Goal: Task Accomplishment & Management: Manage account settings

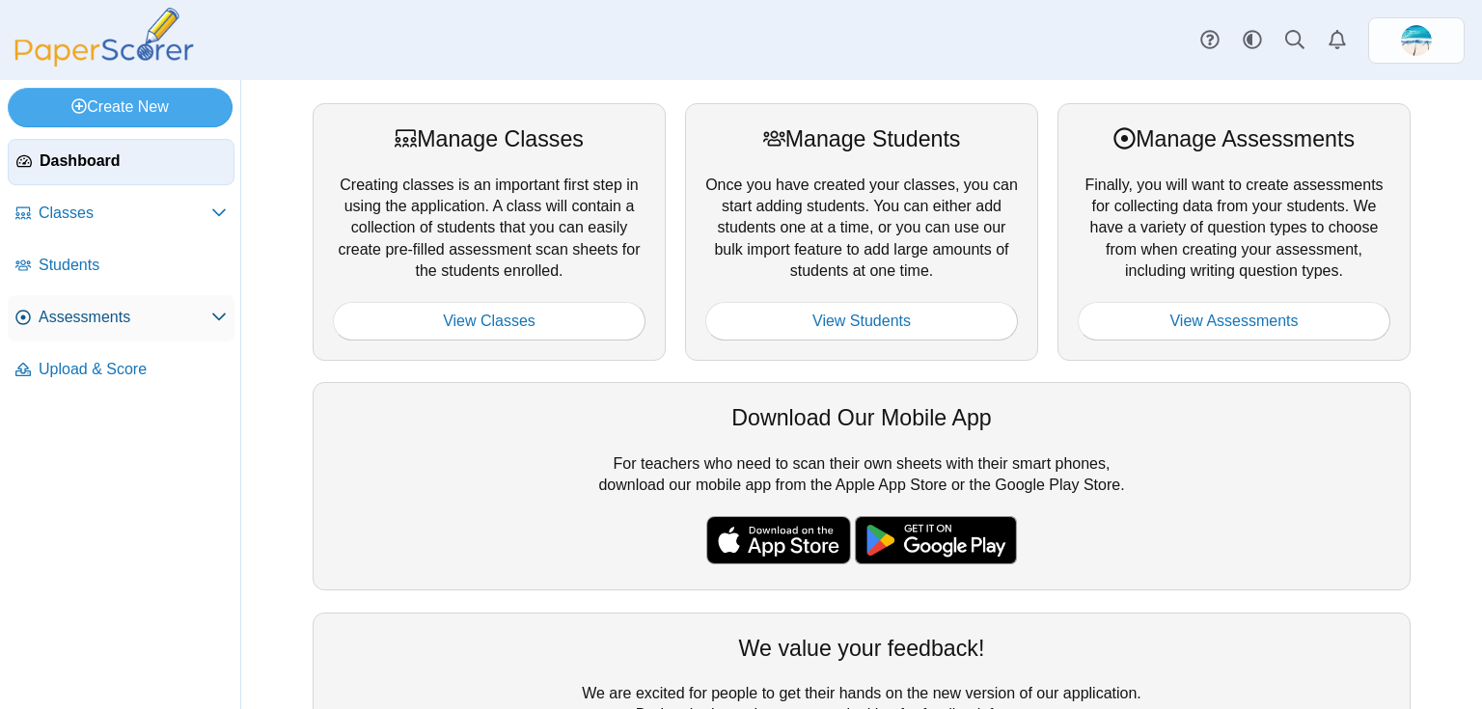
click at [126, 313] on span "Assessments" at bounding box center [125, 317] width 173 height 21
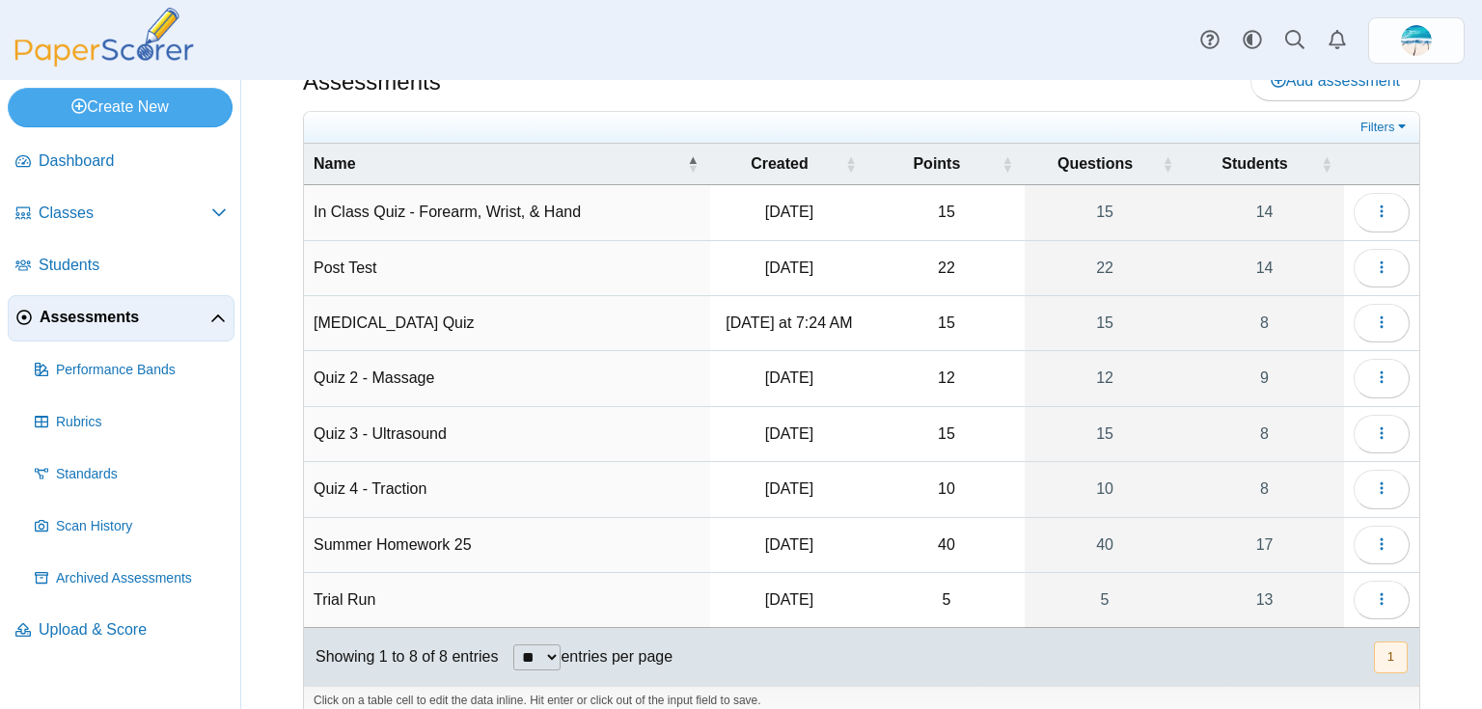
scroll to position [65, 0]
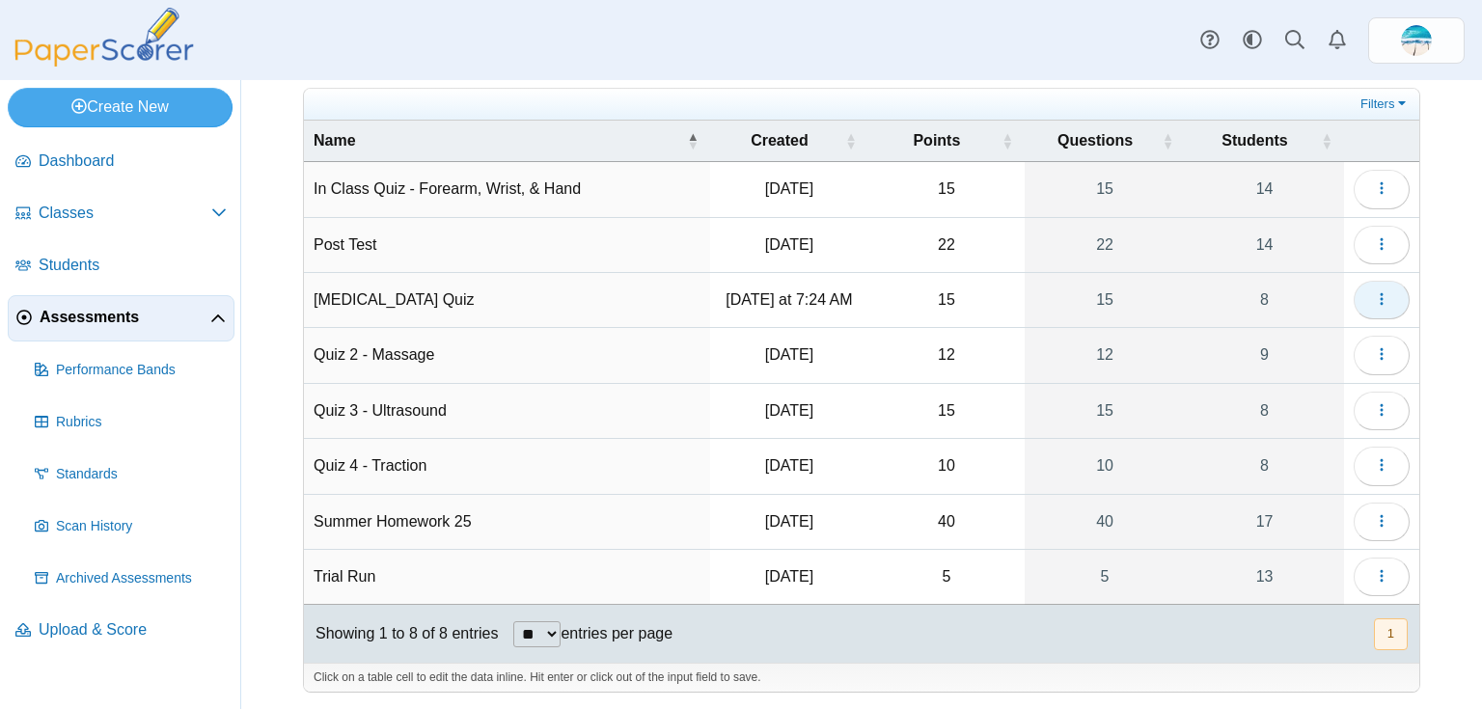
click at [1385, 306] on button "button" at bounding box center [1382, 300] width 56 height 39
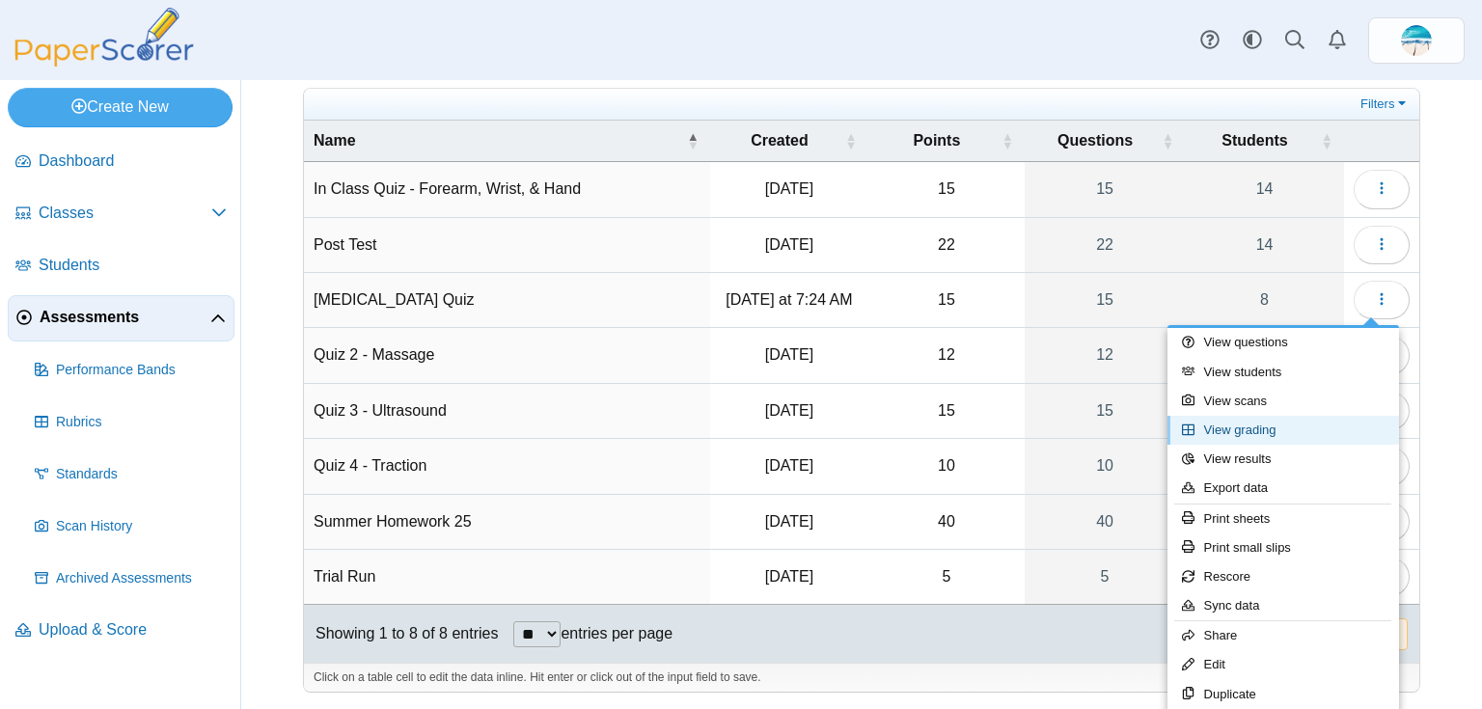
click at [1287, 425] on link "View grading" at bounding box center [1283, 430] width 232 height 29
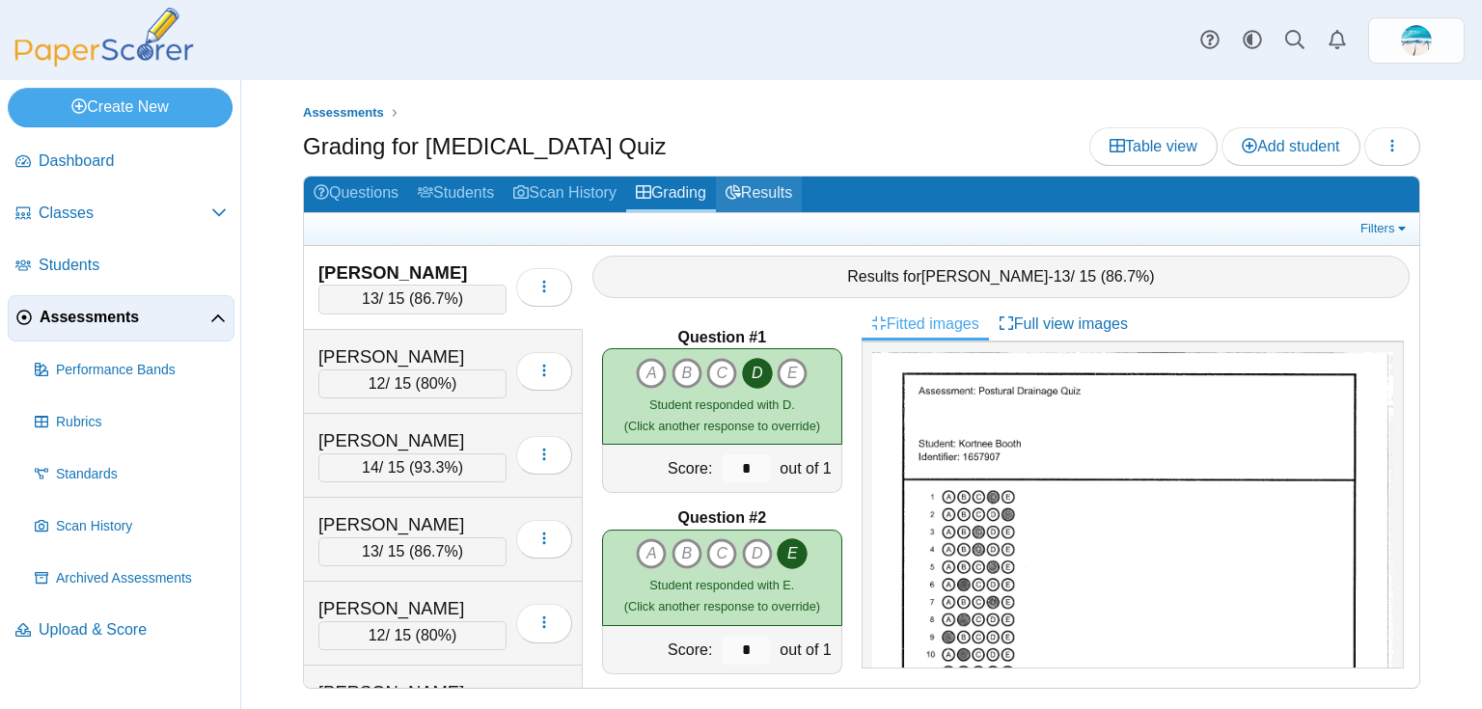
click at [771, 197] on link "Results" at bounding box center [759, 195] width 86 height 36
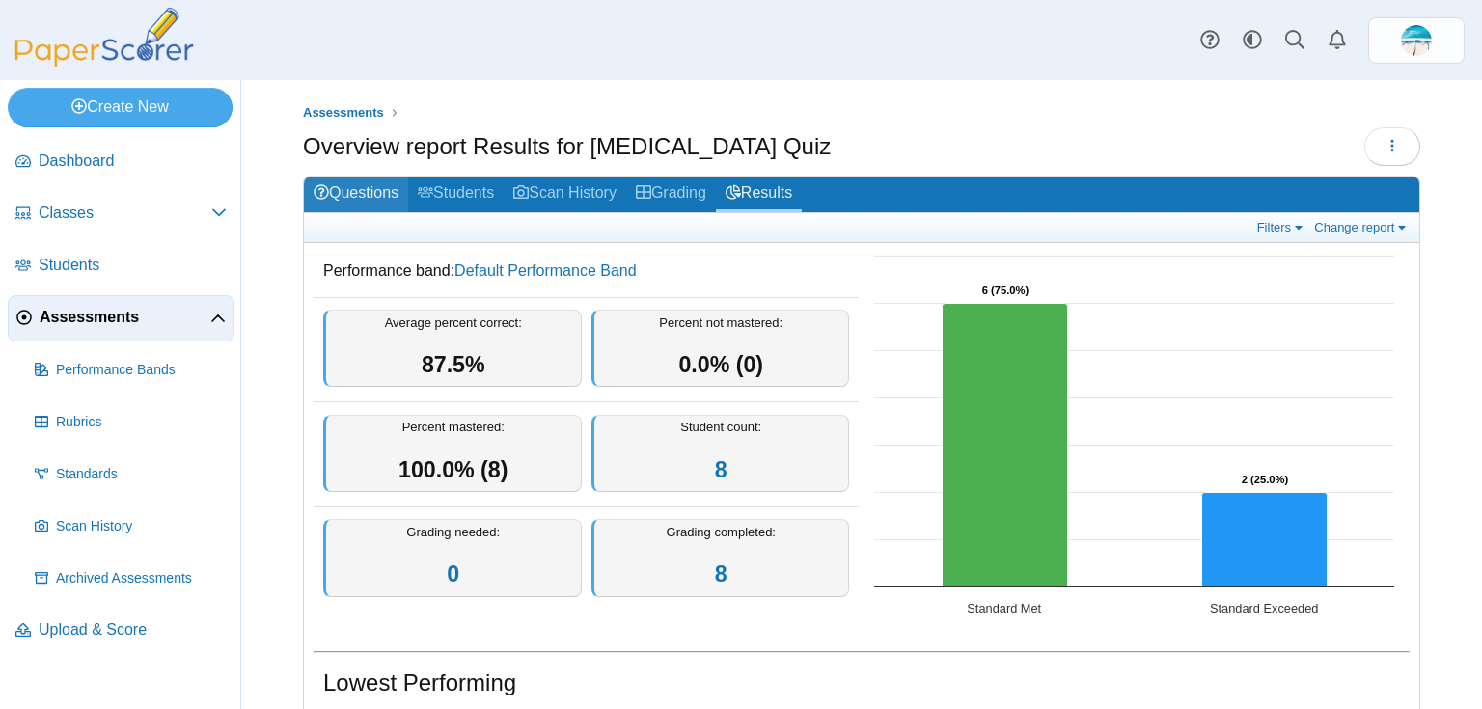
click at [352, 181] on link "Questions" at bounding box center [356, 195] width 104 height 36
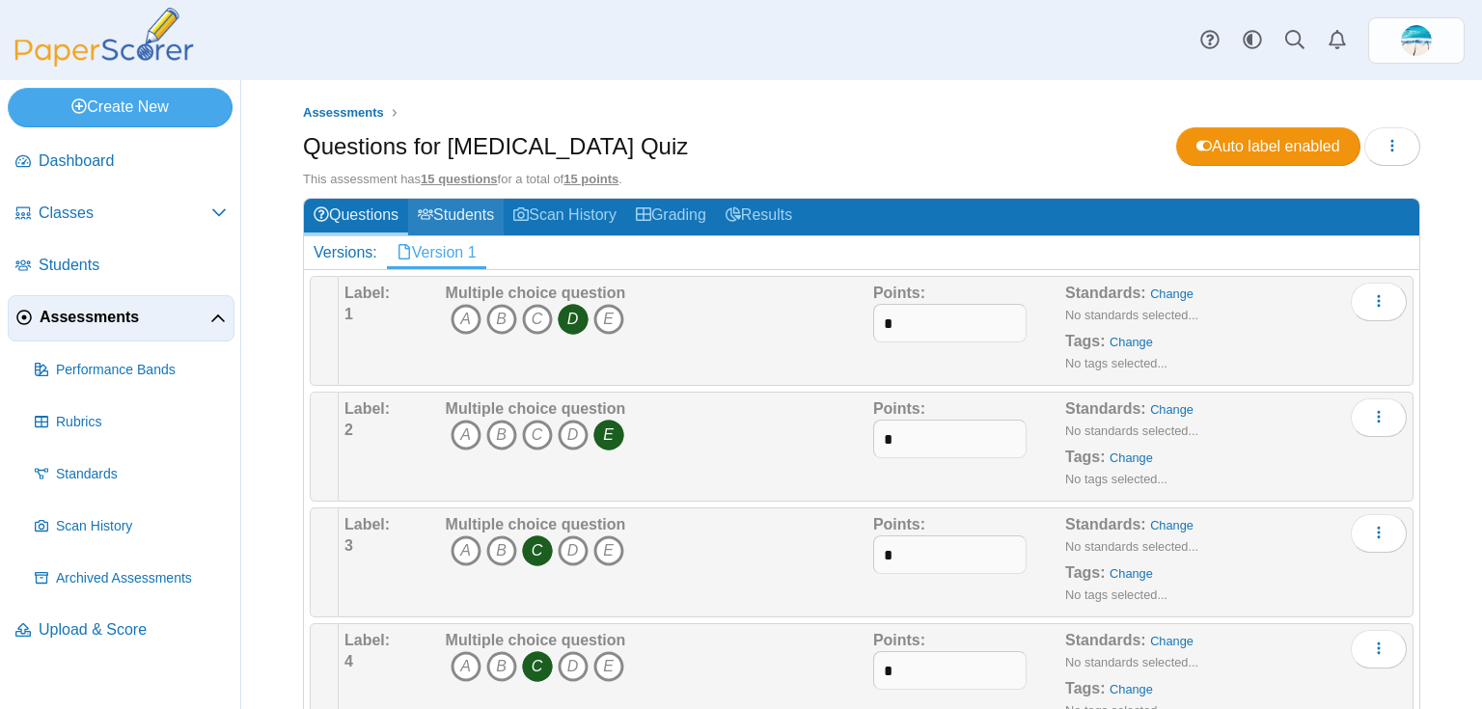
click at [484, 221] on link "Students" at bounding box center [456, 217] width 96 height 36
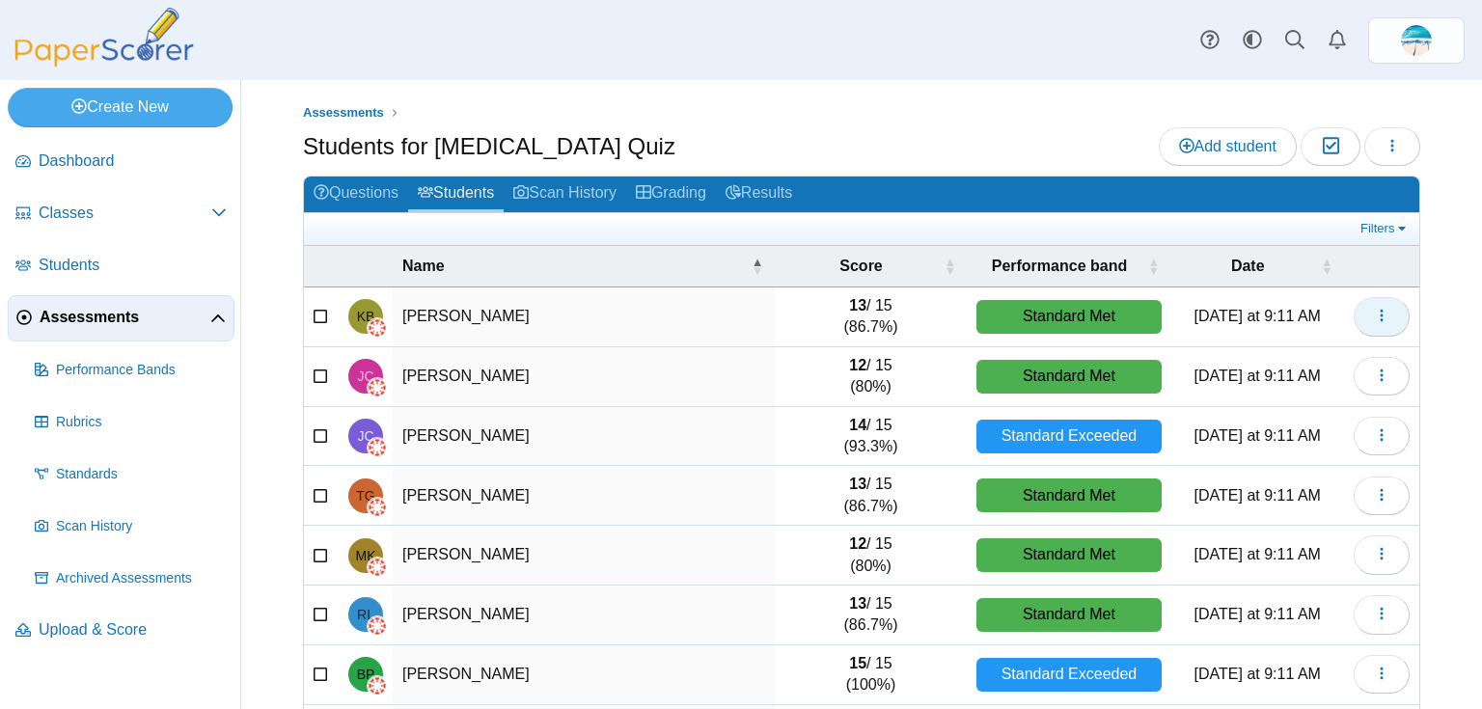
click at [1374, 316] on icon "button" at bounding box center [1381, 315] width 15 height 15
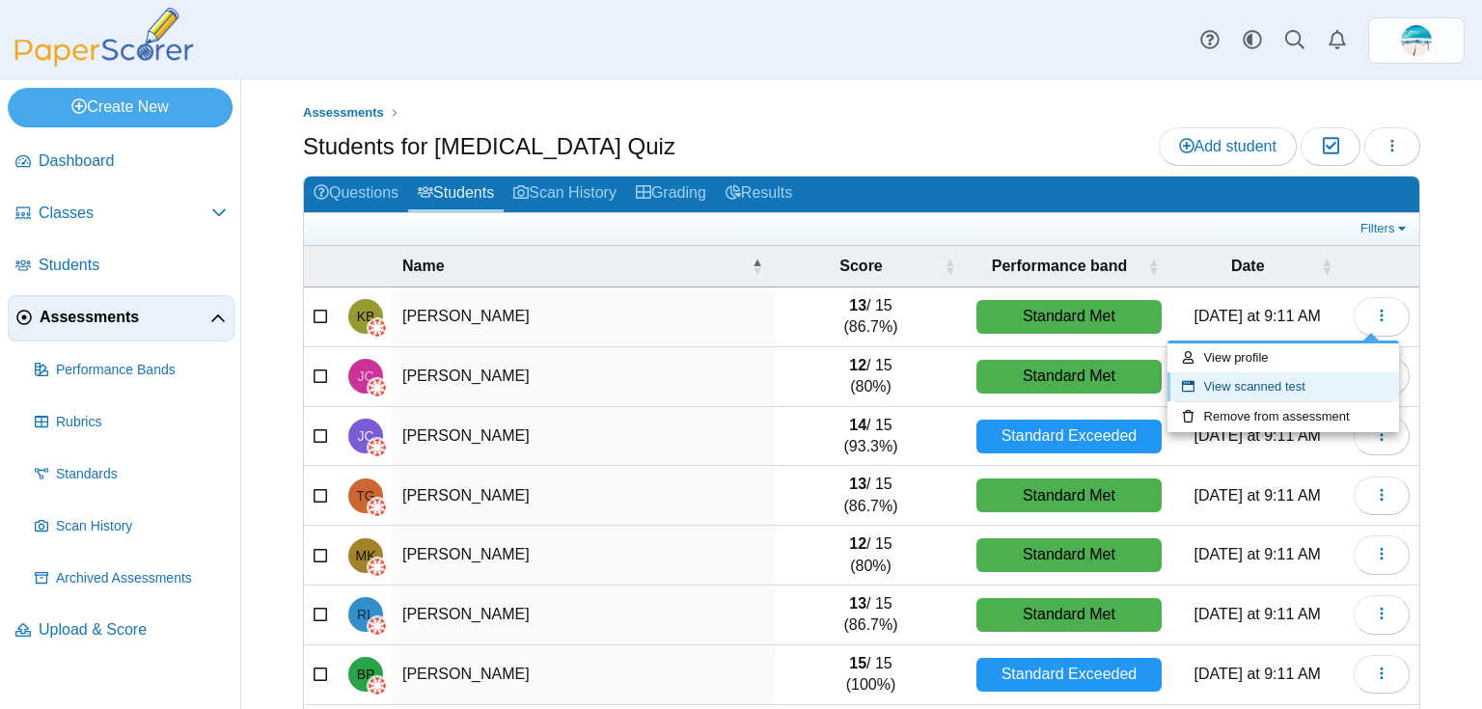
click at [1348, 382] on link "View scanned test" at bounding box center [1283, 386] width 232 height 29
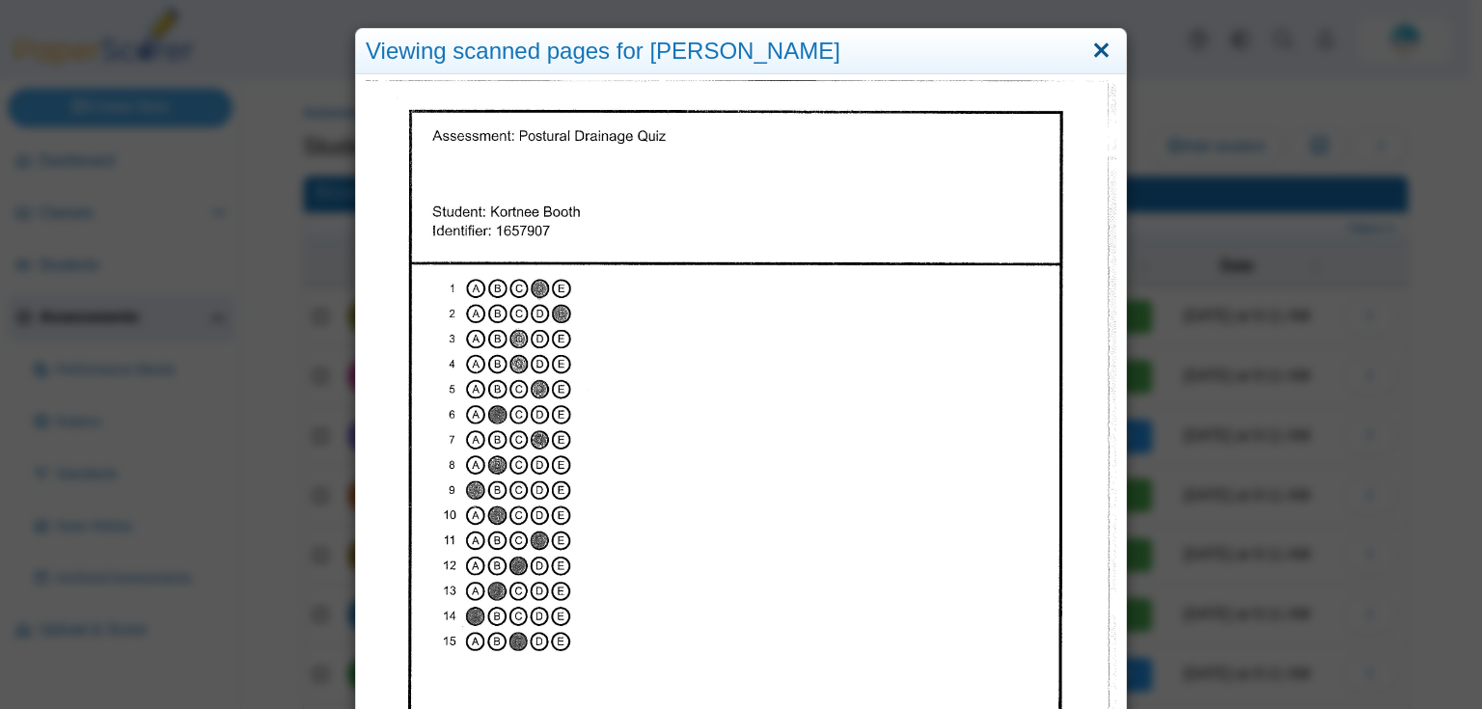
drag, startPoint x: 880, startPoint y: 205, endPoint x: 1103, endPoint y: 57, distance: 267.3
click at [1103, 57] on link "Close" at bounding box center [1101, 51] width 30 height 33
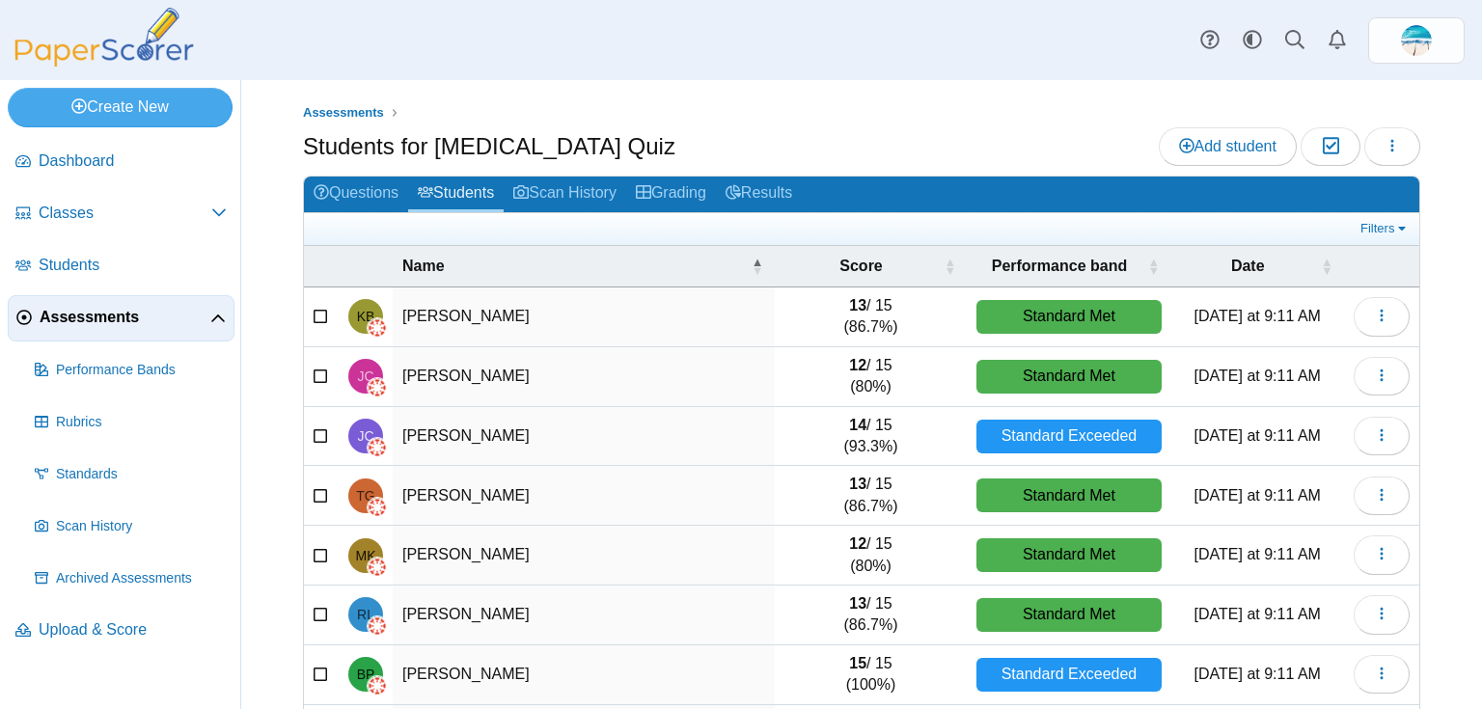
click at [93, 324] on span "Assessments" at bounding box center [125, 317] width 171 height 21
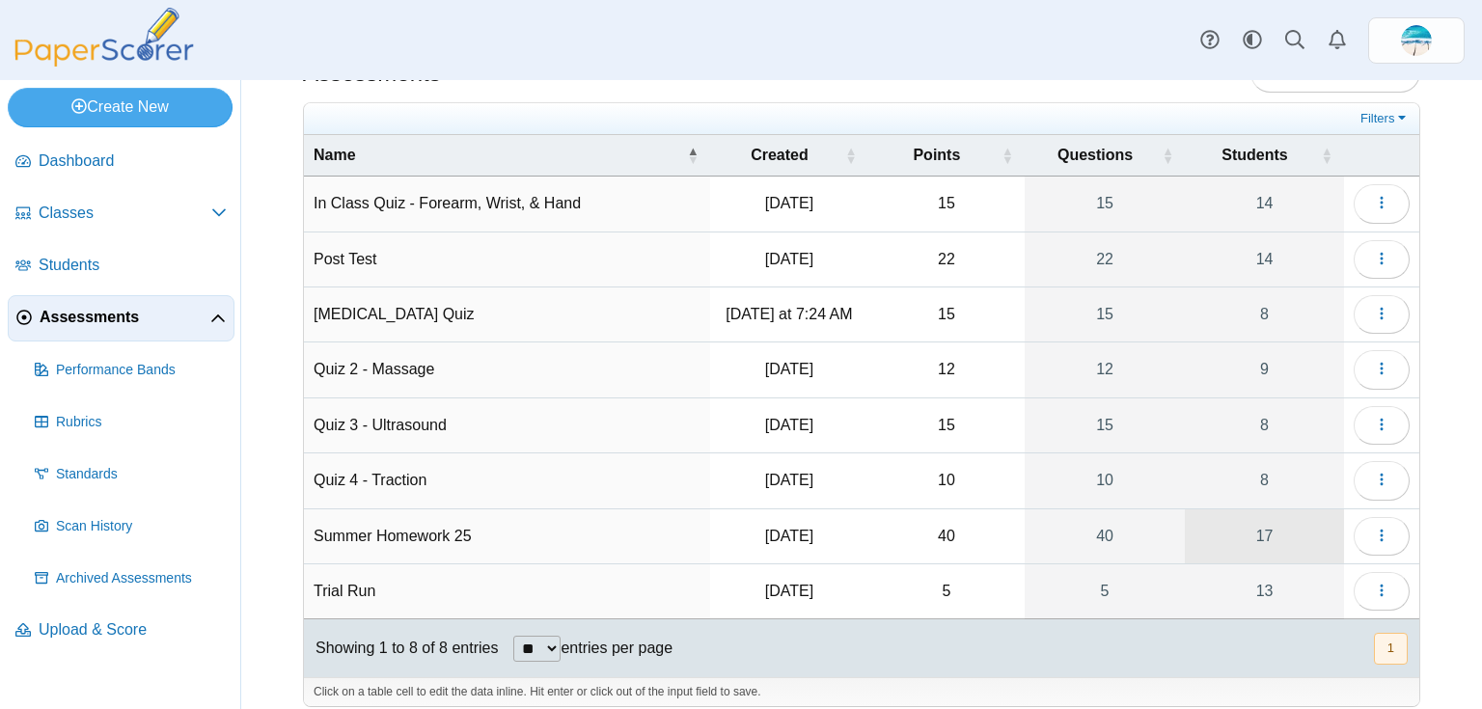
scroll to position [65, 0]
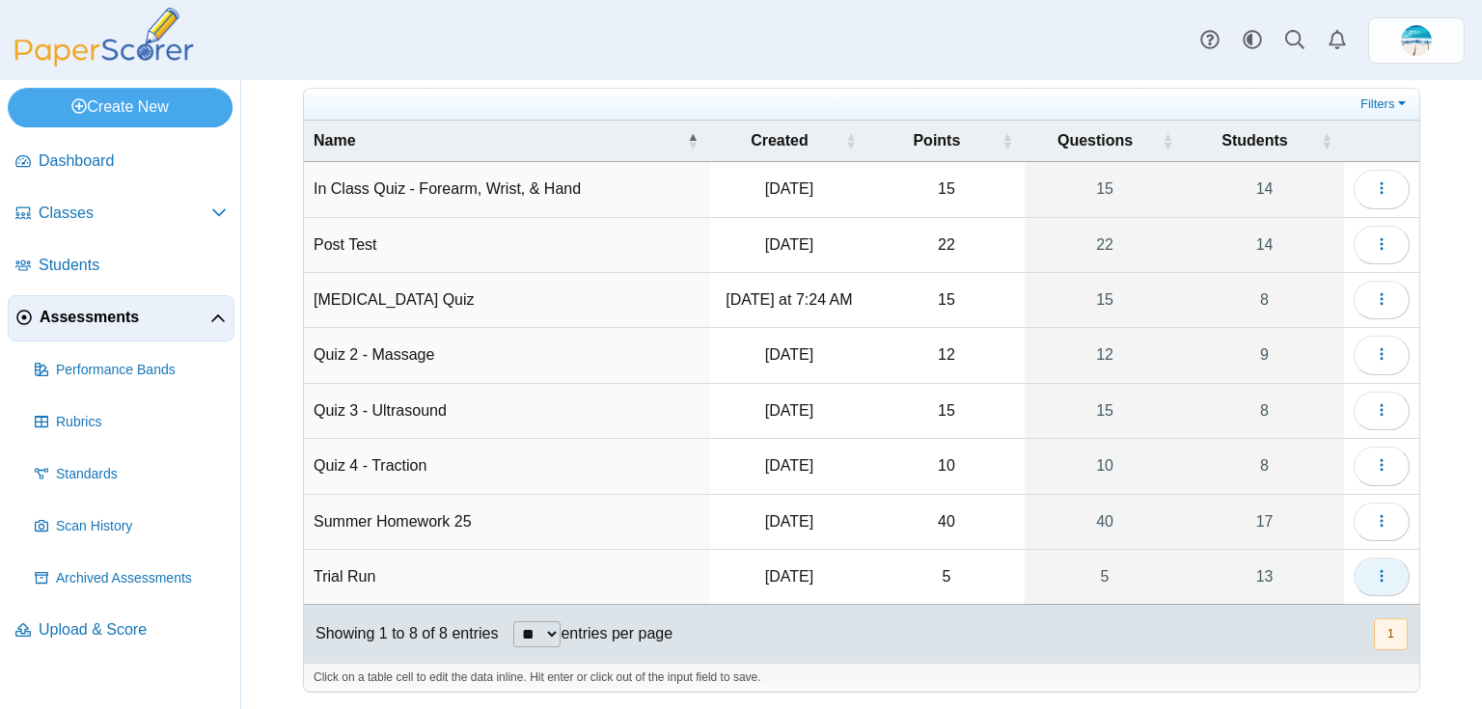
click at [1374, 572] on icon "button" at bounding box center [1381, 575] width 15 height 15
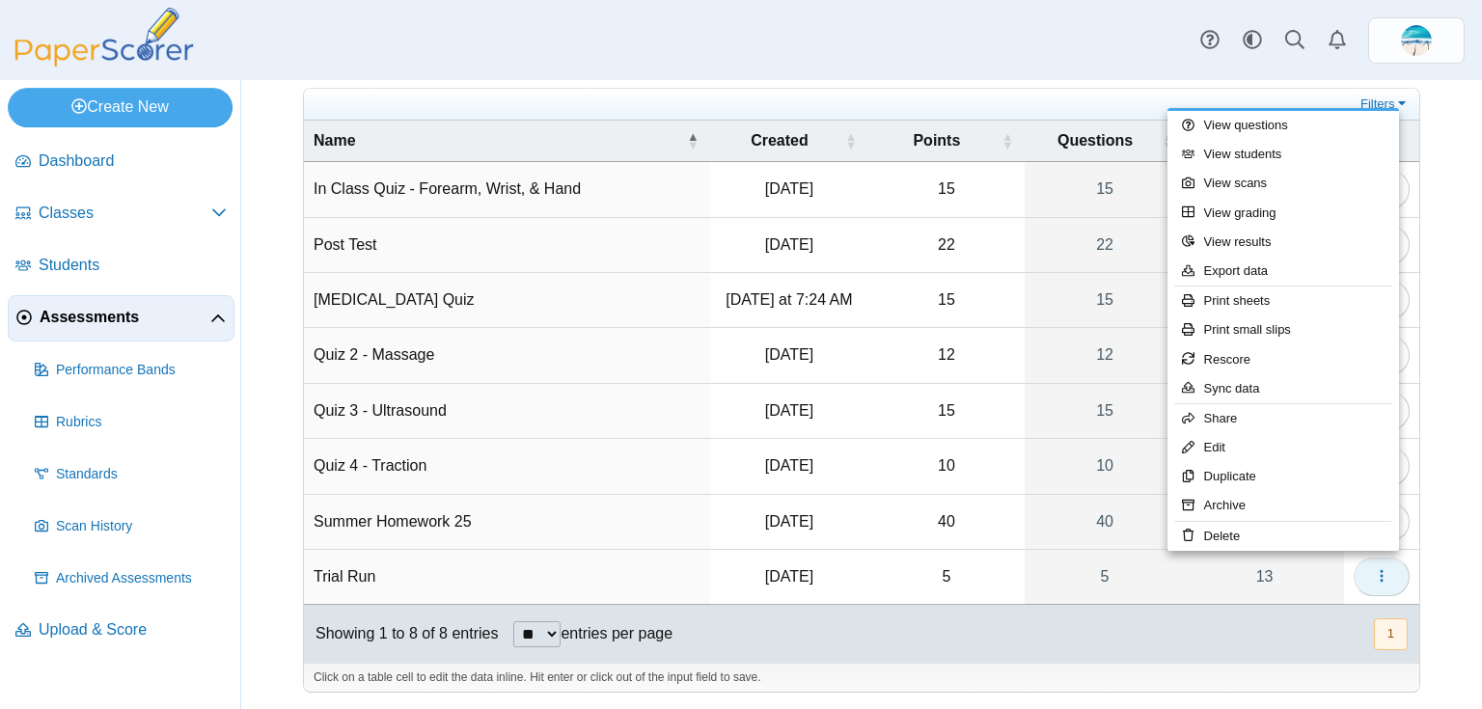
click at [1374, 578] on icon "button" at bounding box center [1381, 575] width 15 height 15
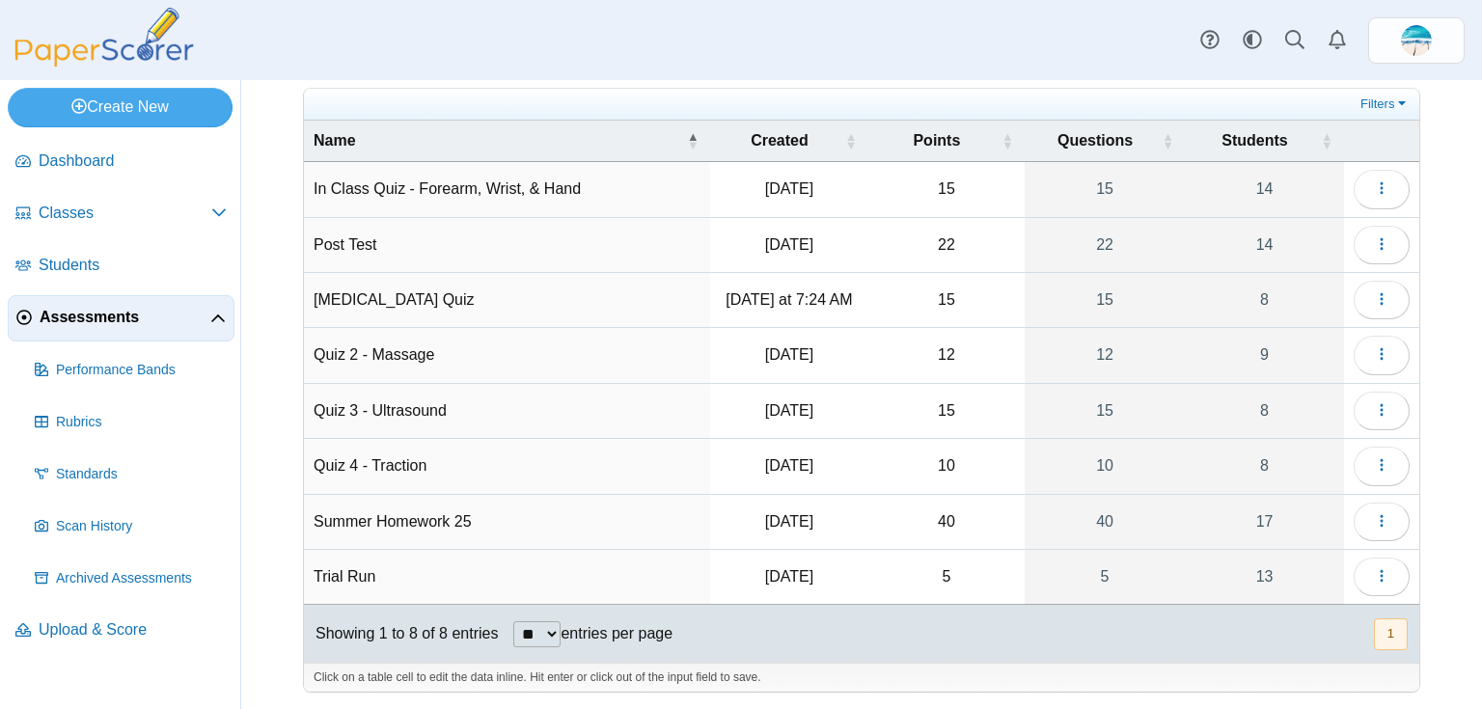
click at [324, 567] on td "Trial Run" at bounding box center [507, 577] width 406 height 55
click at [1374, 569] on icon "button" at bounding box center [1381, 575] width 15 height 15
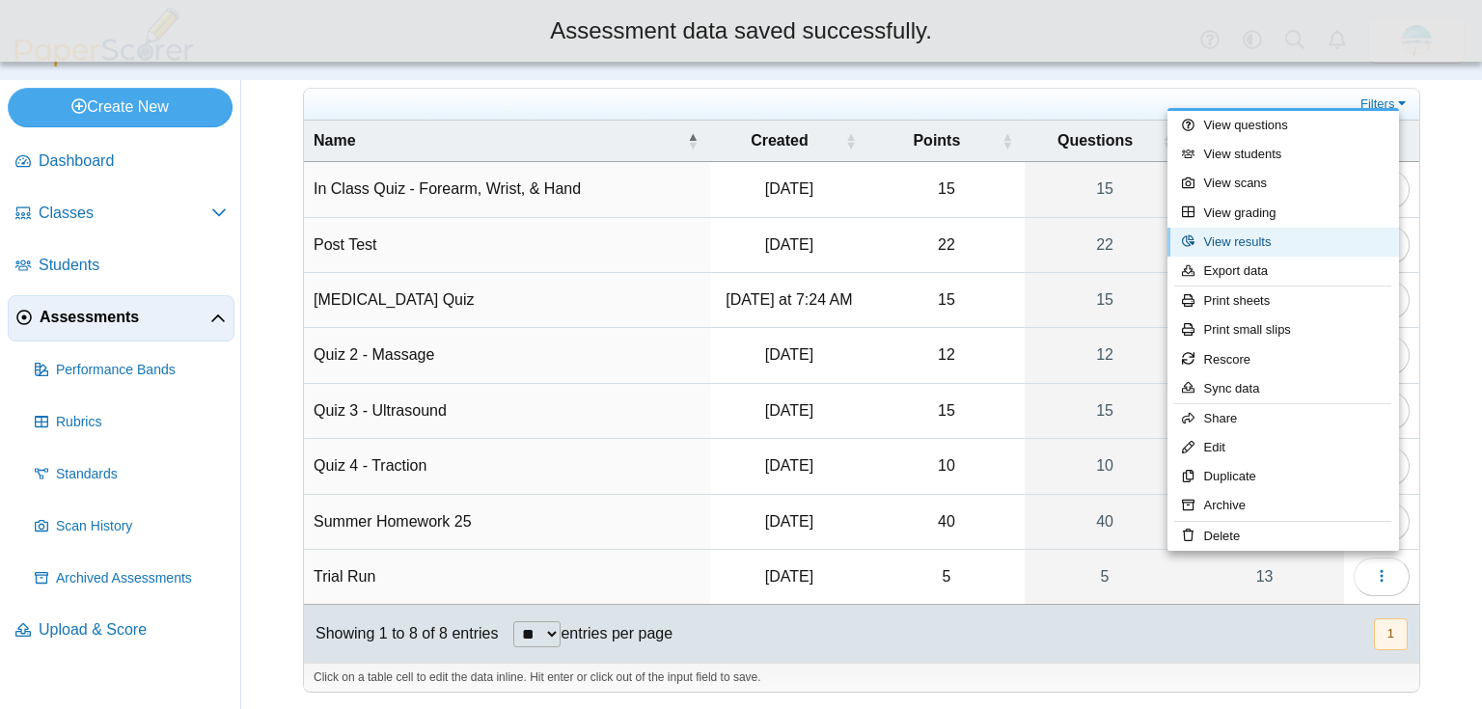
click at [1249, 245] on link "View results" at bounding box center [1283, 242] width 232 height 29
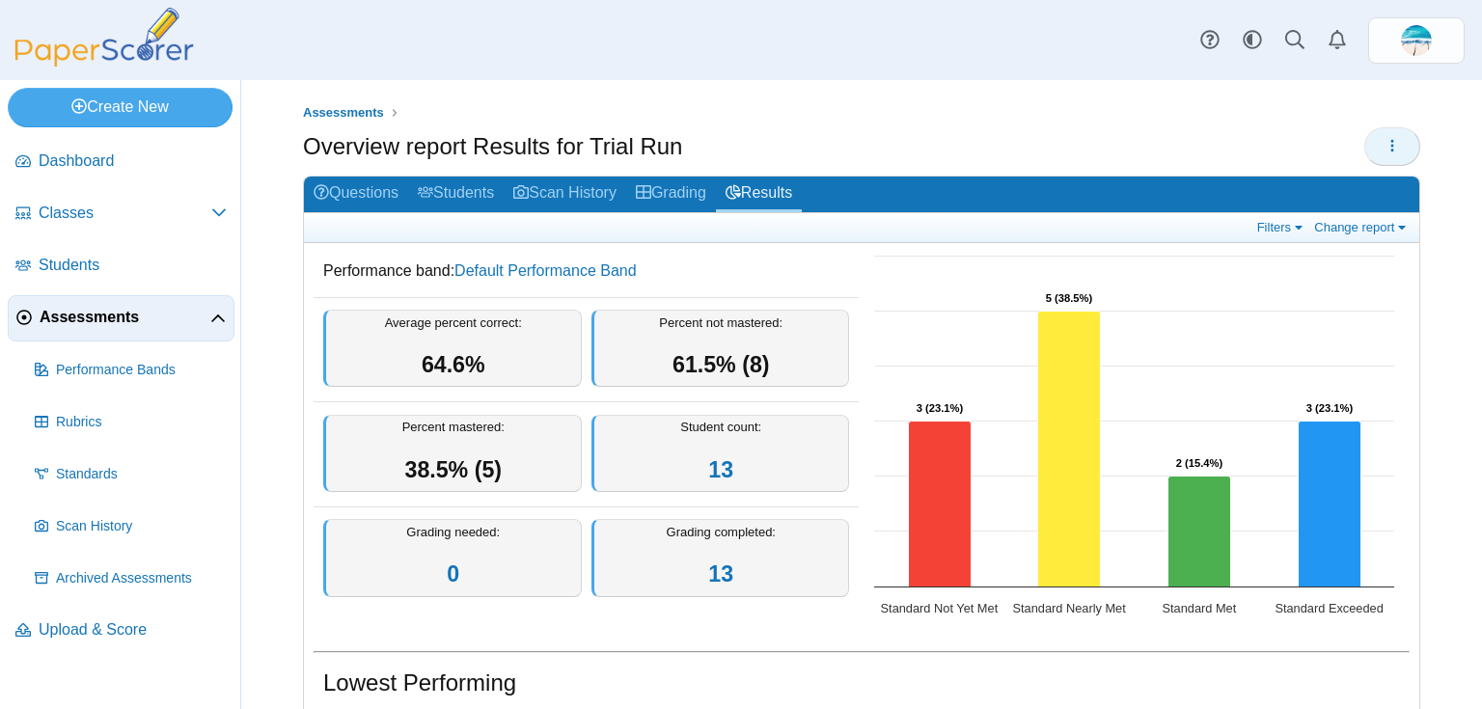
click at [1391, 145] on use "button" at bounding box center [1392, 145] width 3 height 13
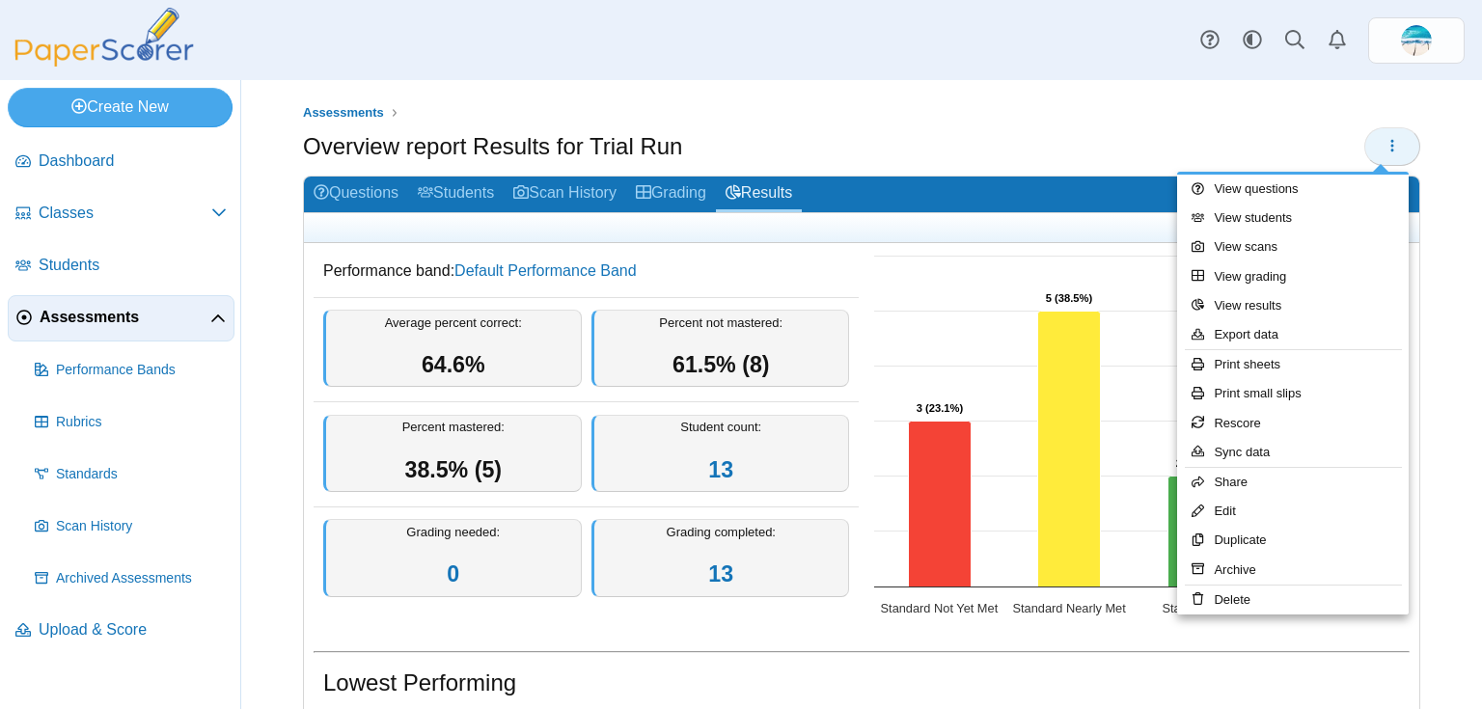
click at [1391, 145] on use "button" at bounding box center [1392, 145] width 3 height 13
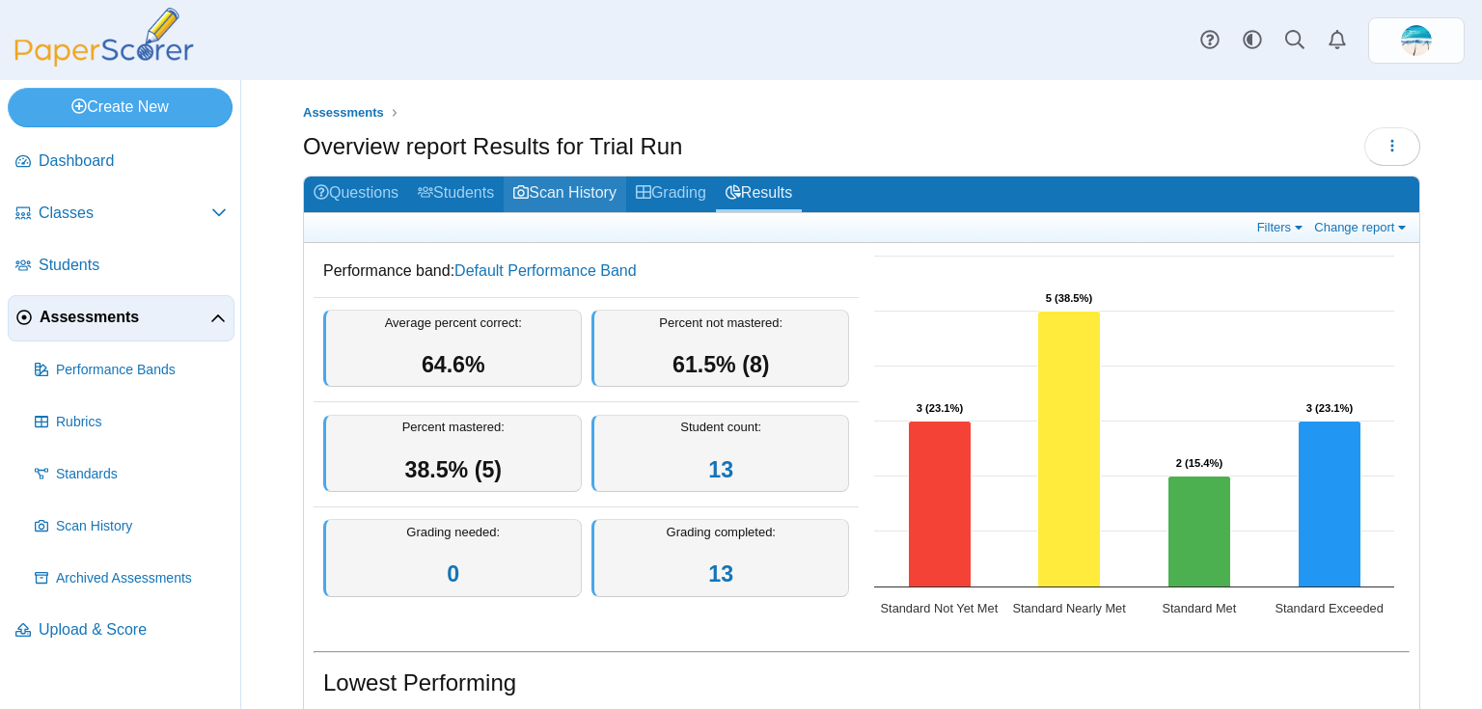
click at [597, 193] on link "Scan History" at bounding box center [565, 195] width 123 height 36
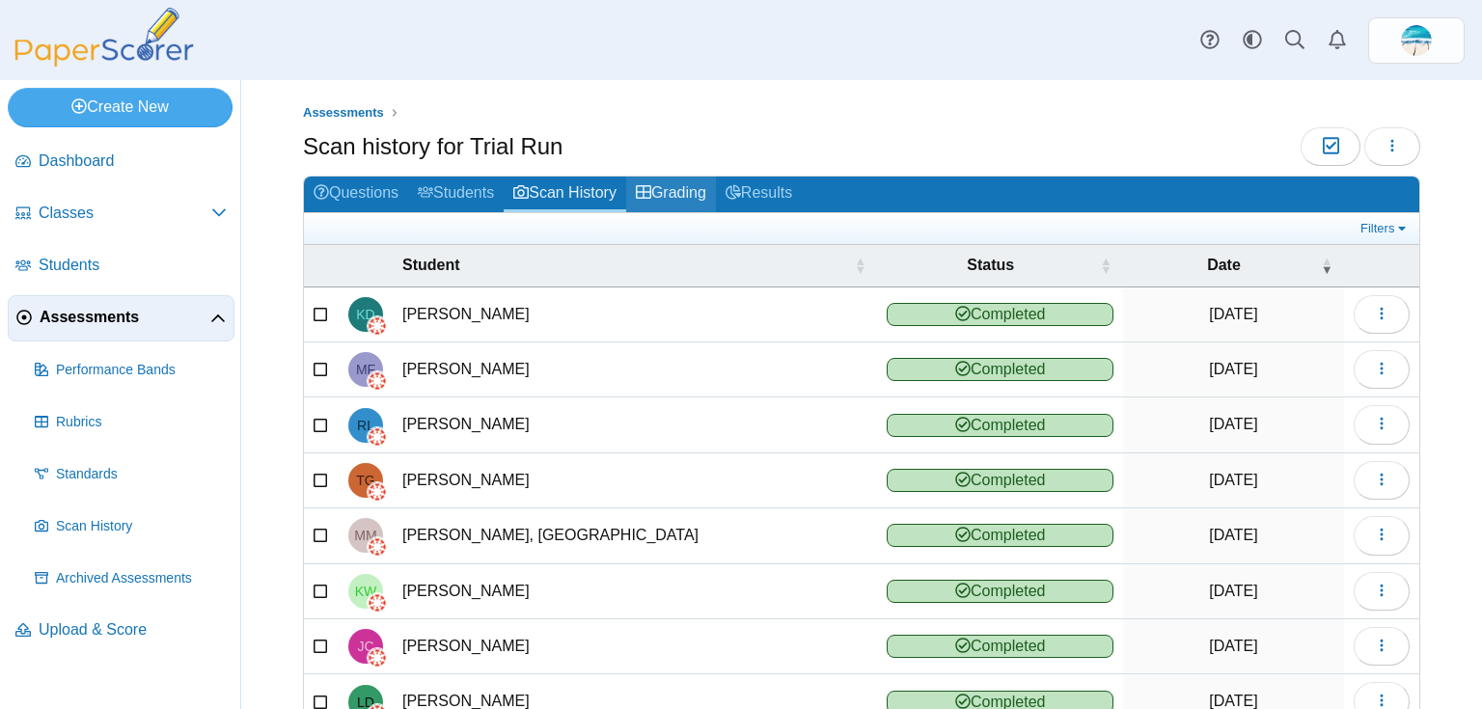
click at [668, 193] on link "Grading" at bounding box center [671, 195] width 90 height 36
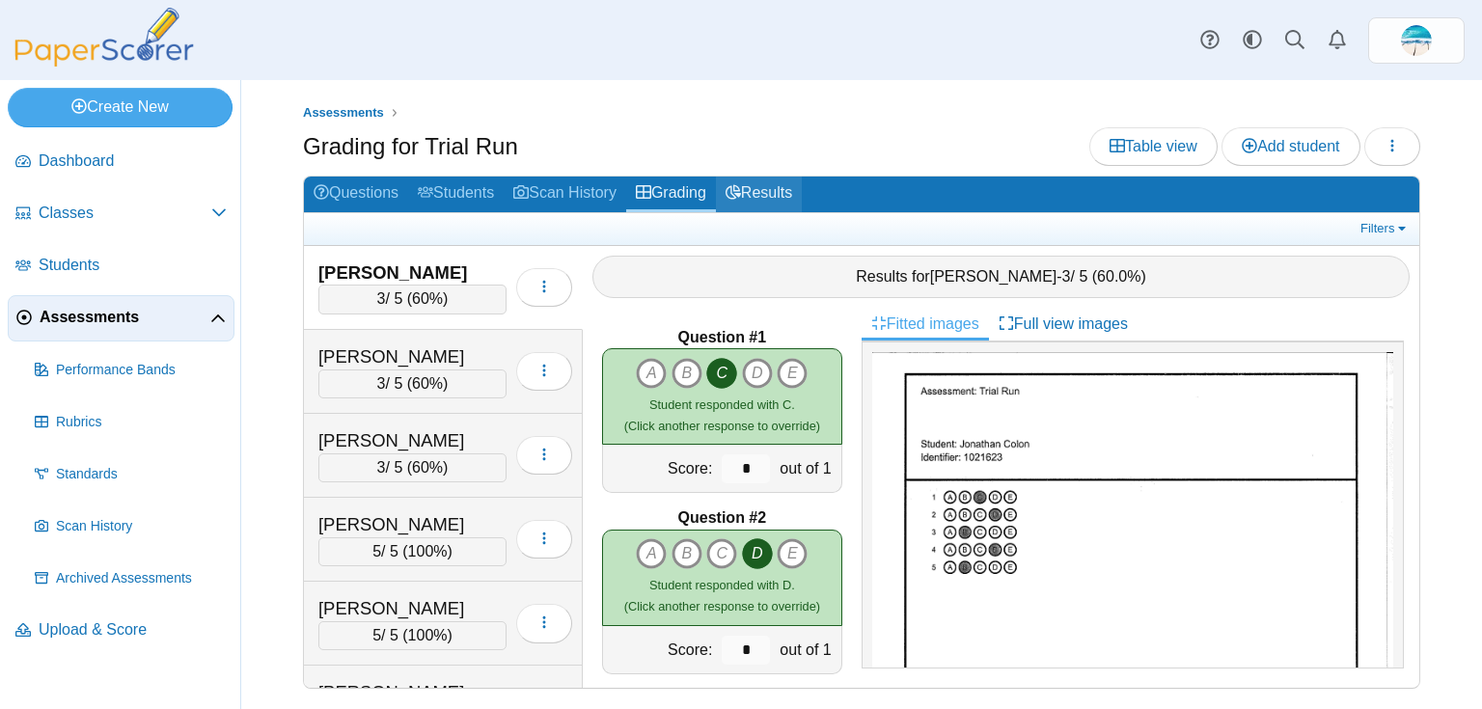
click at [762, 198] on link "Results" at bounding box center [759, 195] width 86 height 36
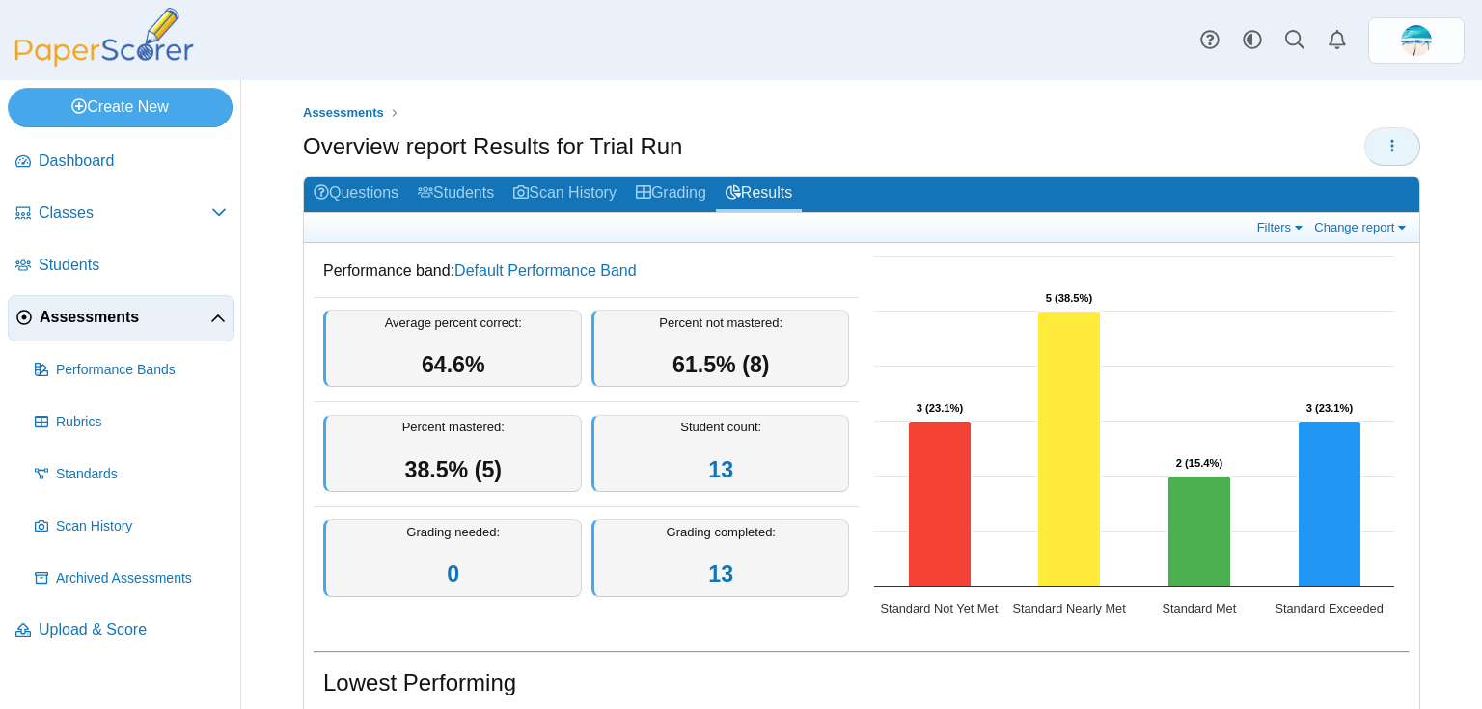
click at [1390, 153] on button "button" at bounding box center [1392, 146] width 56 height 39
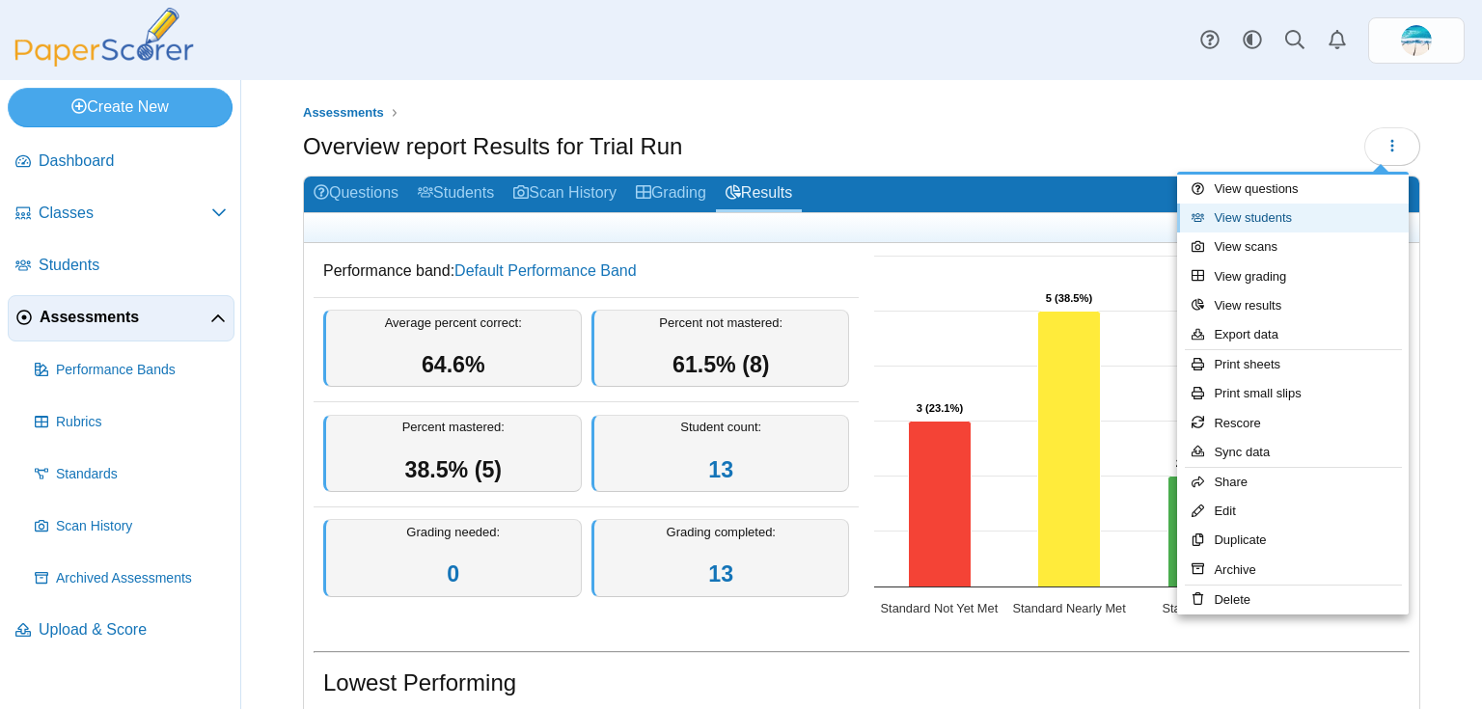
click at [1276, 217] on link "View students" at bounding box center [1293, 218] width 232 height 29
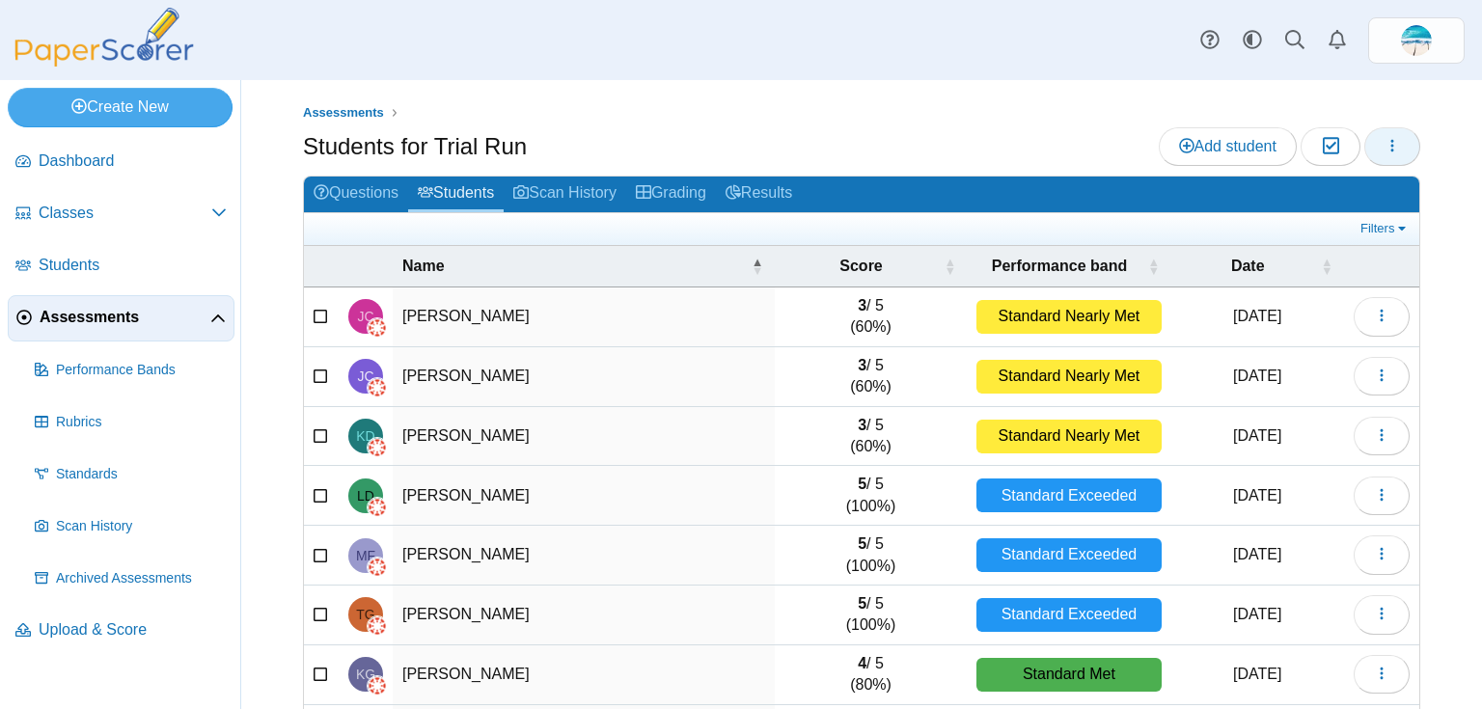
click at [1385, 152] on icon "button" at bounding box center [1392, 145] width 15 height 15
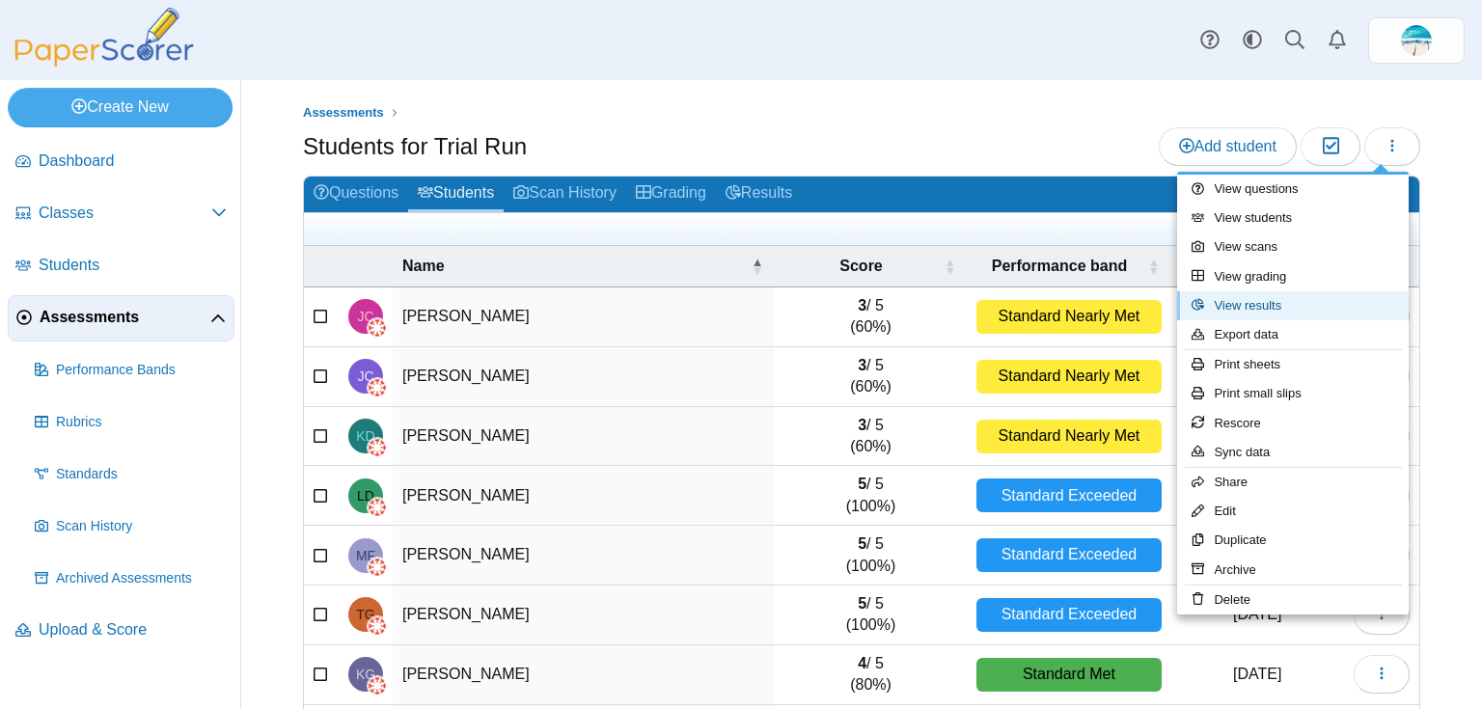
click at [1349, 296] on link "View results" at bounding box center [1293, 305] width 232 height 29
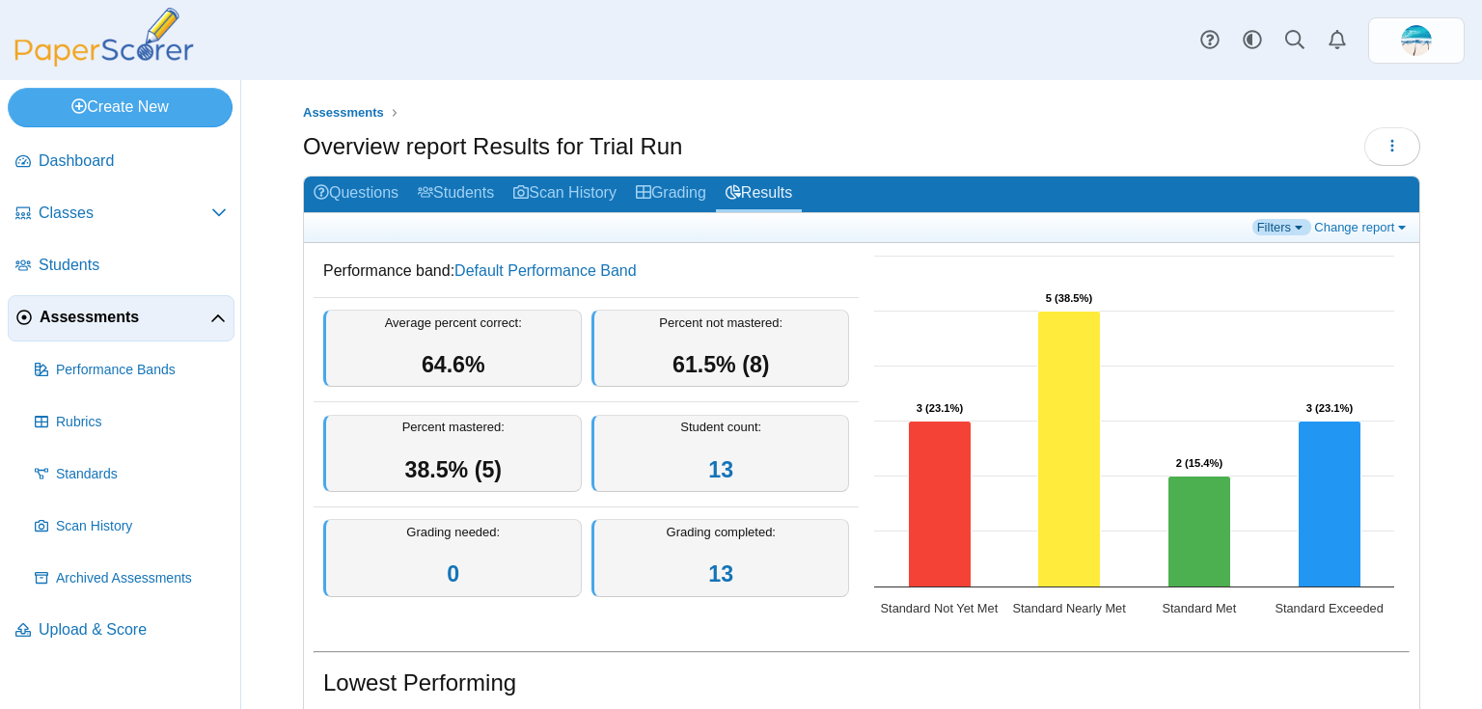
click at [1290, 230] on link "Filters" at bounding box center [1281, 227] width 59 height 16
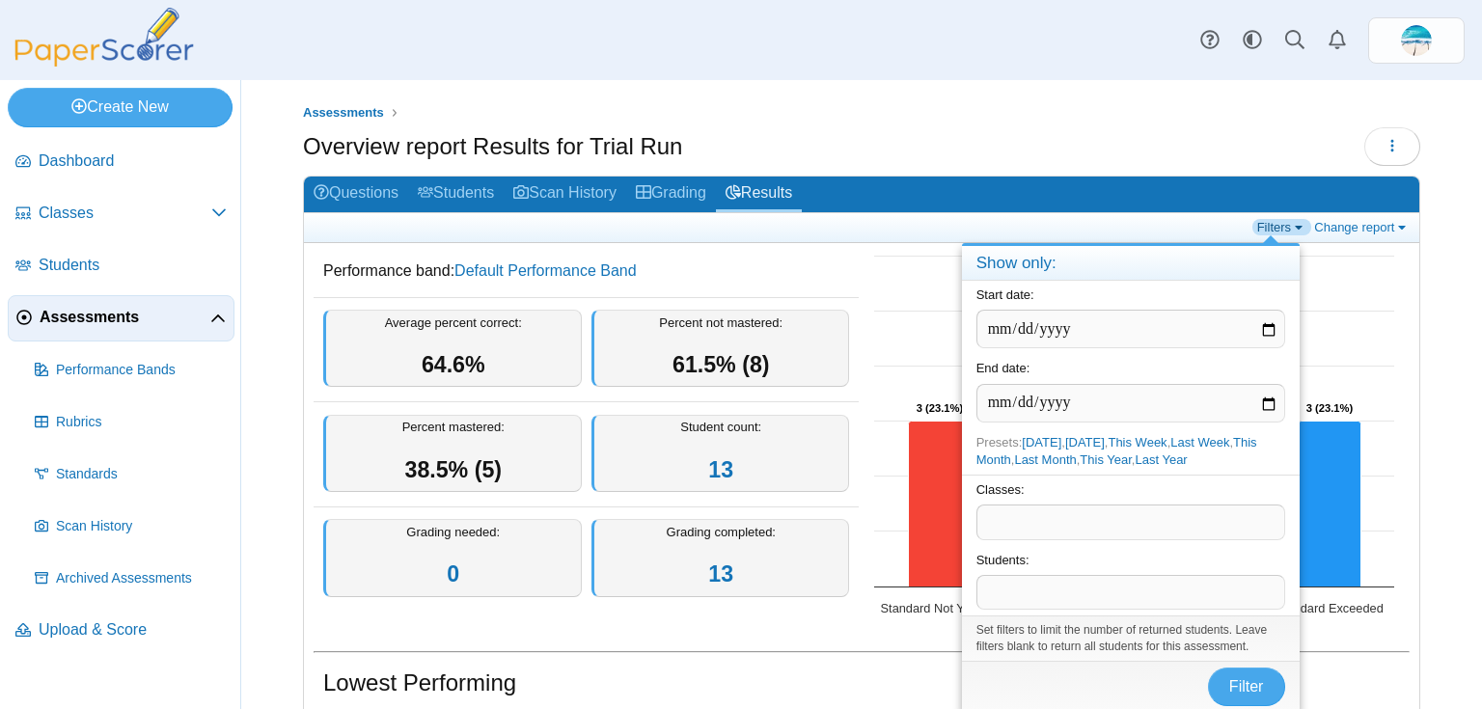
click at [1290, 230] on link "Filters" at bounding box center [1281, 227] width 59 height 16
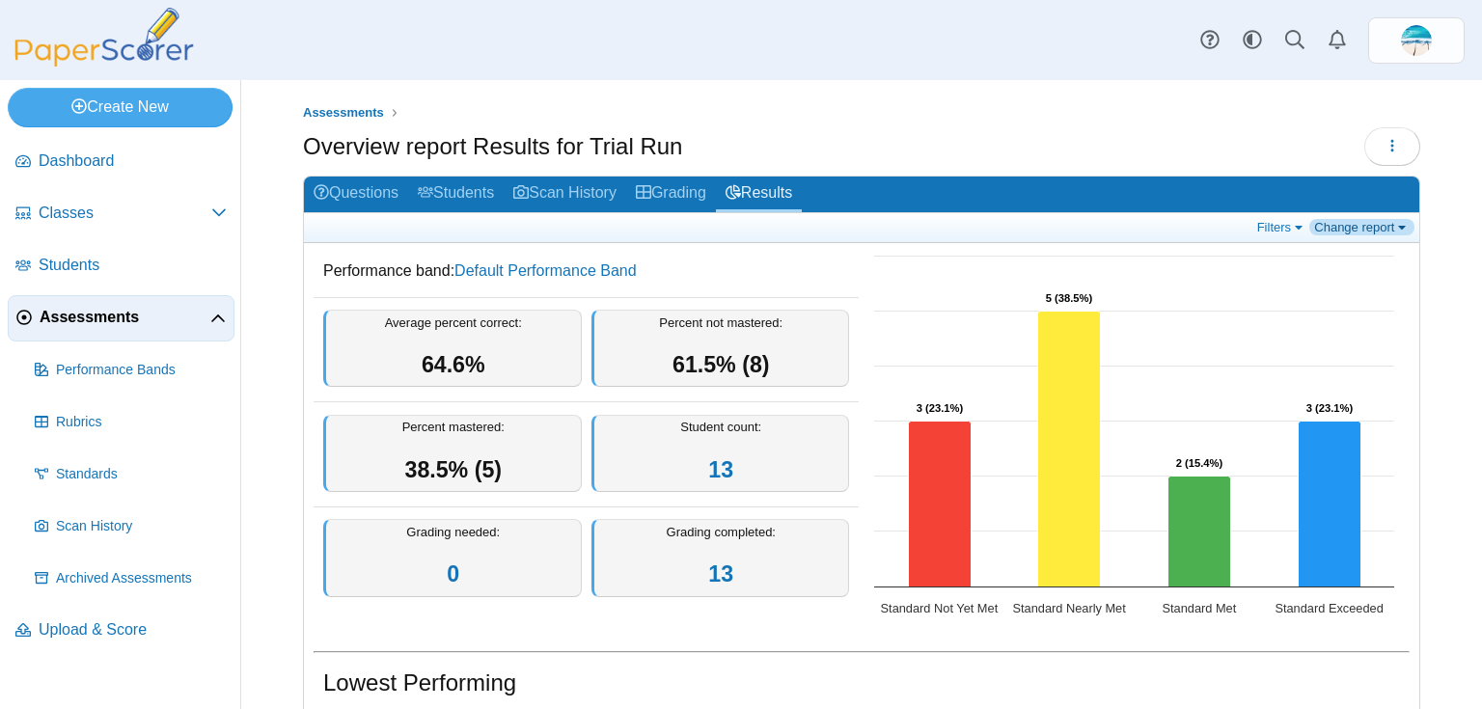
click at [1357, 228] on link "Change report" at bounding box center [1361, 227] width 105 height 16
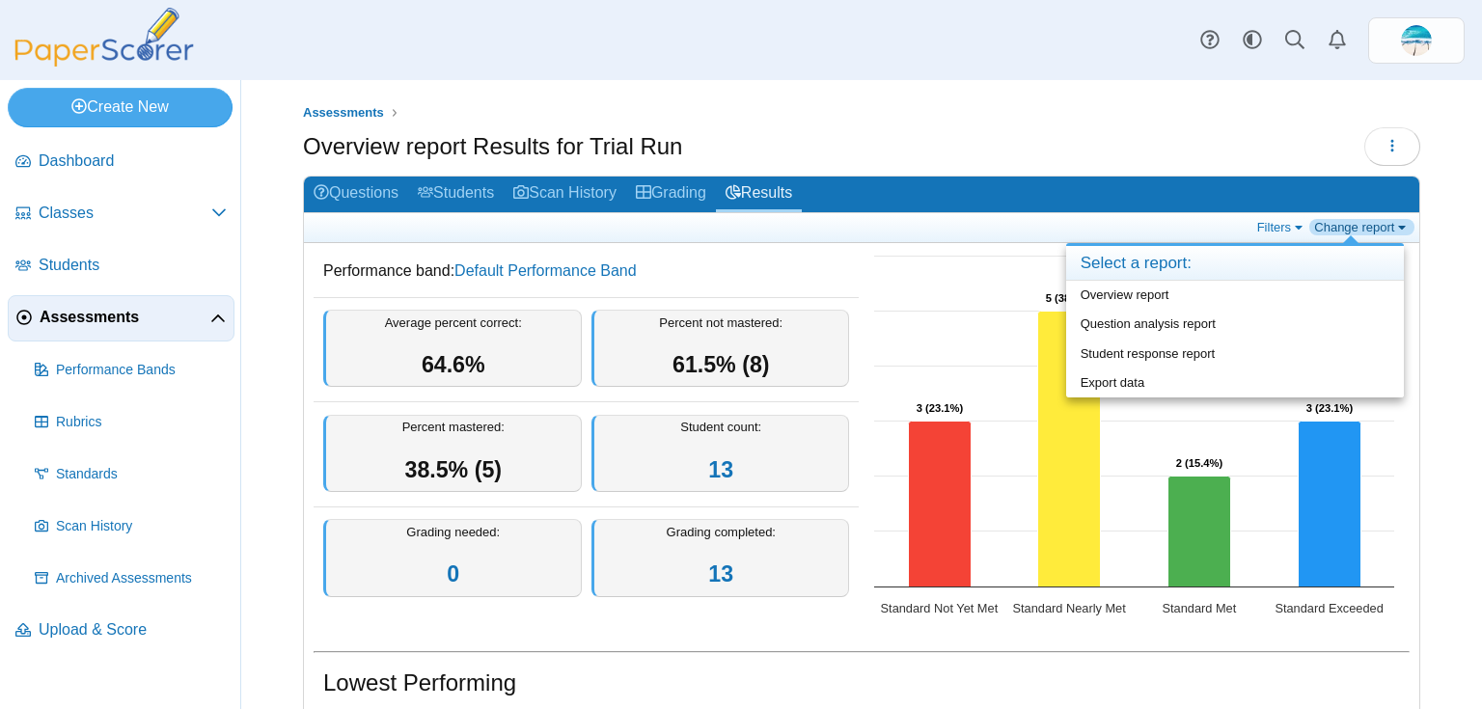
click at [1357, 228] on link "Change report" at bounding box center [1361, 227] width 105 height 16
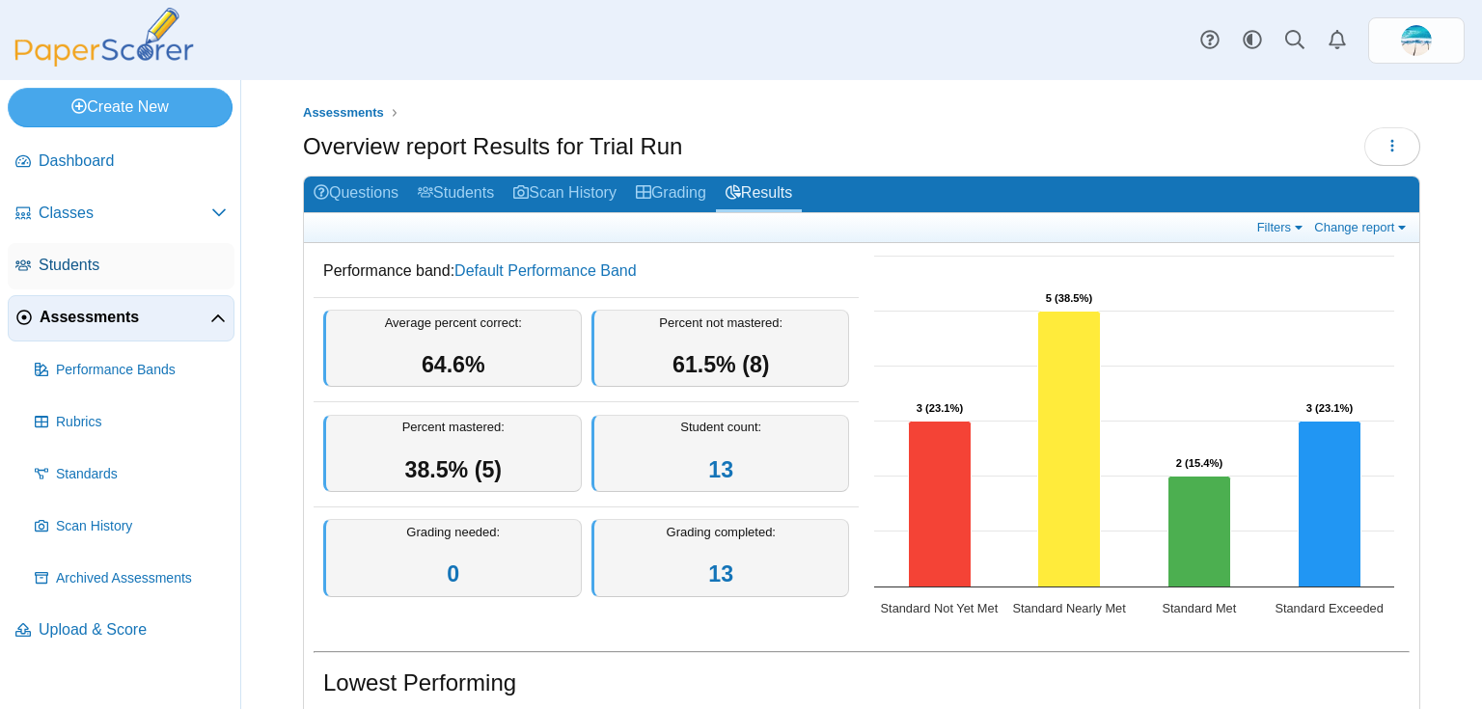
click at [100, 259] on span "Students" at bounding box center [133, 265] width 188 height 21
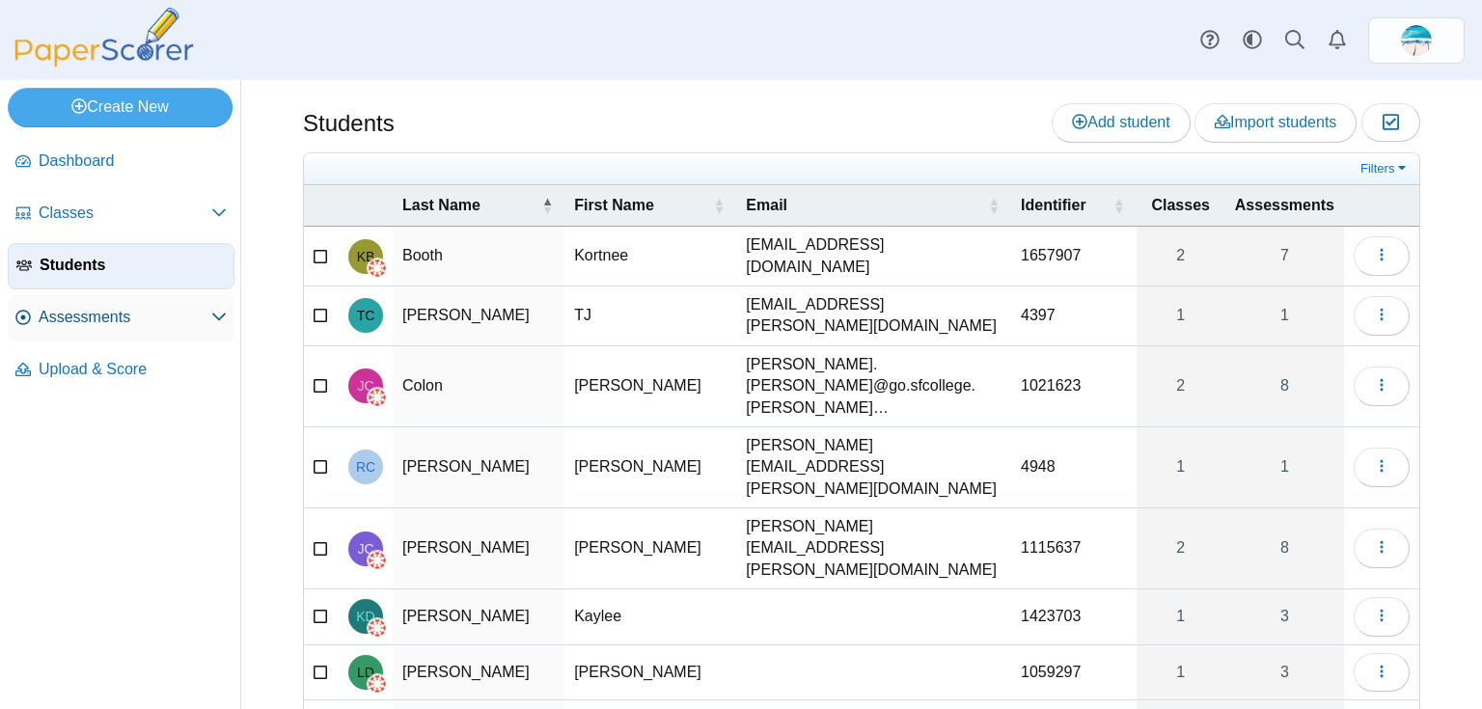
click at [96, 313] on span "Assessments" at bounding box center [125, 317] width 173 height 21
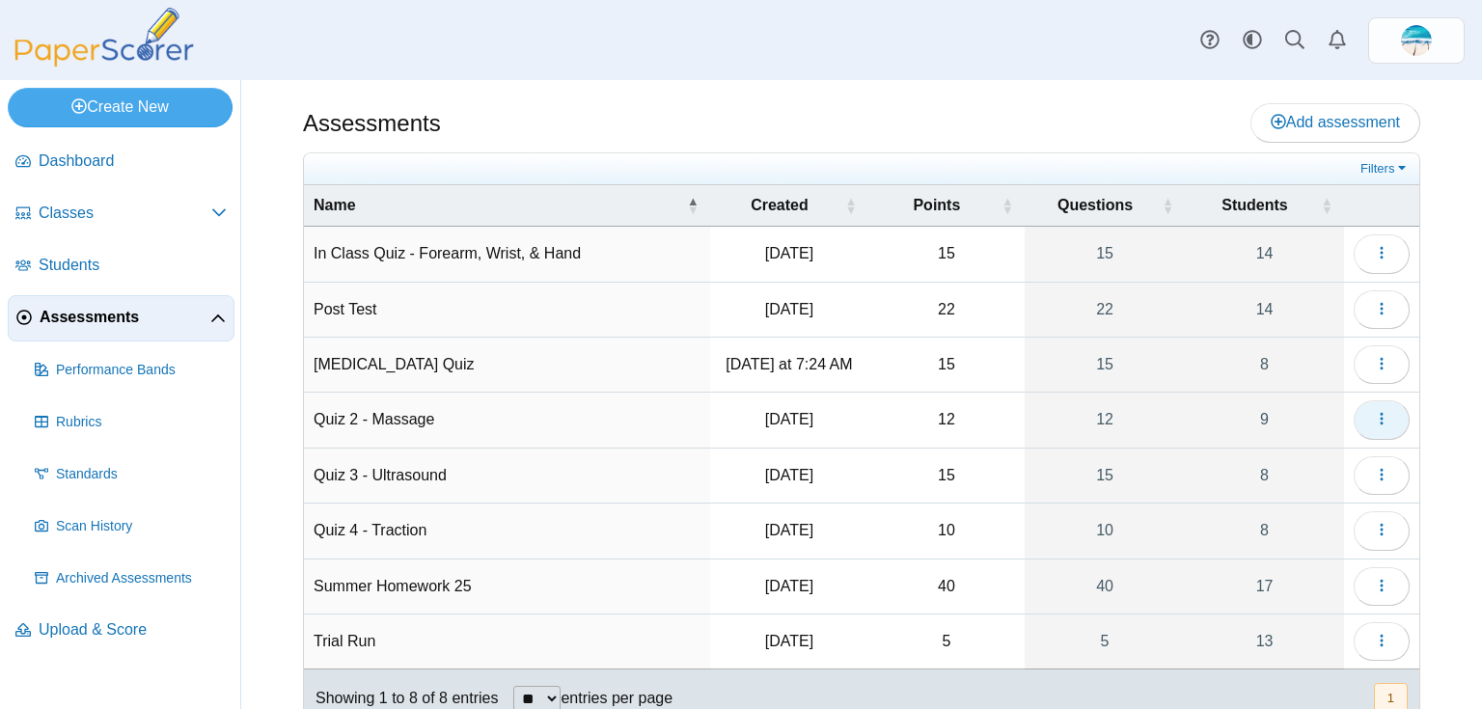
scroll to position [65, 0]
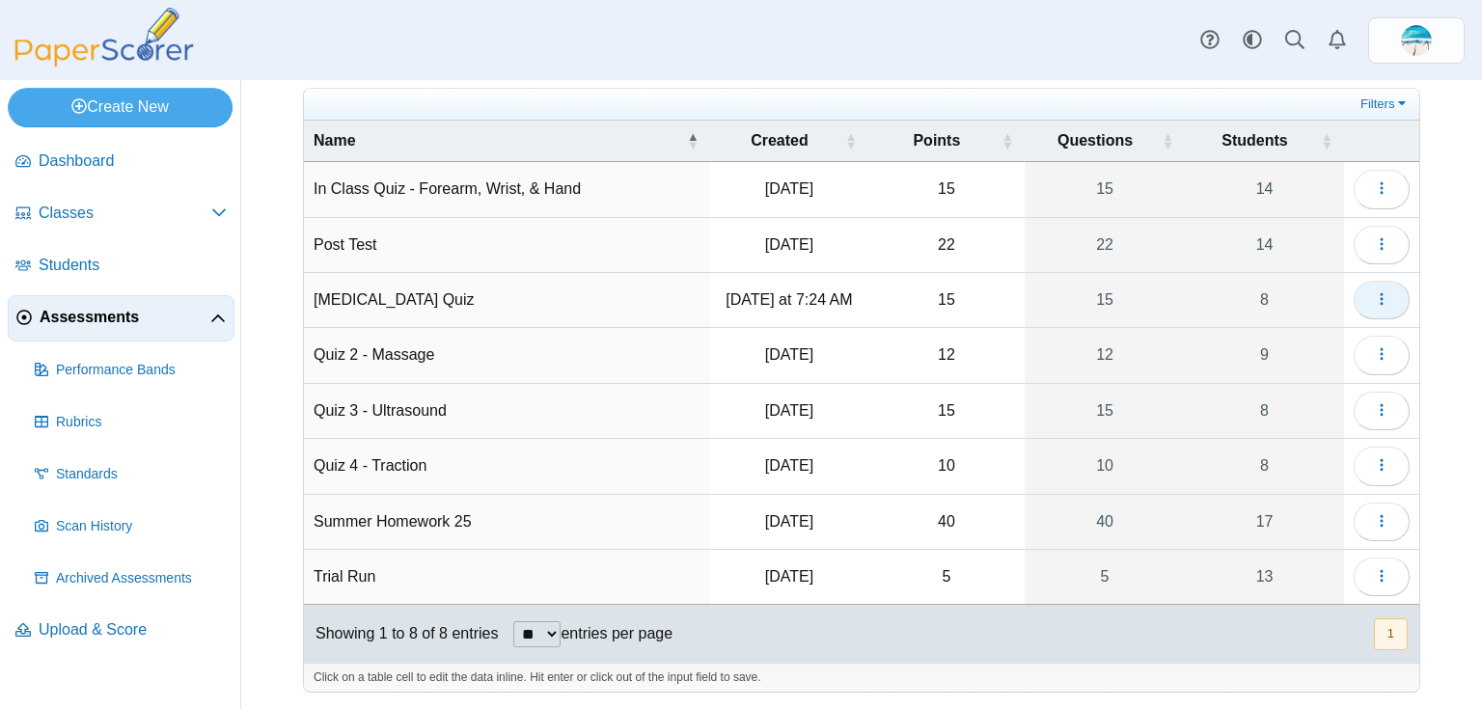
click at [1374, 291] on span "button" at bounding box center [1381, 299] width 15 height 16
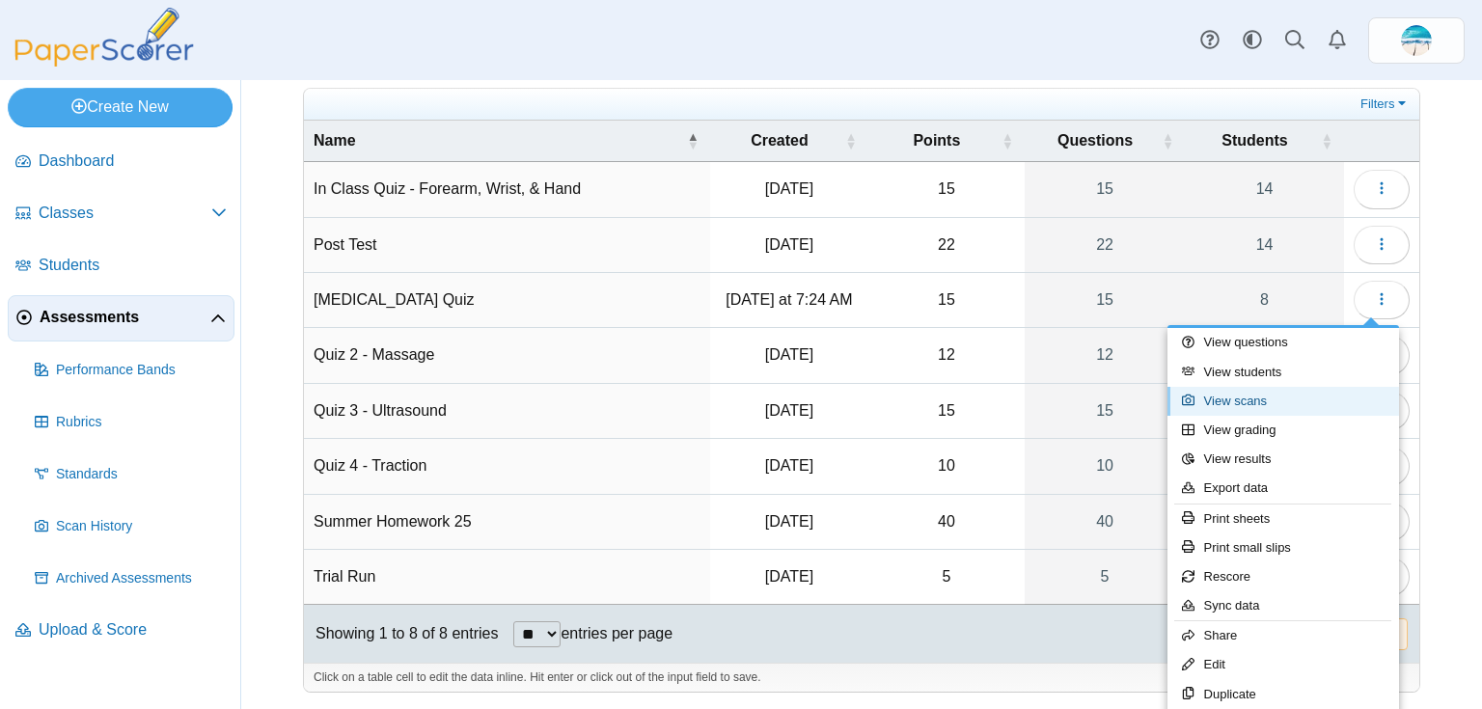
click at [1358, 389] on link "View scans" at bounding box center [1283, 401] width 232 height 29
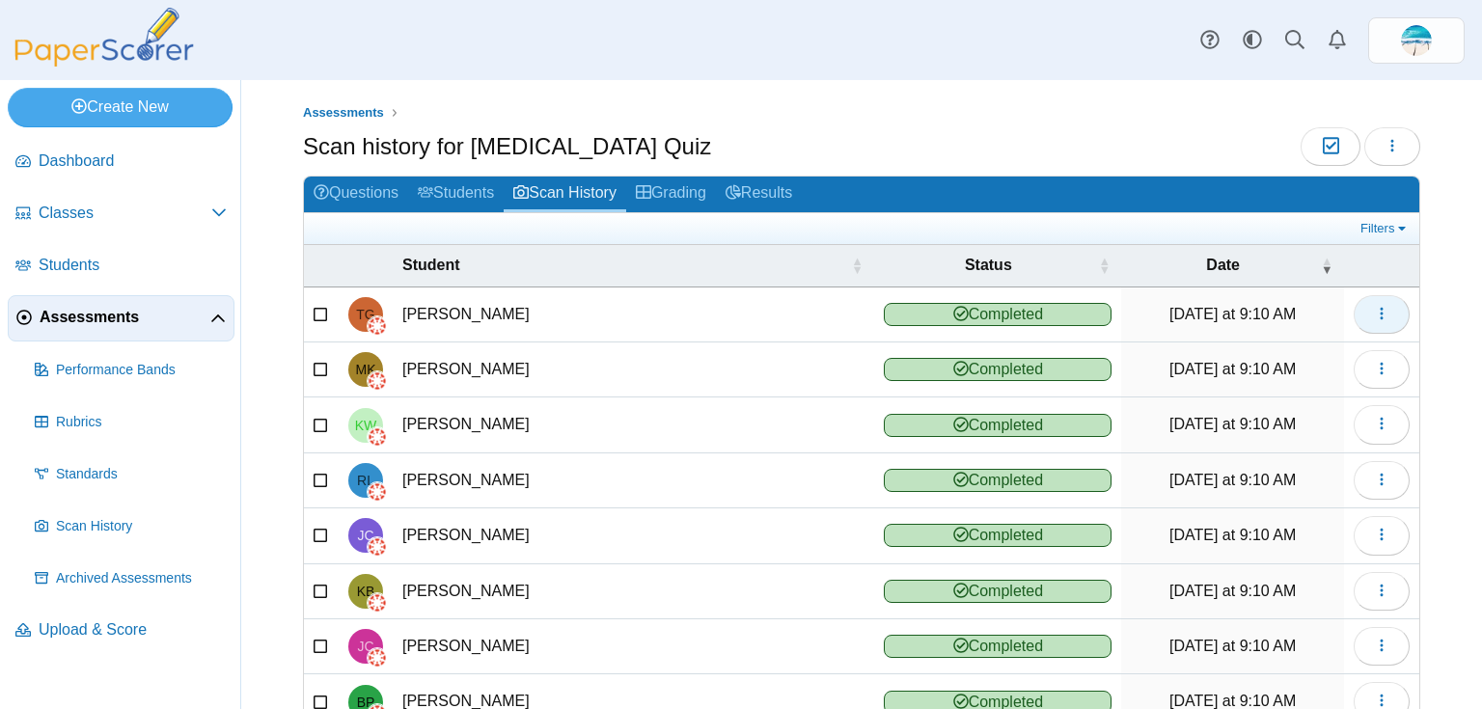
click at [1374, 306] on icon "button" at bounding box center [1381, 313] width 15 height 15
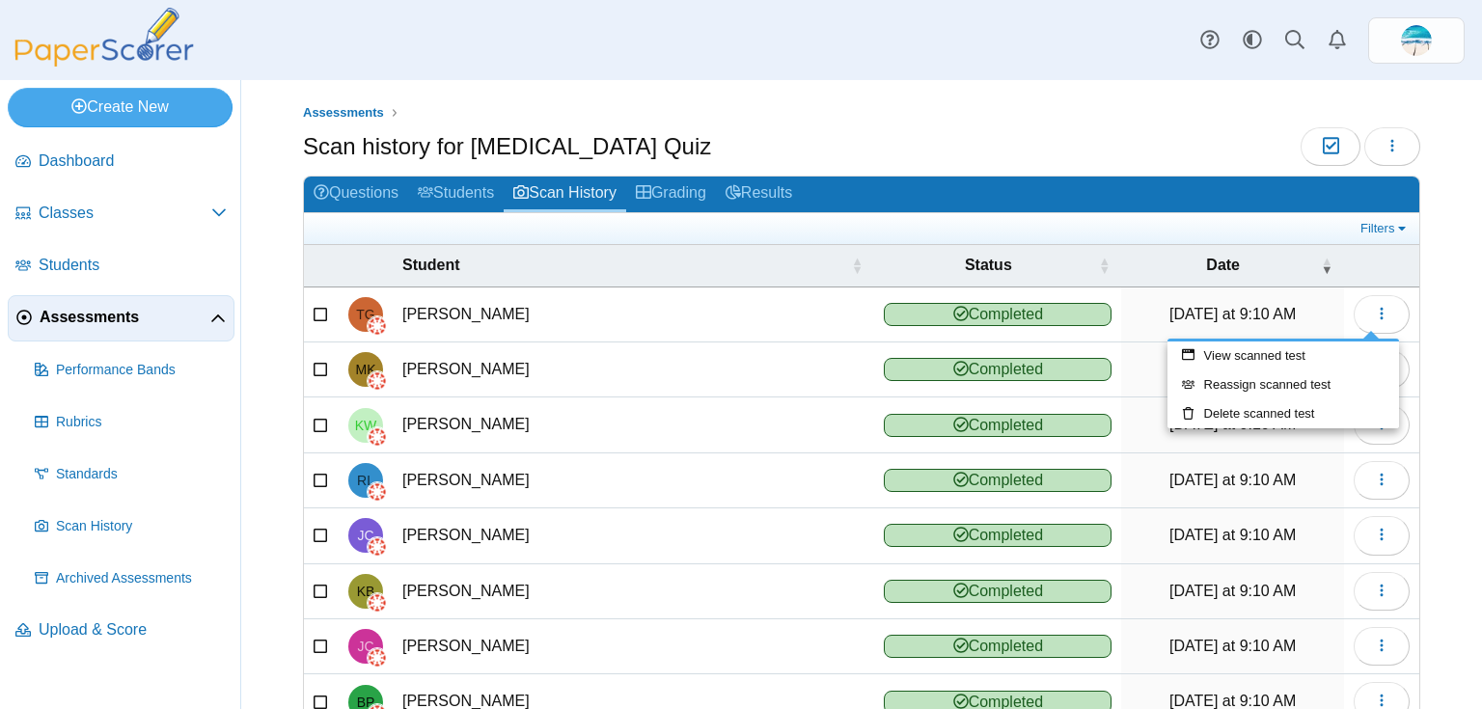
click at [930, 311] on span "Completed" at bounding box center [998, 314] width 228 height 23
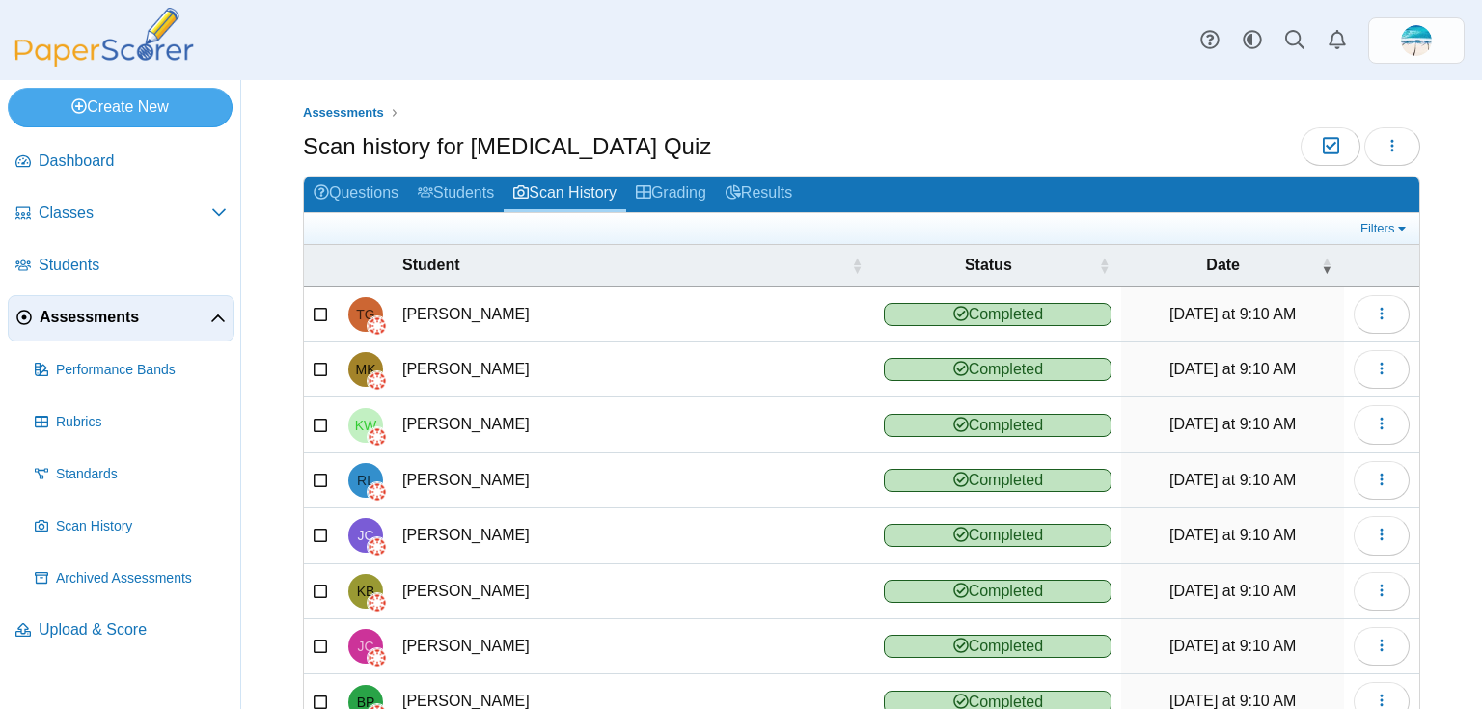
click at [930, 311] on span "Completed" at bounding box center [998, 314] width 228 height 23
click at [768, 191] on link "Results" at bounding box center [759, 195] width 86 height 36
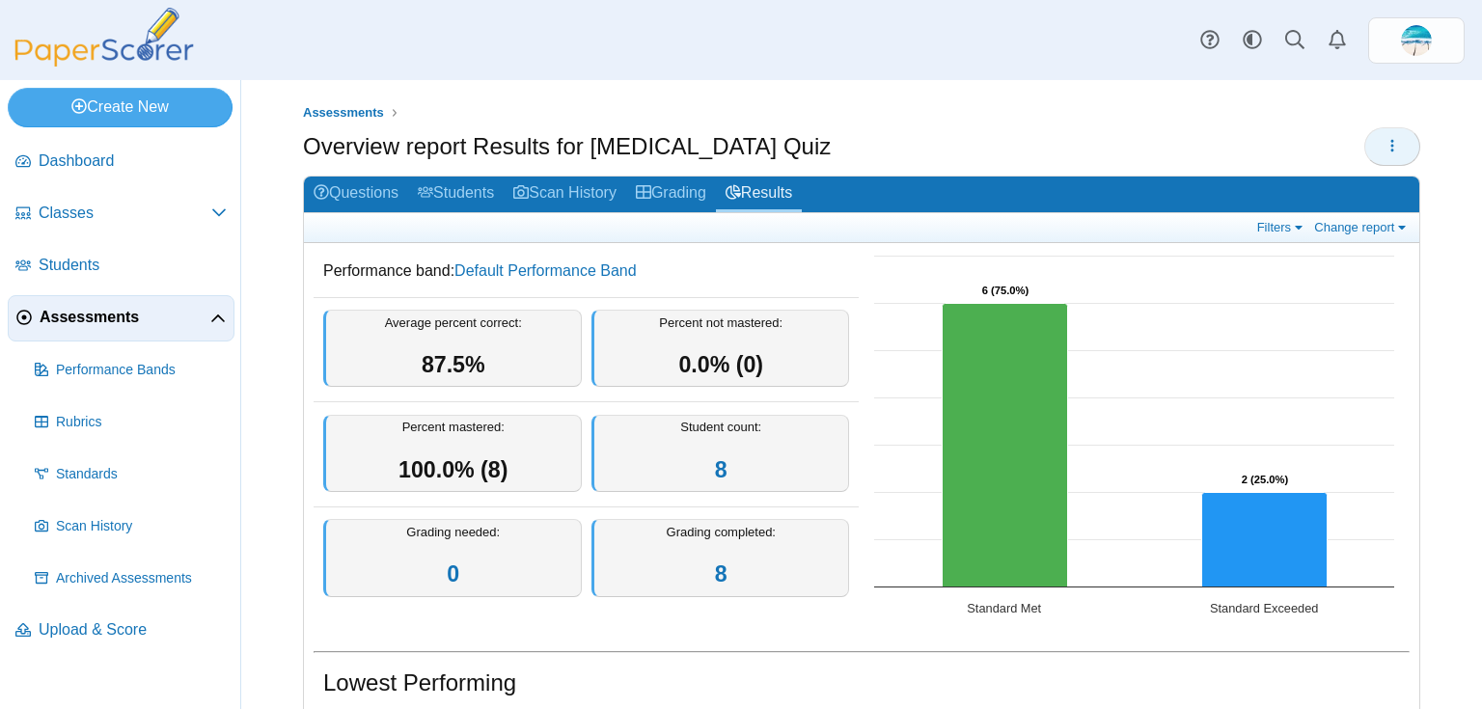
click at [1385, 142] on icon "button" at bounding box center [1392, 145] width 15 height 15
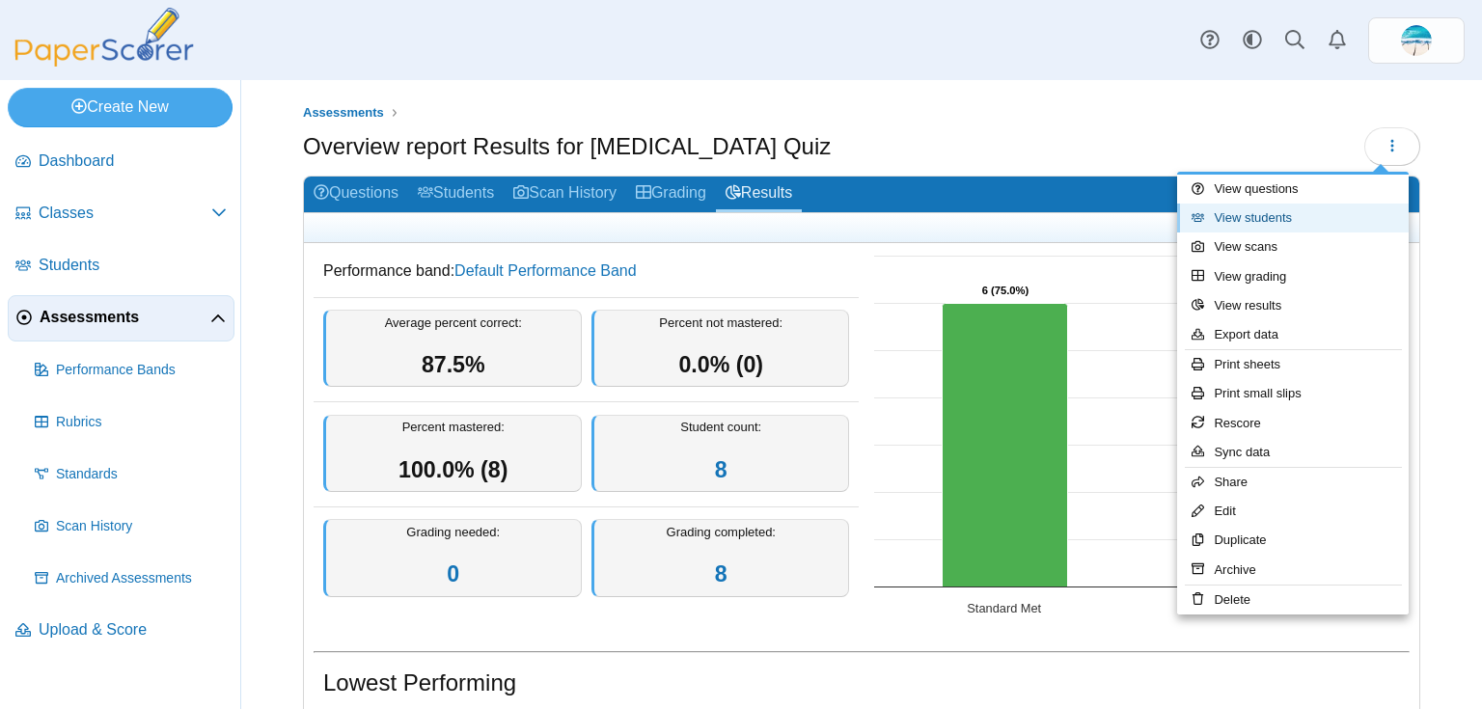
click at [1343, 218] on link "View students" at bounding box center [1293, 218] width 232 height 29
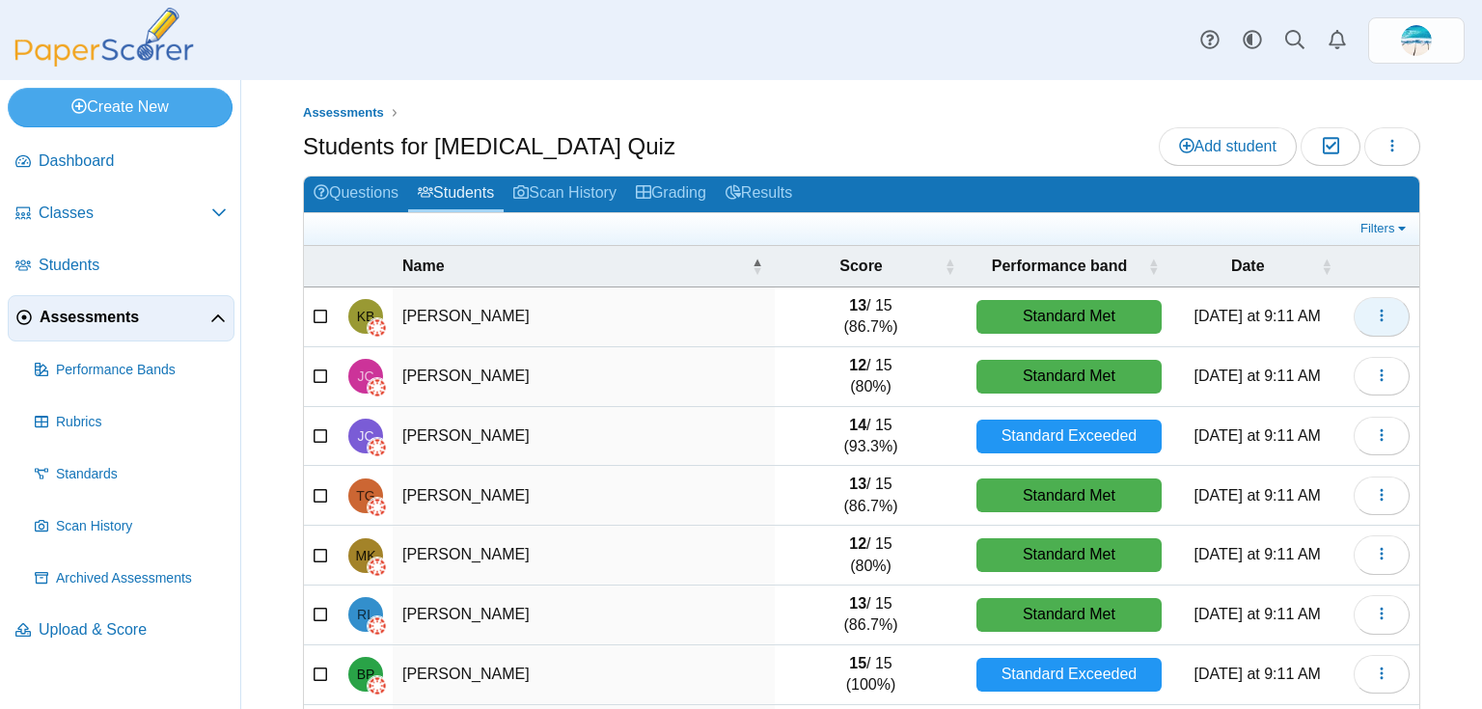
click at [1382, 318] on button "button" at bounding box center [1382, 316] width 56 height 39
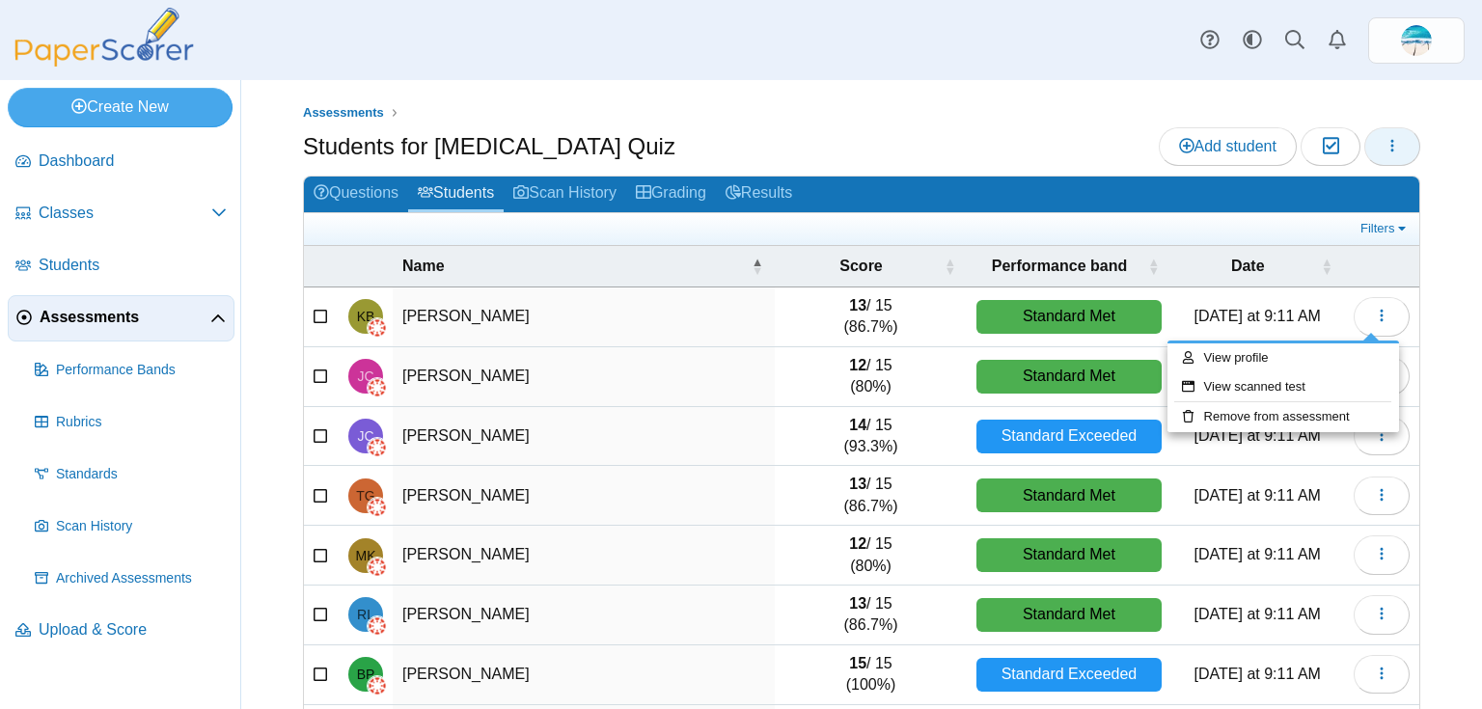
click at [1373, 157] on button "button" at bounding box center [1392, 146] width 56 height 39
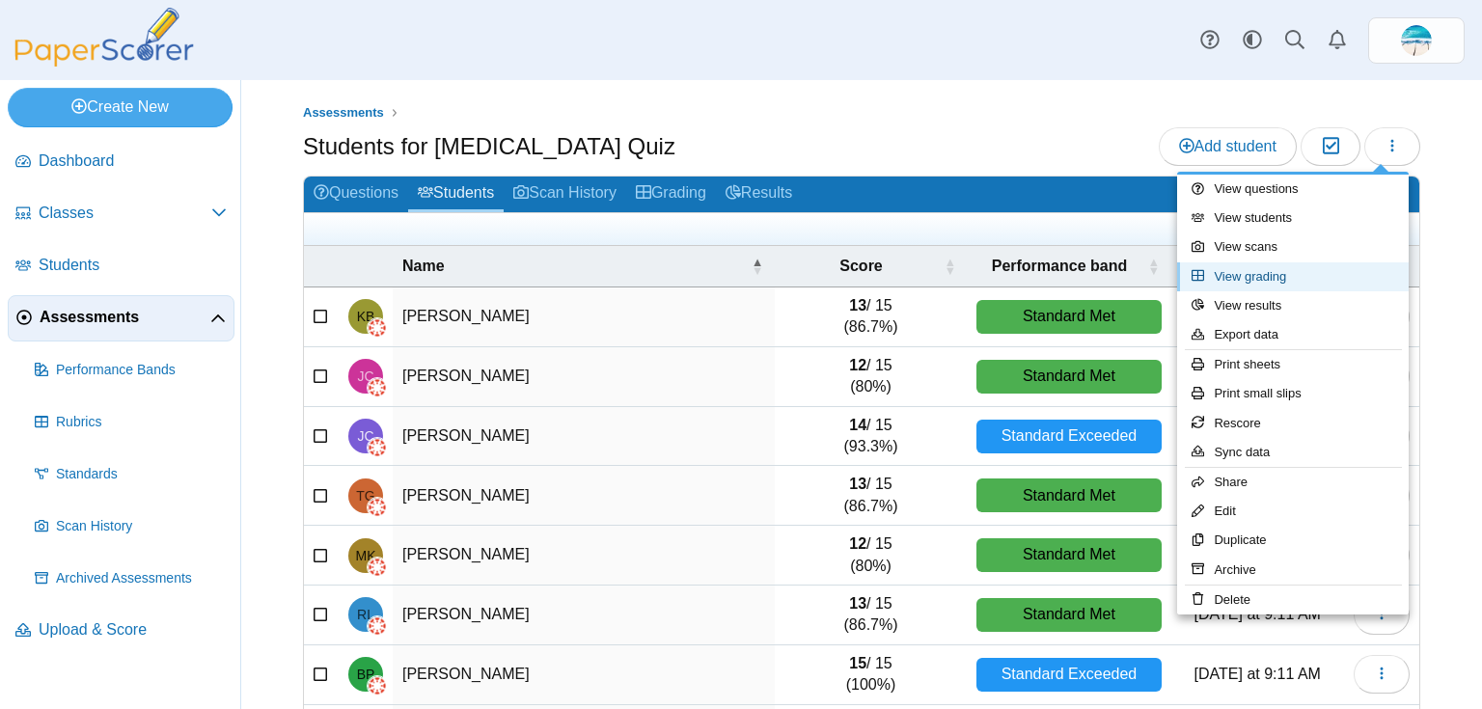
click at [1359, 266] on link "View grading" at bounding box center [1293, 276] width 232 height 29
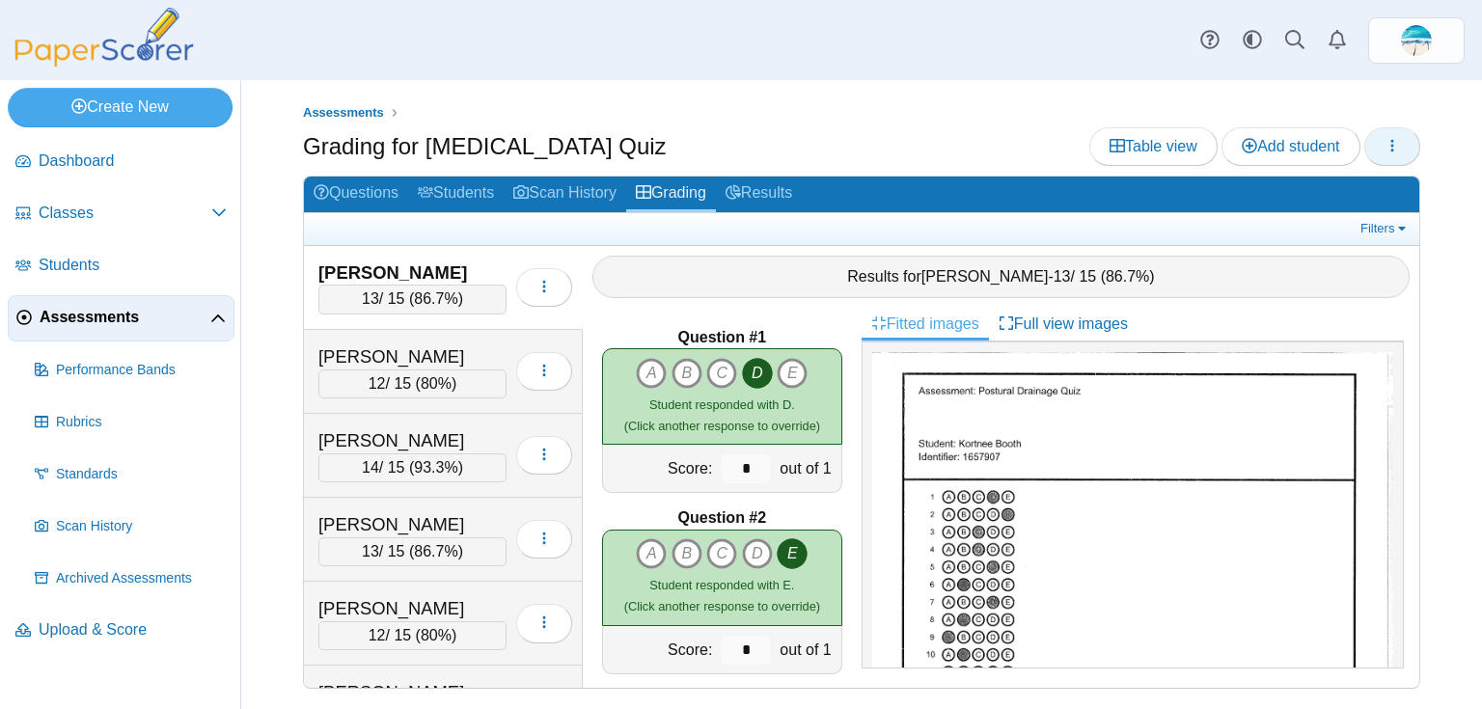
click at [1388, 149] on icon "button" at bounding box center [1392, 145] width 15 height 15
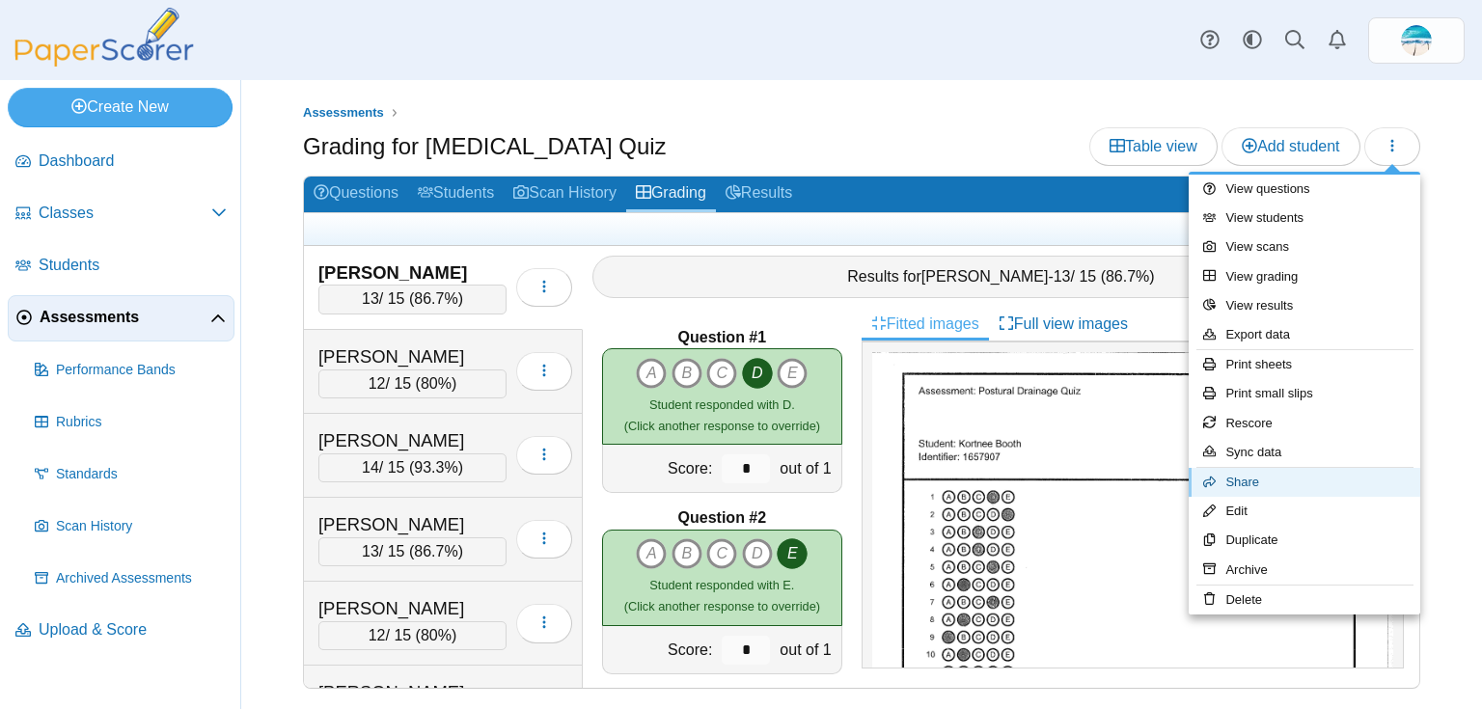
click at [1246, 482] on link "Share" at bounding box center [1305, 482] width 232 height 29
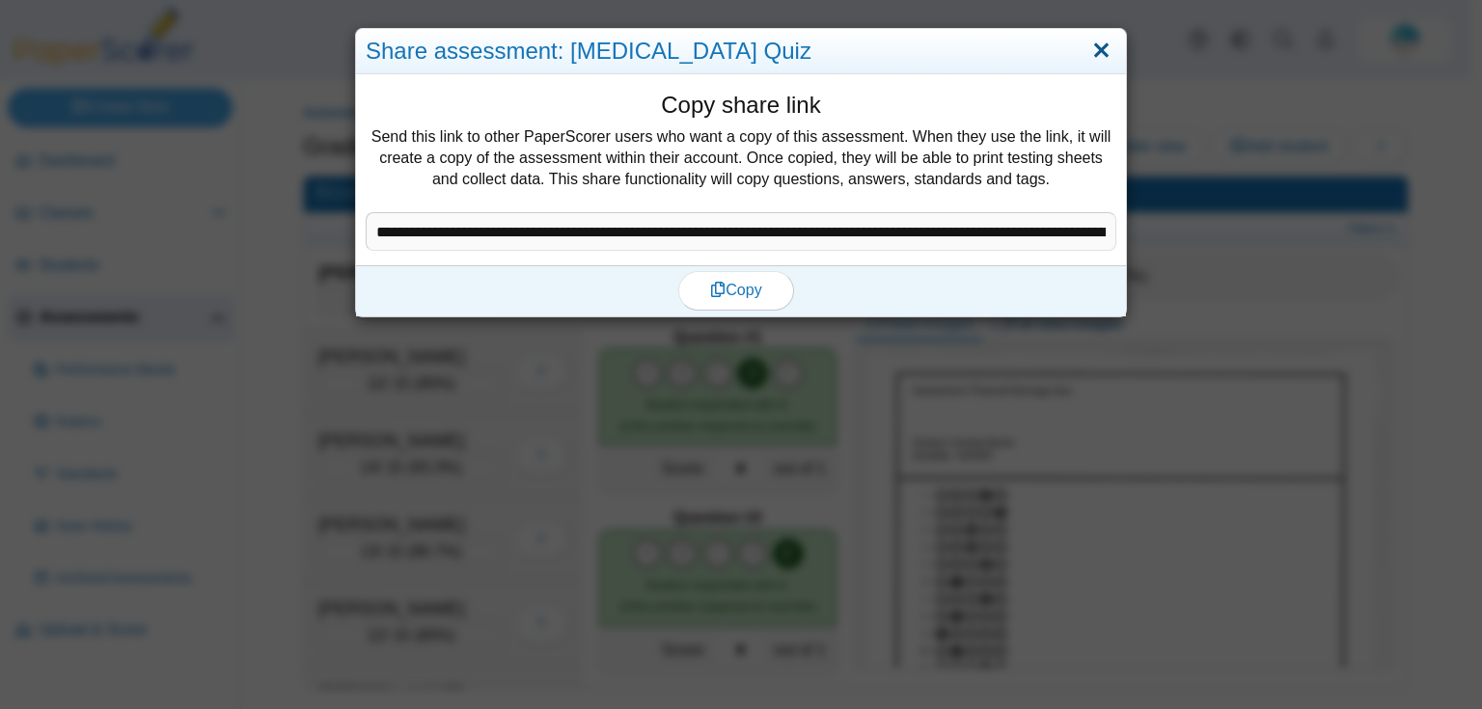
click at [1088, 60] on link "Close" at bounding box center [1101, 51] width 30 height 33
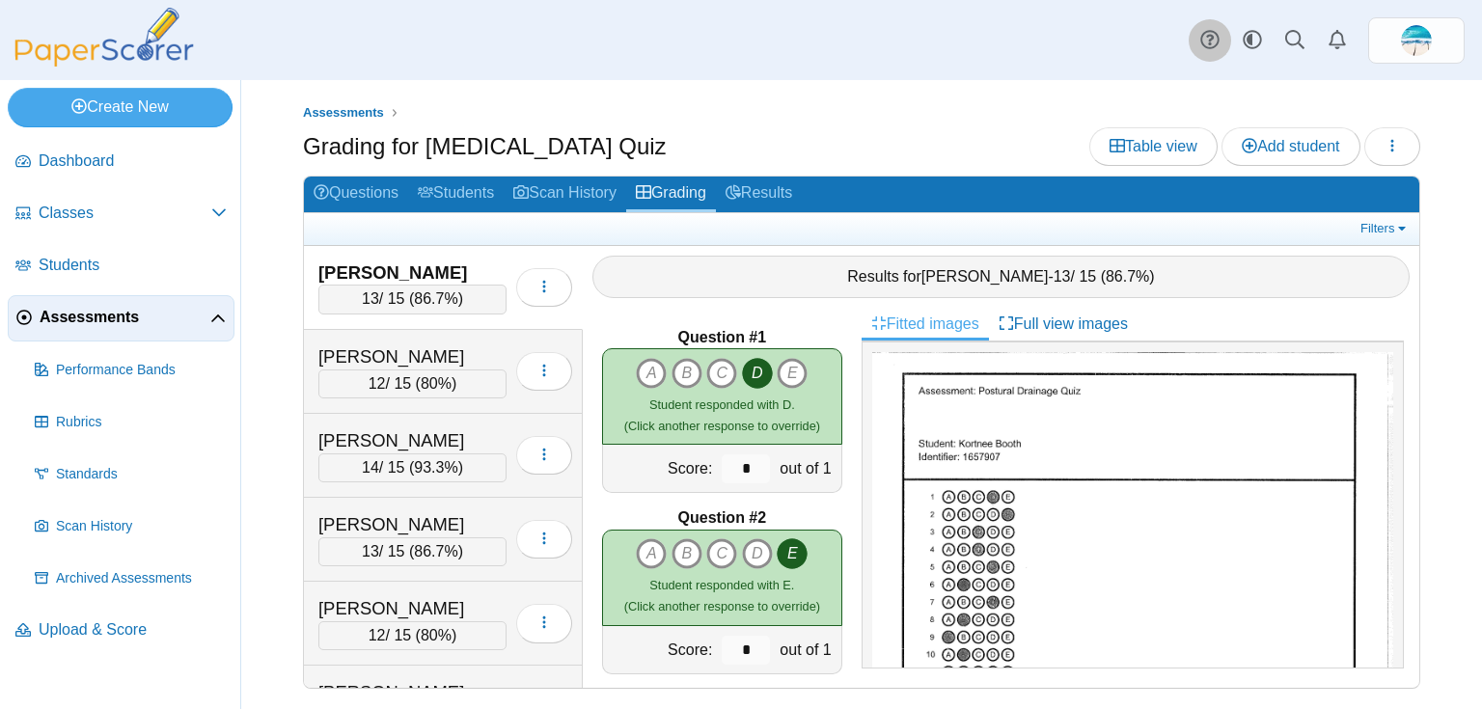
click at [1211, 44] on use at bounding box center [1209, 40] width 18 height 18
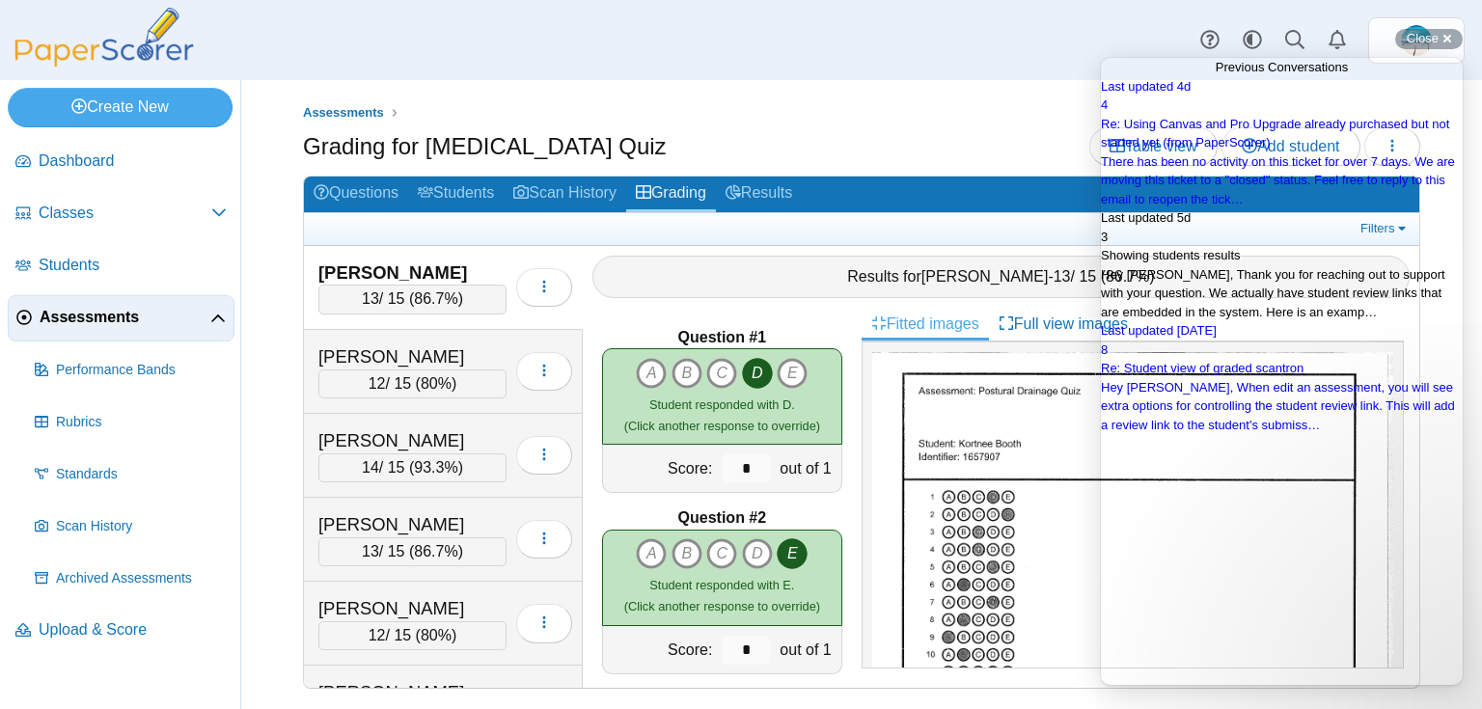
scroll to position [85, 0]
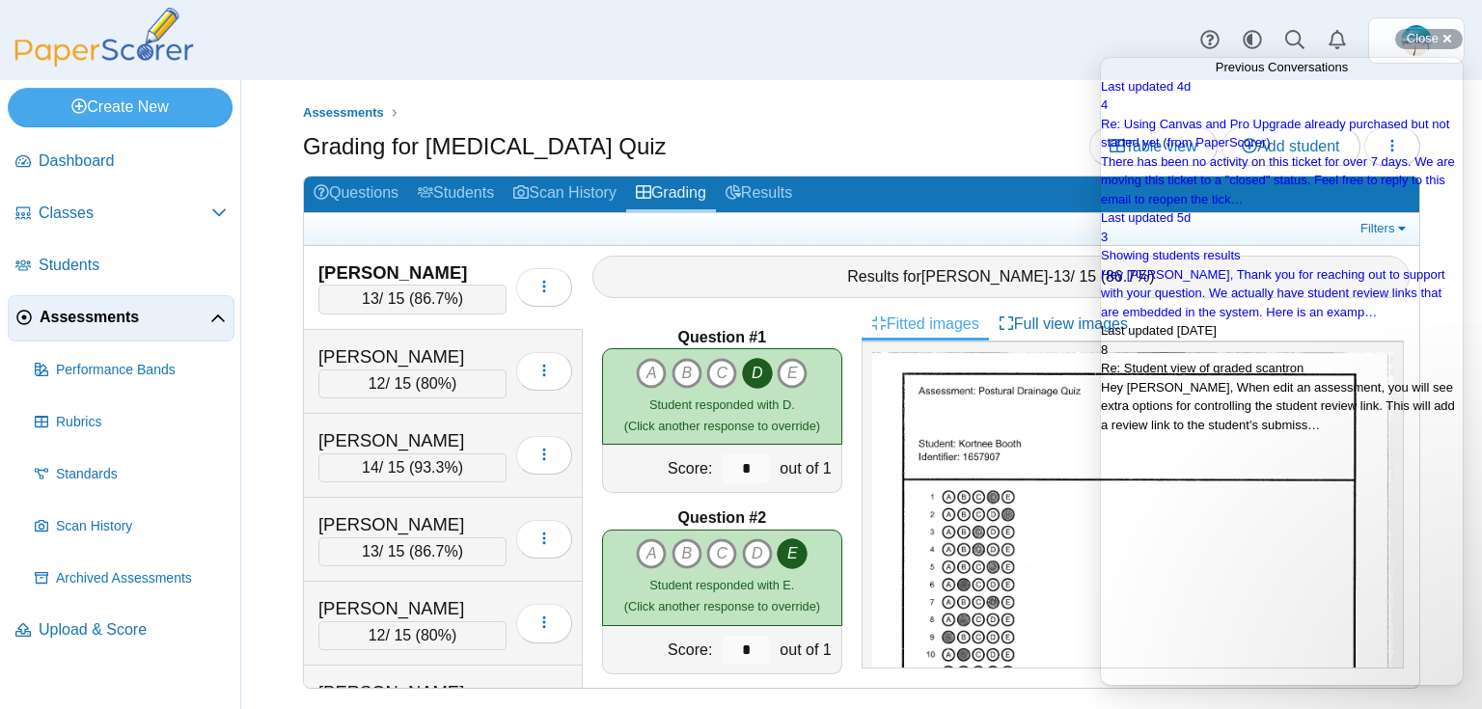
click at [1343, 432] on span "Hey Chrissy, When edit an assessment, you will see extra options for controllin…" at bounding box center [1278, 406] width 354 height 52
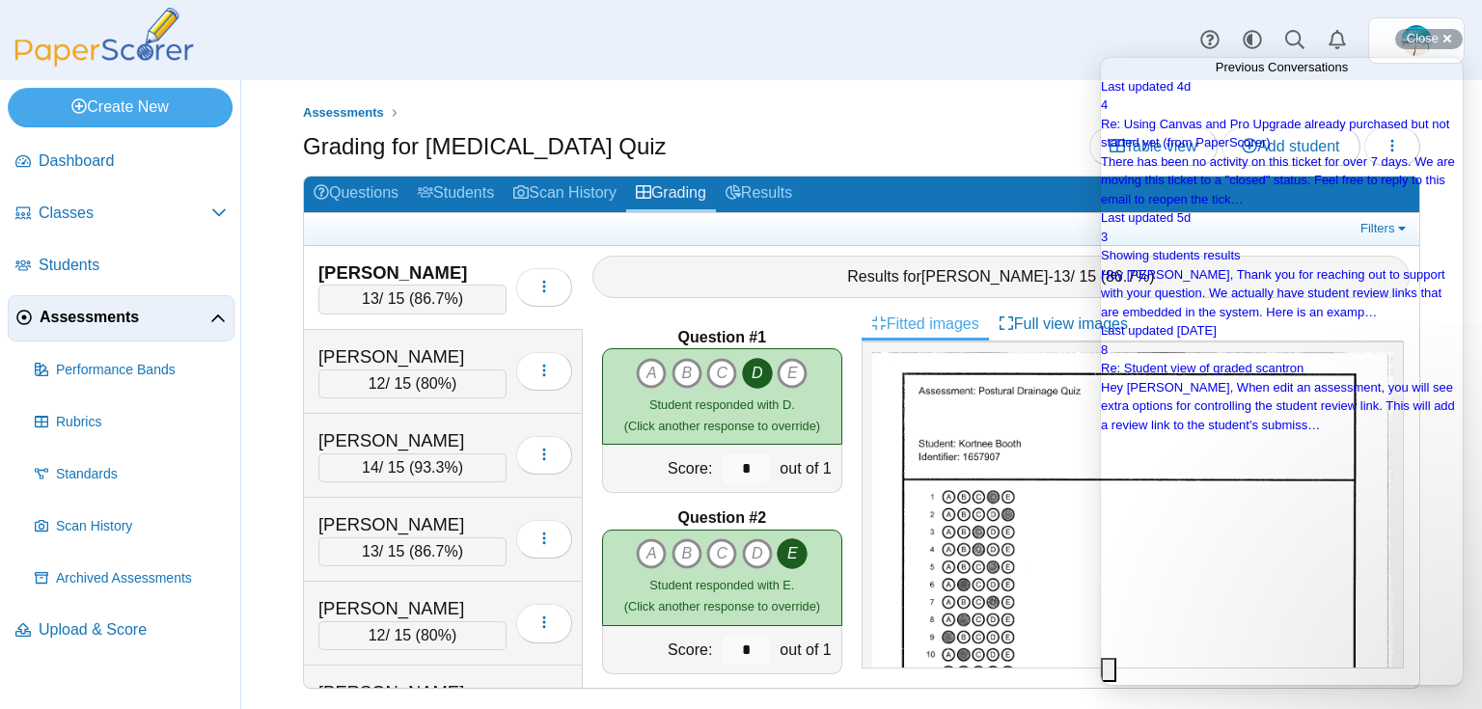
scroll to position [1670, 0]
click at [1116, 658] on button "Close" at bounding box center [1108, 670] width 15 height 25
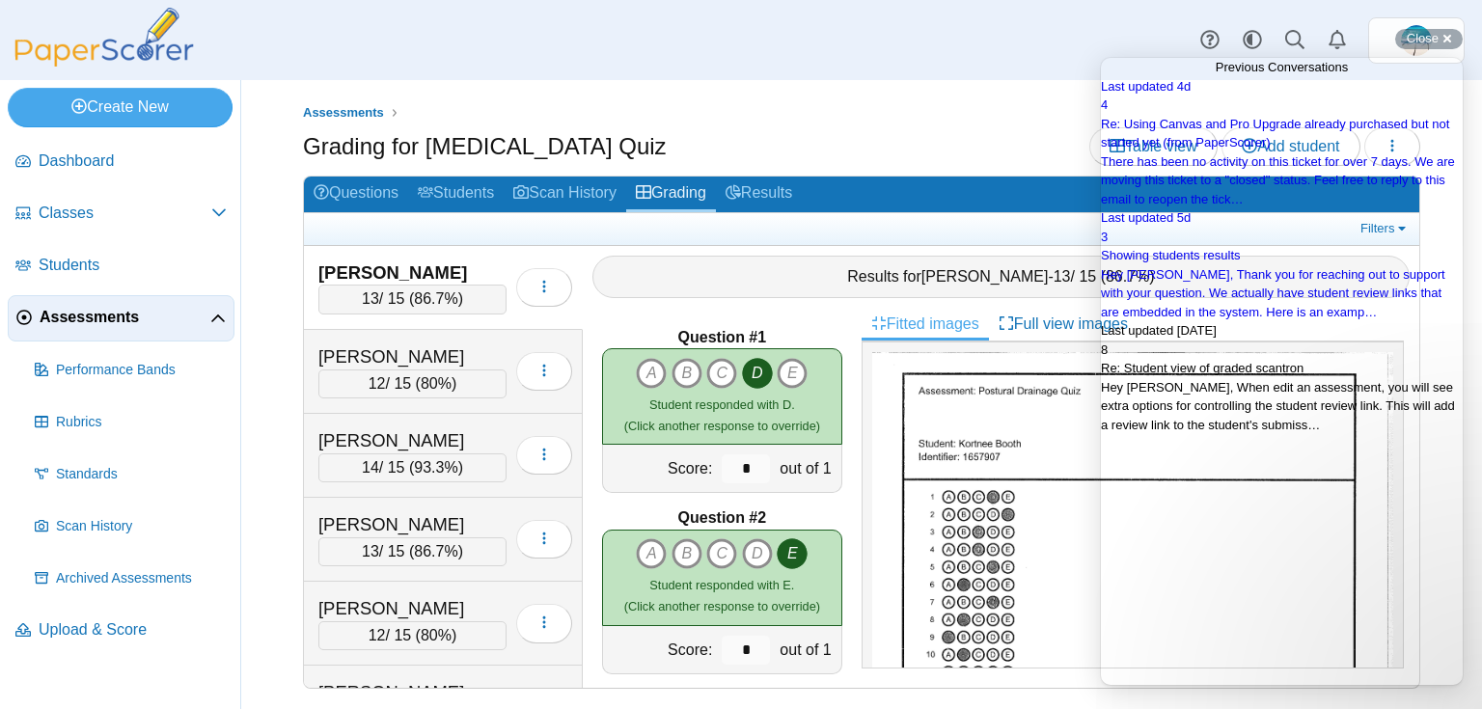
click at [1211, 375] on span "Re: Student view of graded scantron" at bounding box center [1202, 368] width 203 height 14
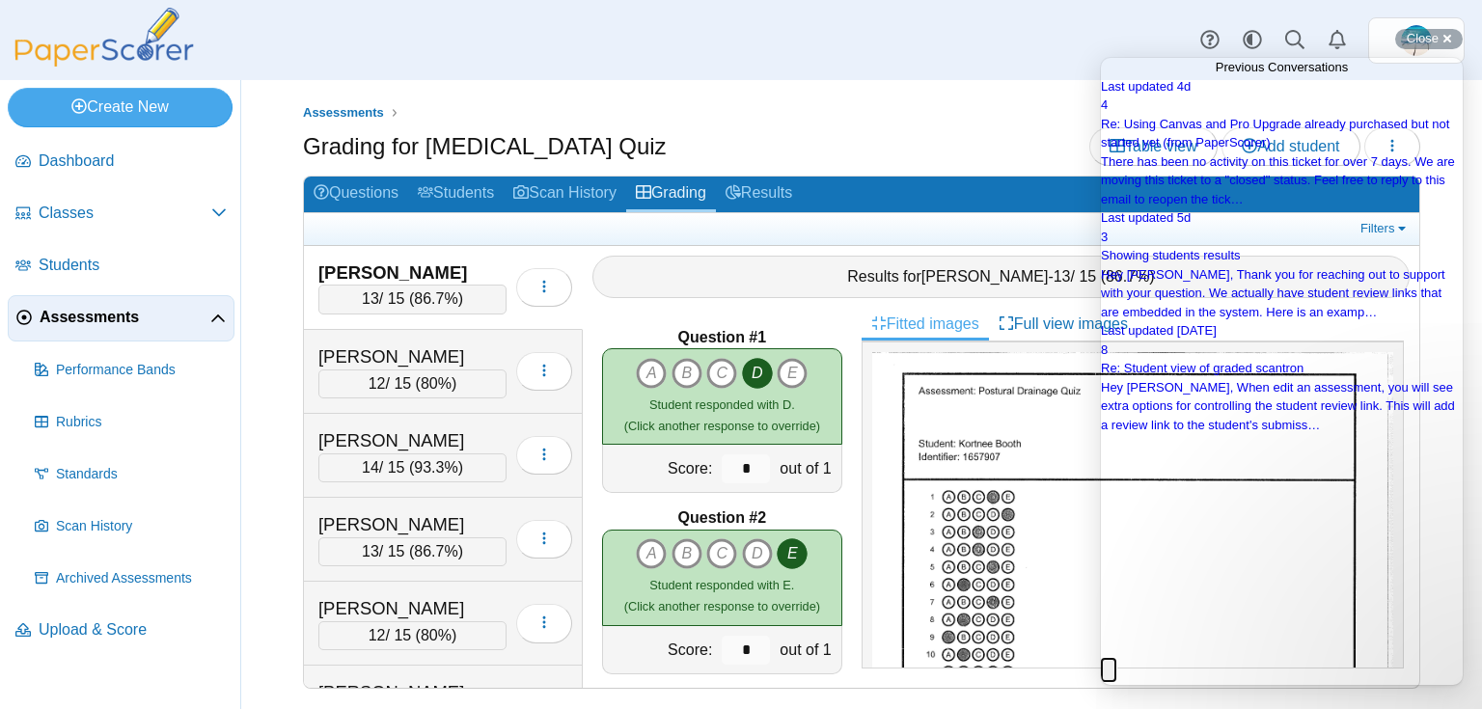
click at [1116, 658] on button "Close" at bounding box center [1108, 670] width 15 height 25
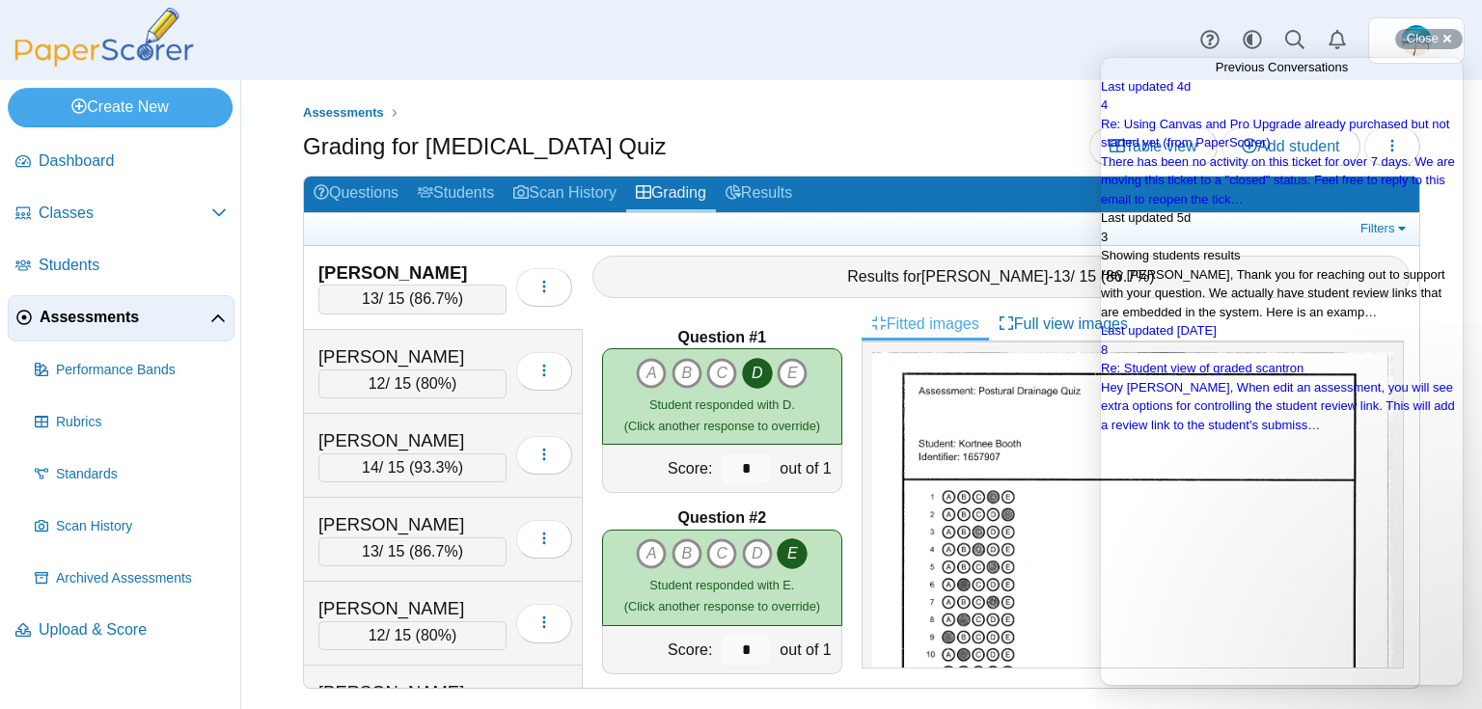
scroll to position [85, 0]
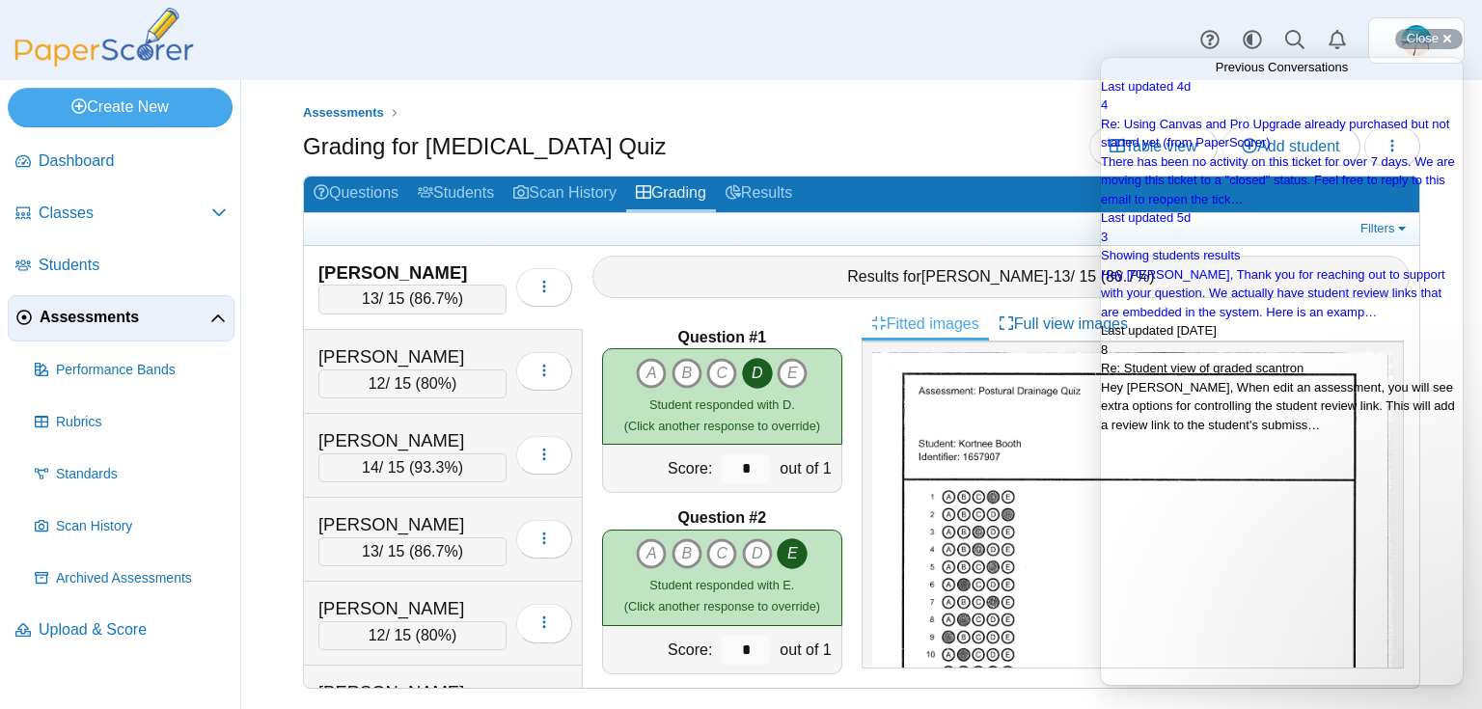
click at [1416, 360] on div "8" at bounding box center [1282, 350] width 362 height 19
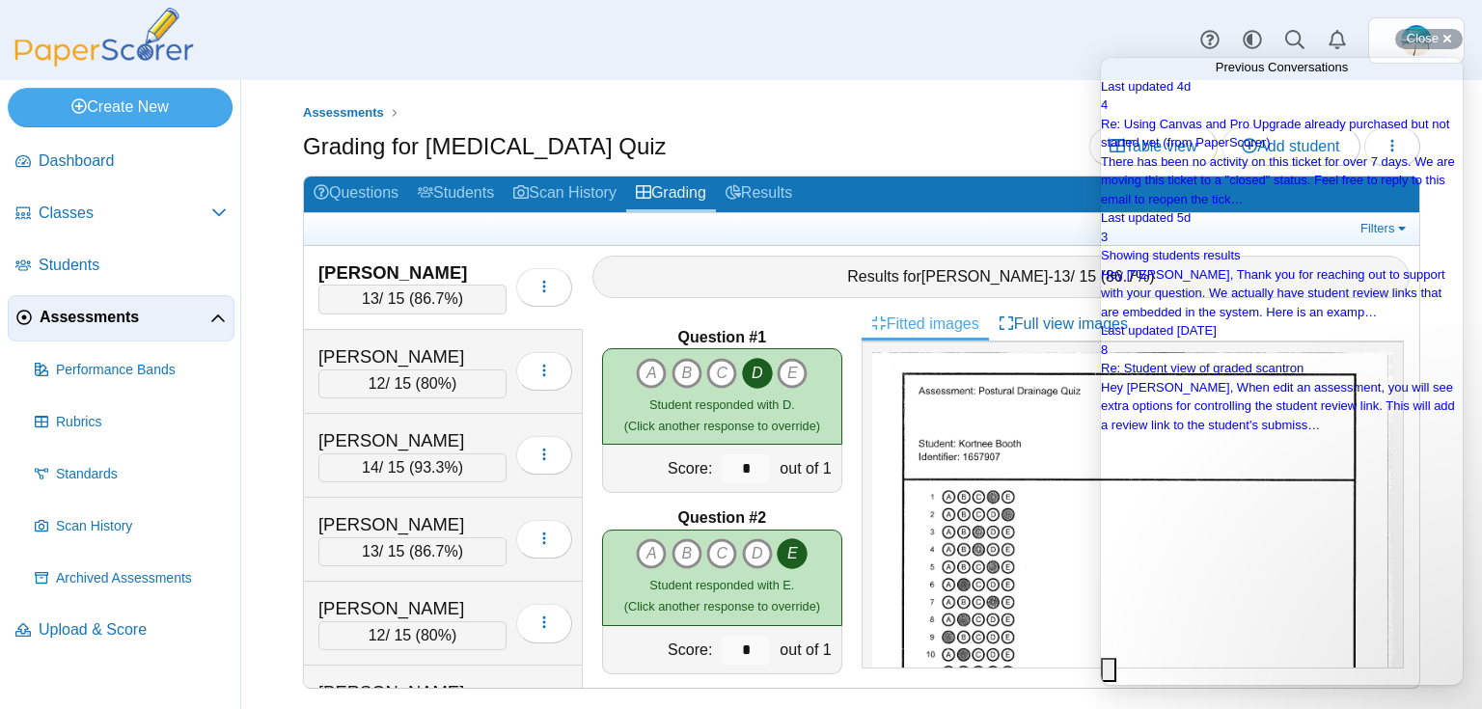
scroll to position [1670, 0]
click at [1116, 658] on button "Close" at bounding box center [1108, 670] width 15 height 25
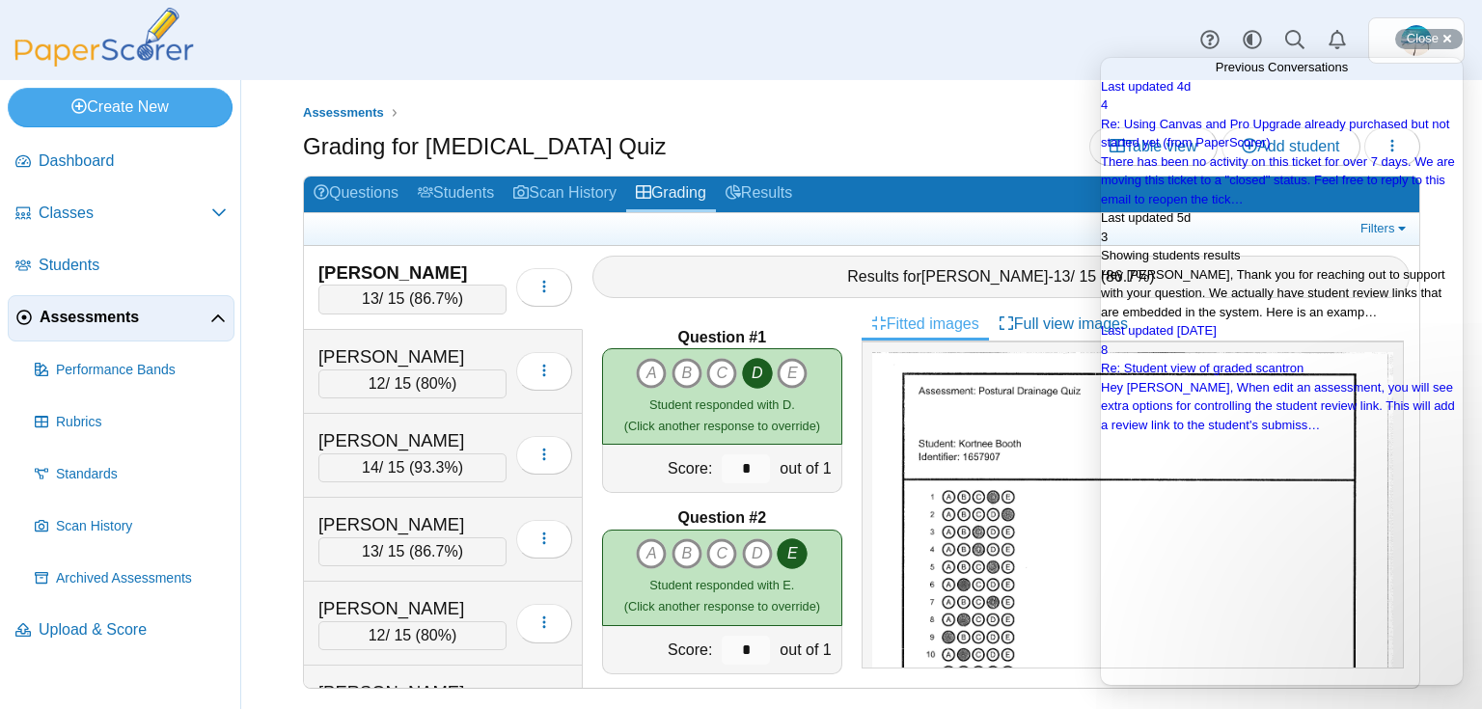
scroll to position [0, 0]
click at [1326, 228] on div "Last updated 5d" at bounding box center [1282, 217] width 362 height 19
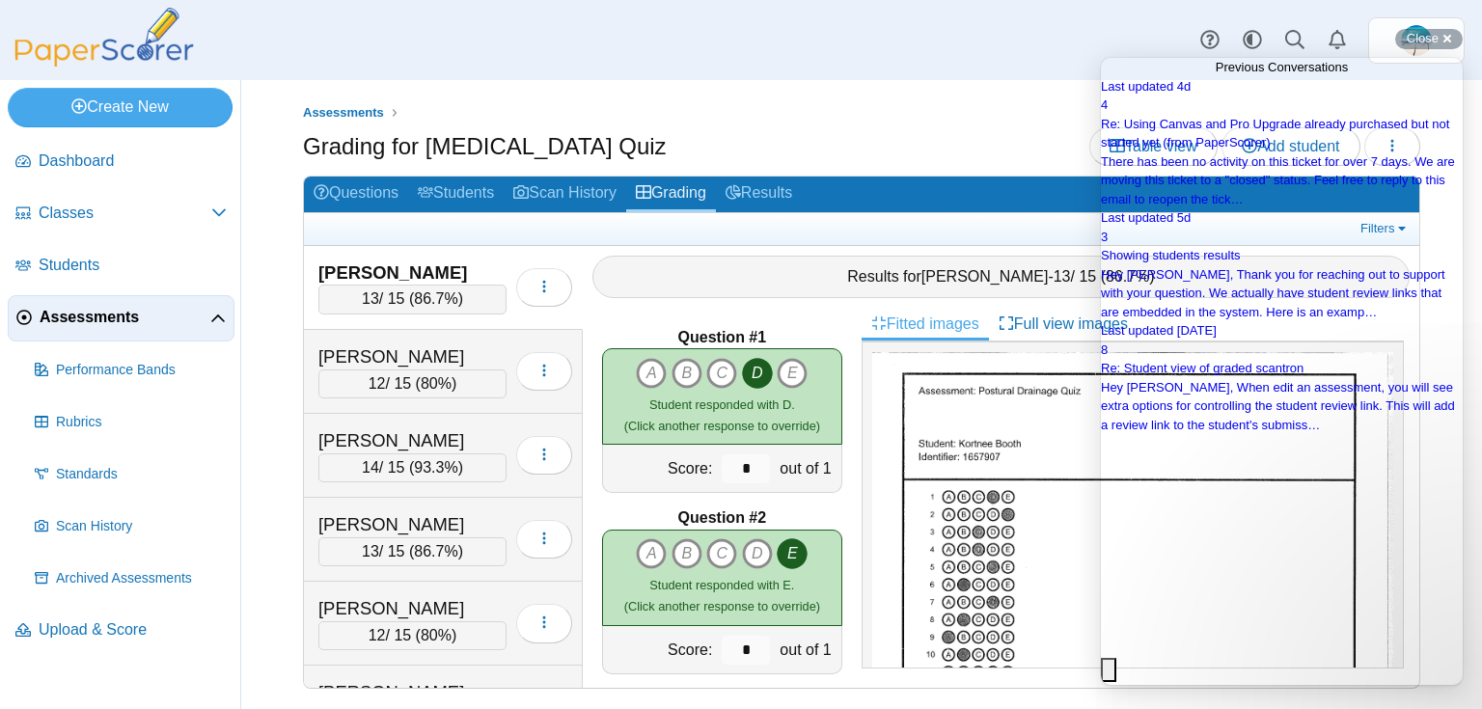
click at [96, 325] on span "Assessments" at bounding box center [125, 317] width 171 height 21
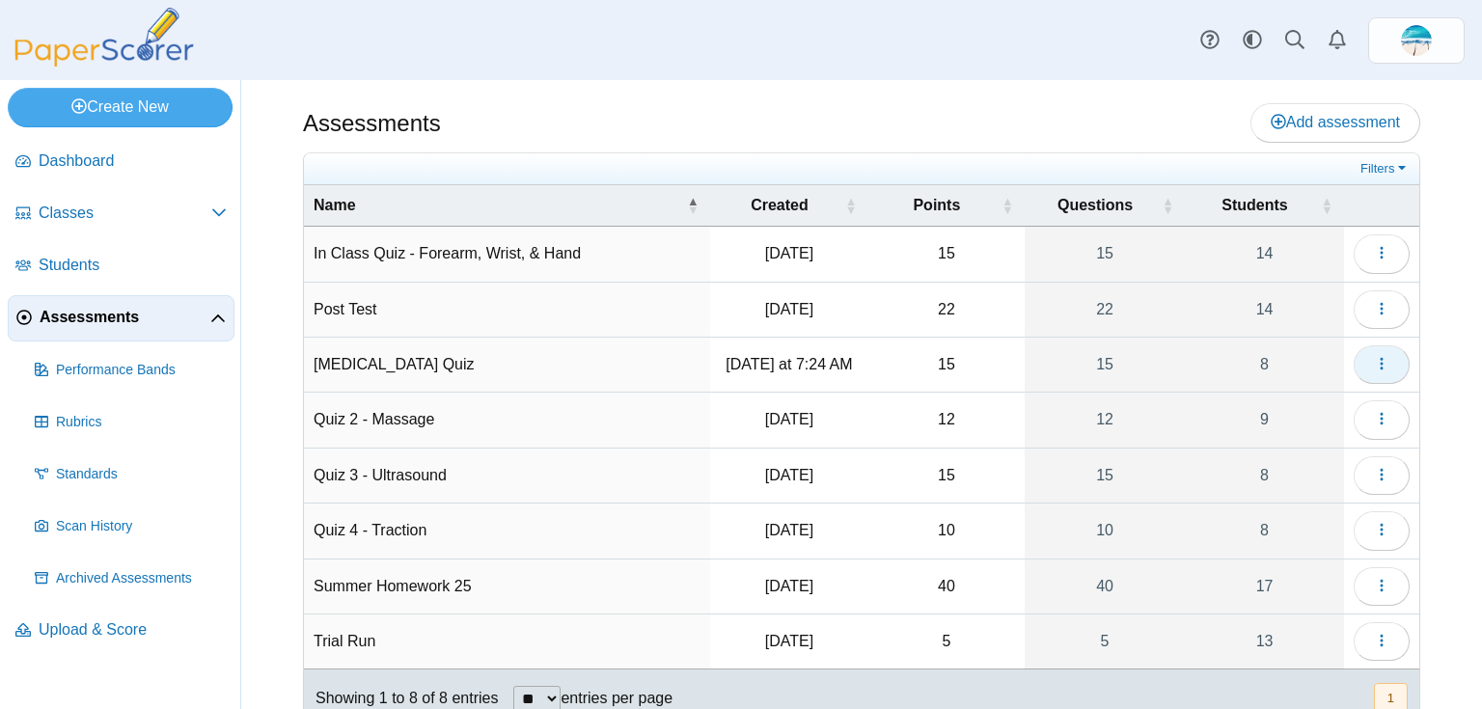
click at [1376, 364] on icon "button" at bounding box center [1381, 363] width 15 height 15
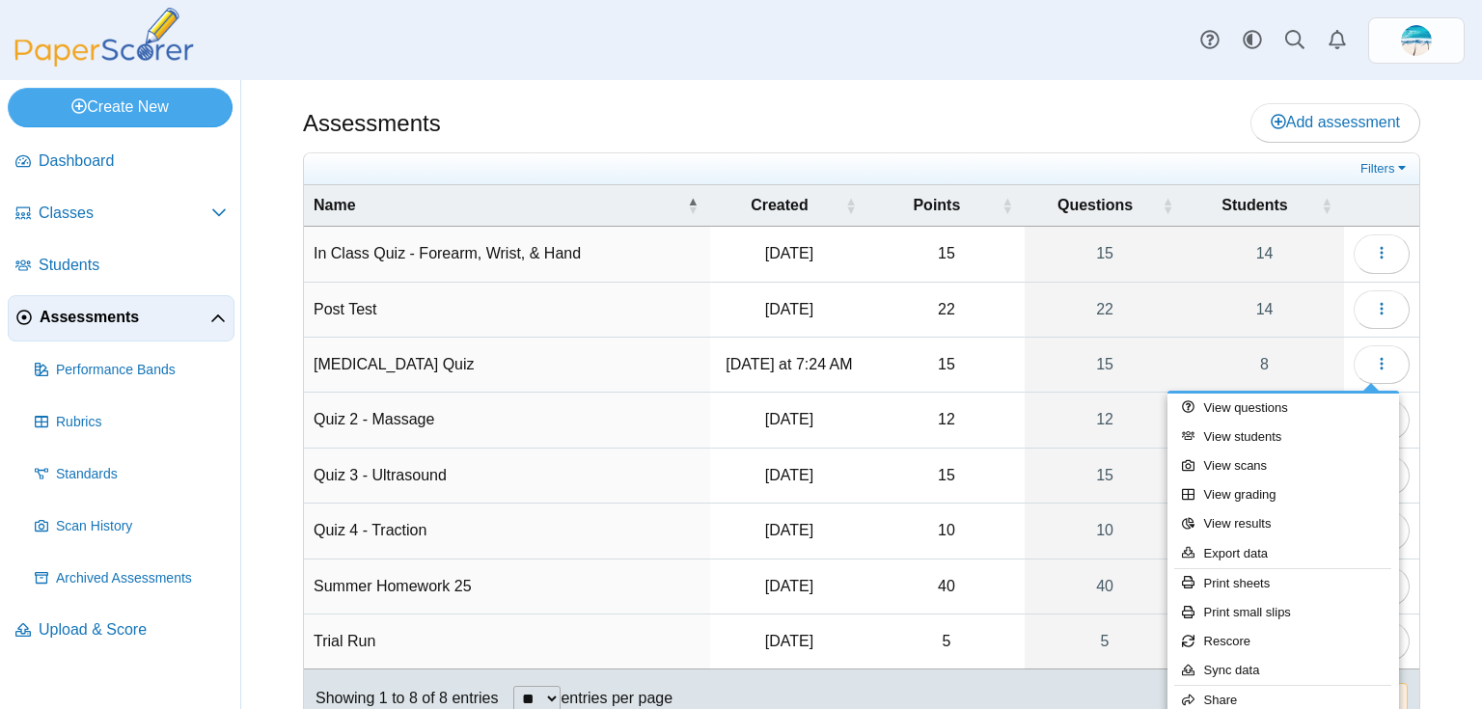
scroll to position [65, 0]
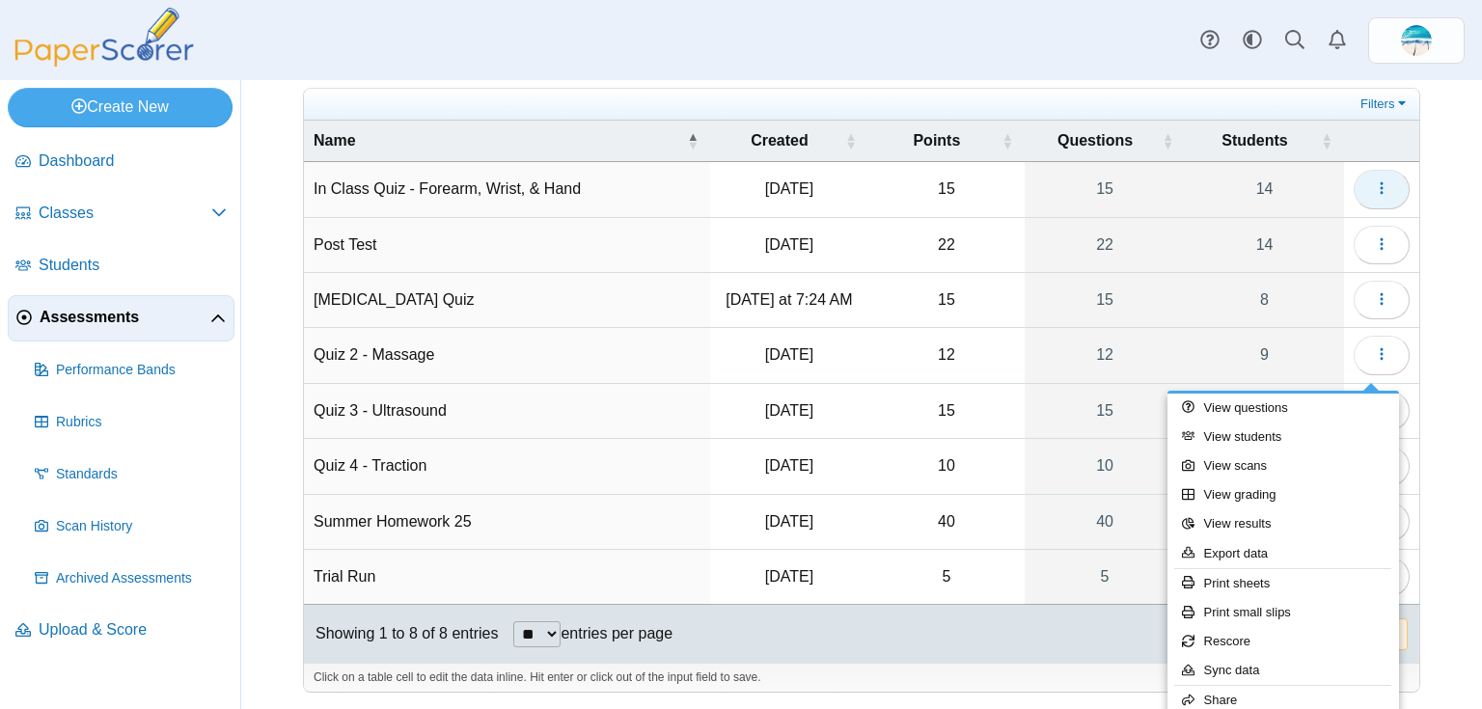
click at [1374, 189] on icon "button" at bounding box center [1381, 187] width 15 height 15
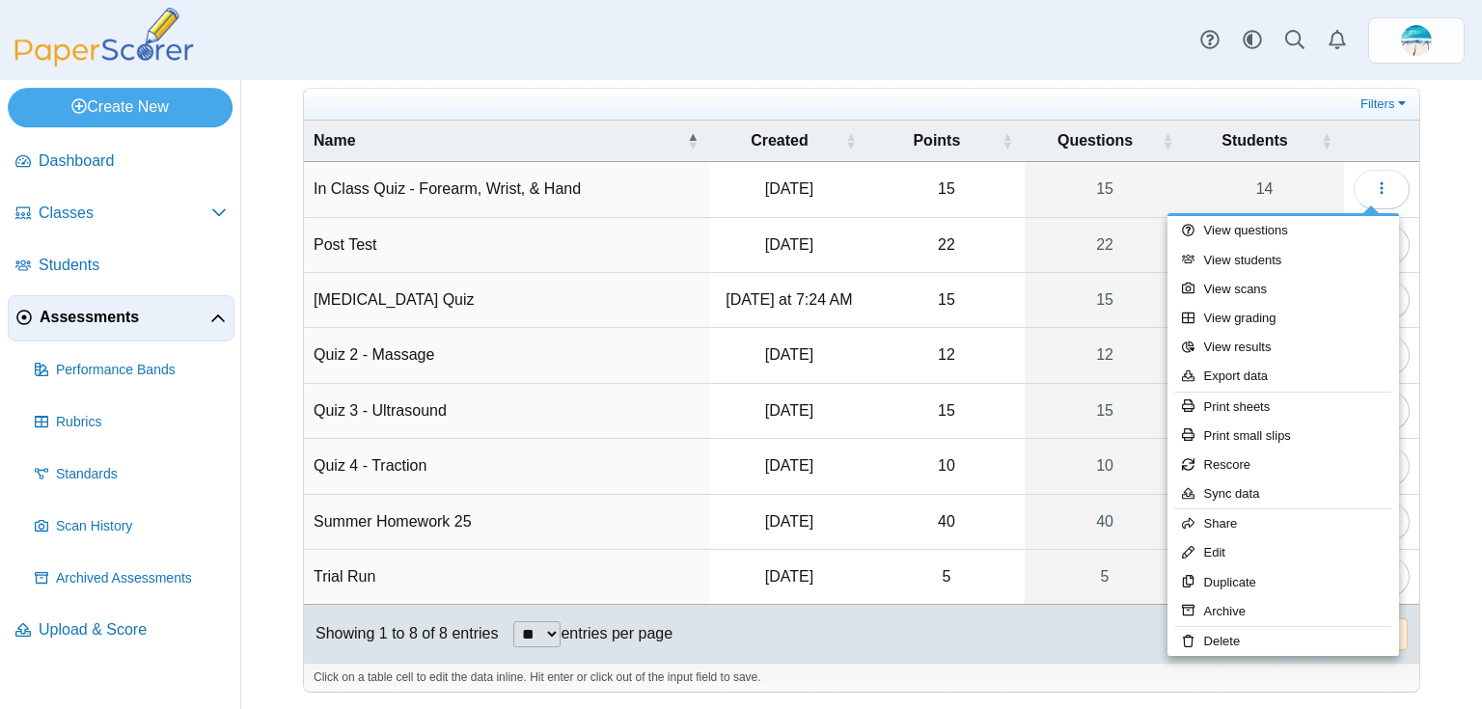
click at [1437, 235] on div "Assessments Add assessment 15" at bounding box center [861, 329] width 1241 height 629
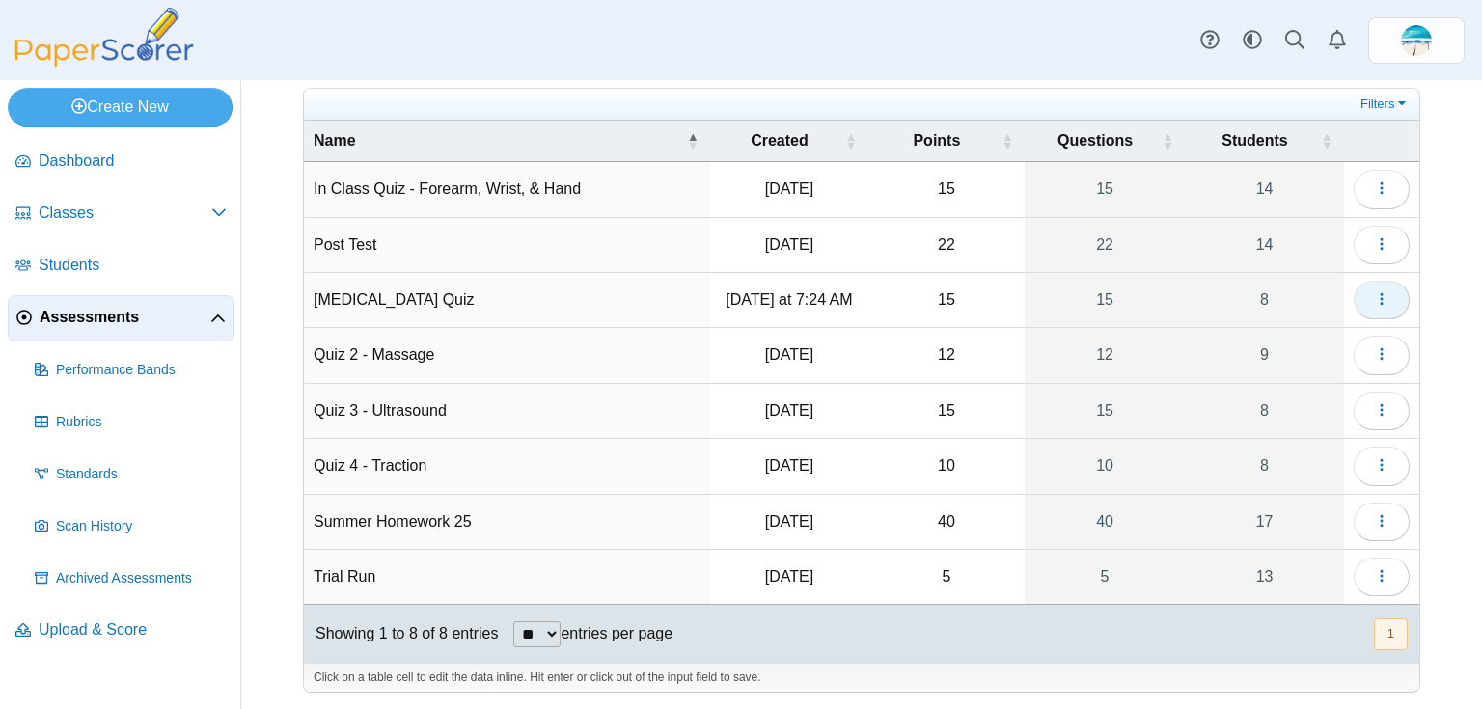
click at [1374, 304] on icon "button" at bounding box center [1381, 298] width 15 height 15
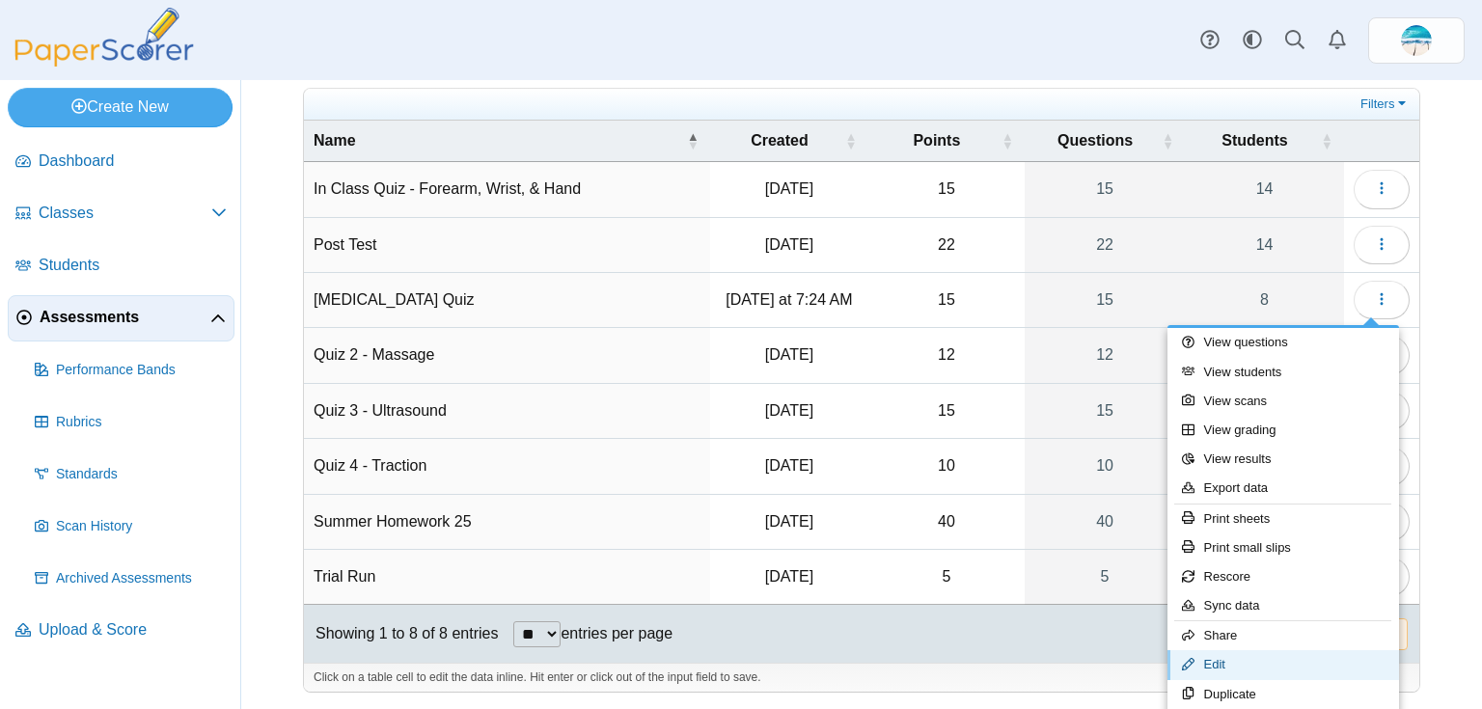
click at [1257, 664] on link "Edit" at bounding box center [1283, 664] width 232 height 29
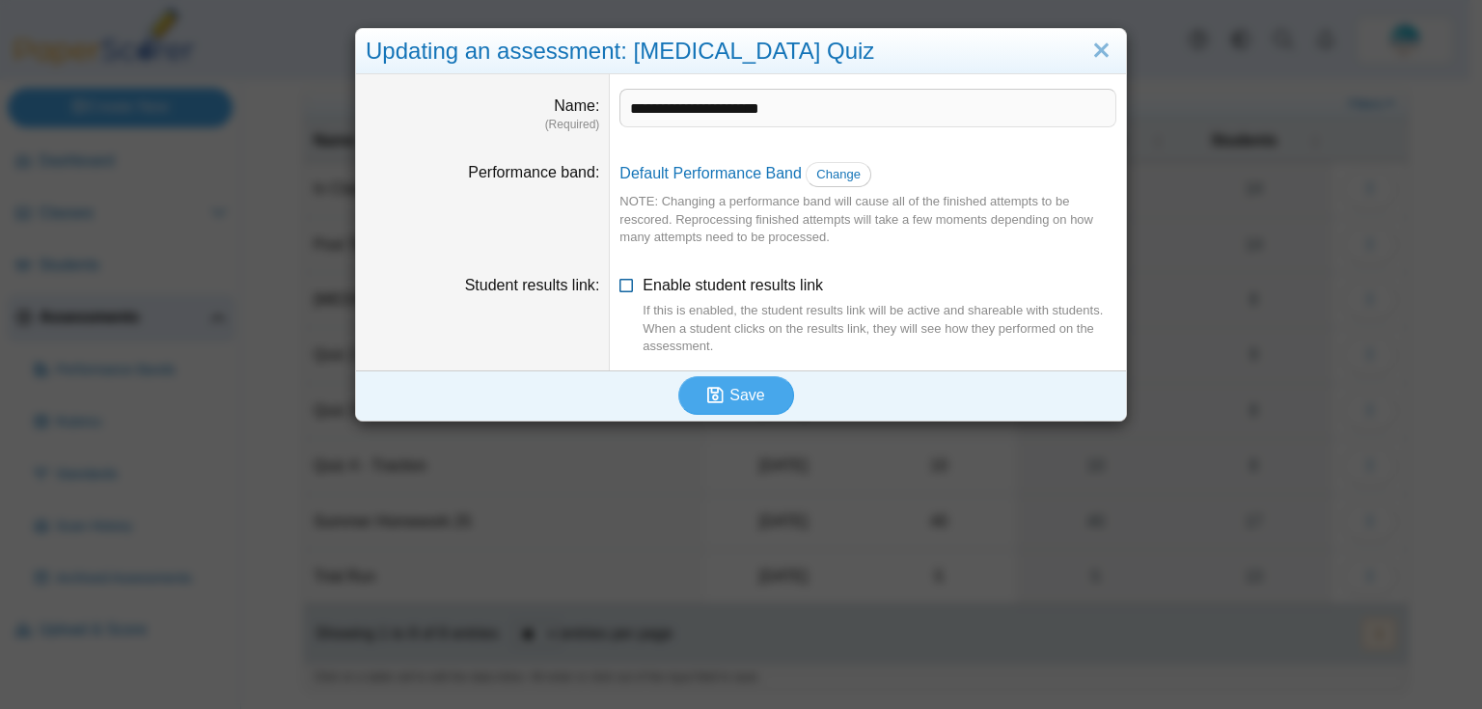
click at [625, 285] on icon at bounding box center [626, 282] width 15 height 14
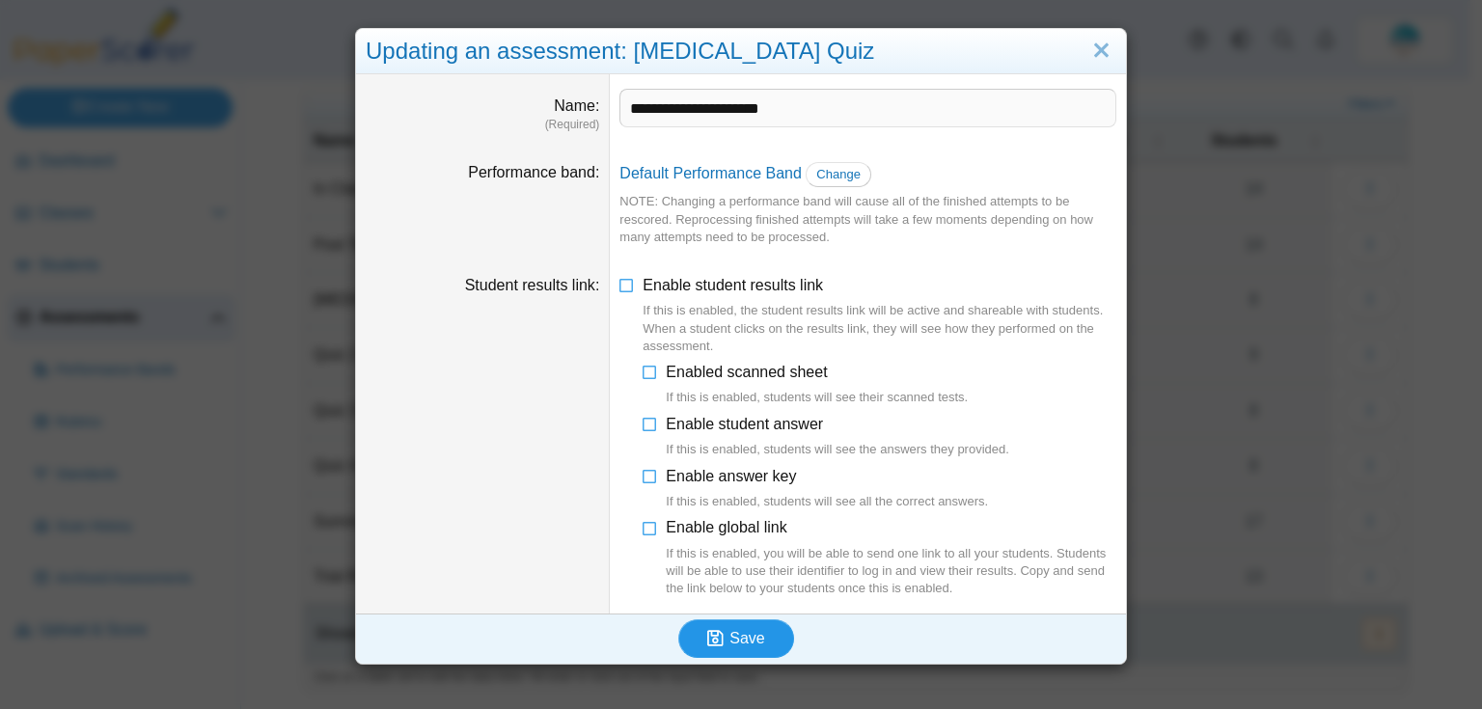
click at [722, 644] on icon "submit" at bounding box center [718, 638] width 22 height 21
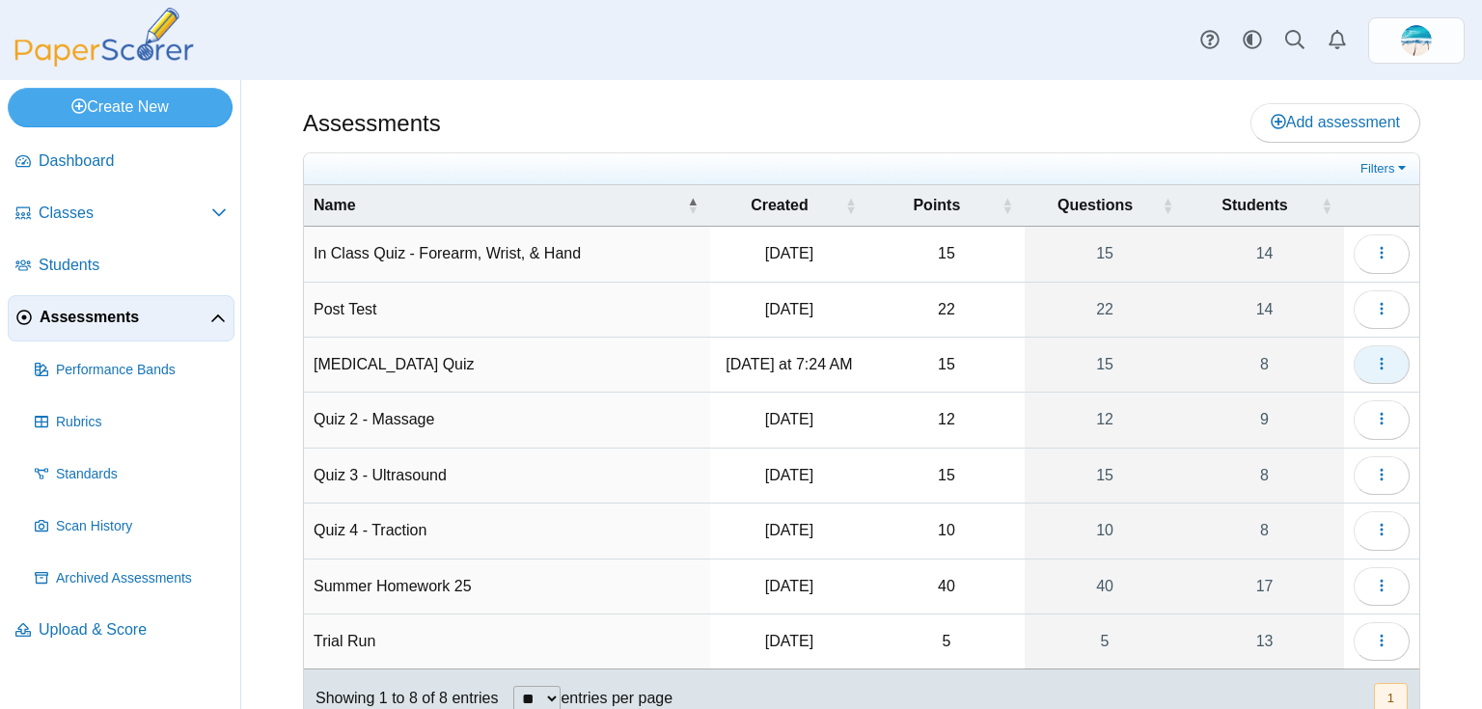
click at [1354, 366] on button "button" at bounding box center [1382, 364] width 56 height 39
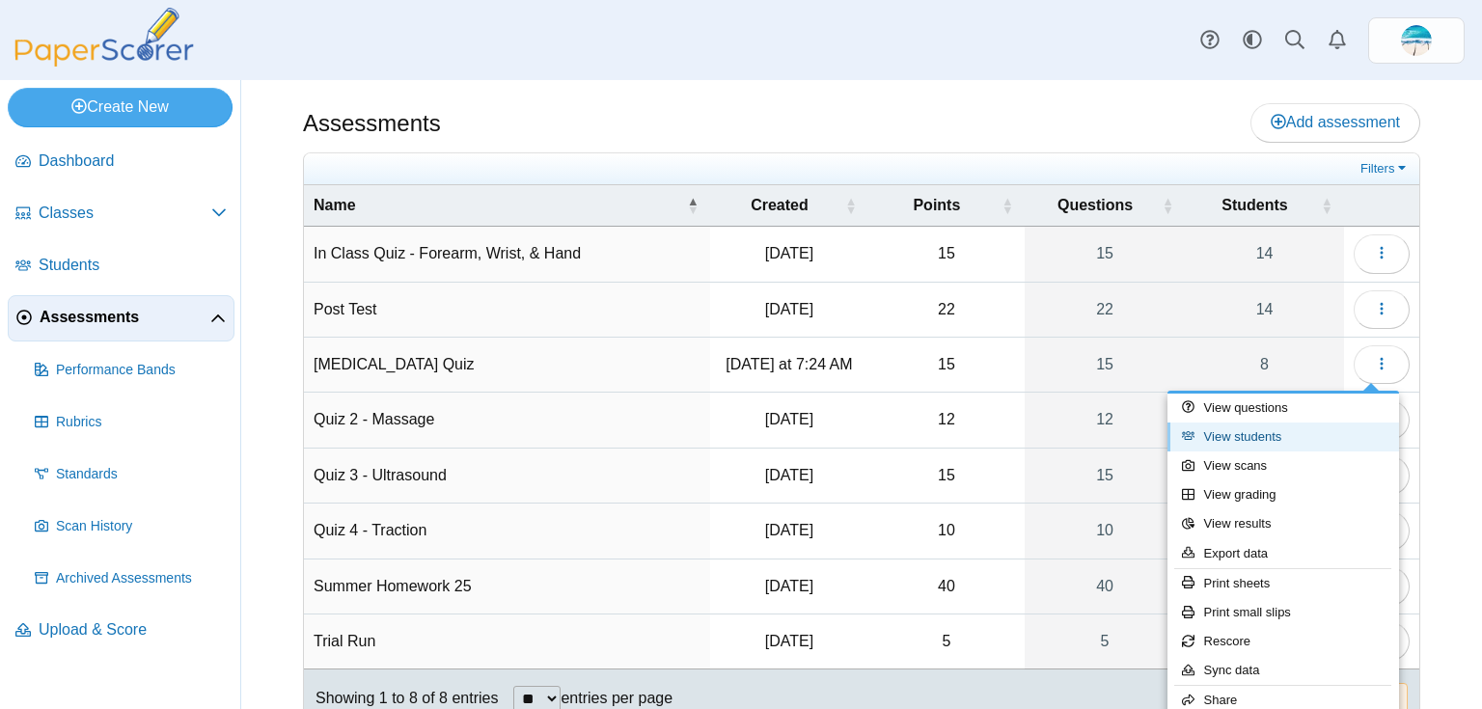
click at [1284, 440] on link "View students" at bounding box center [1283, 437] width 232 height 29
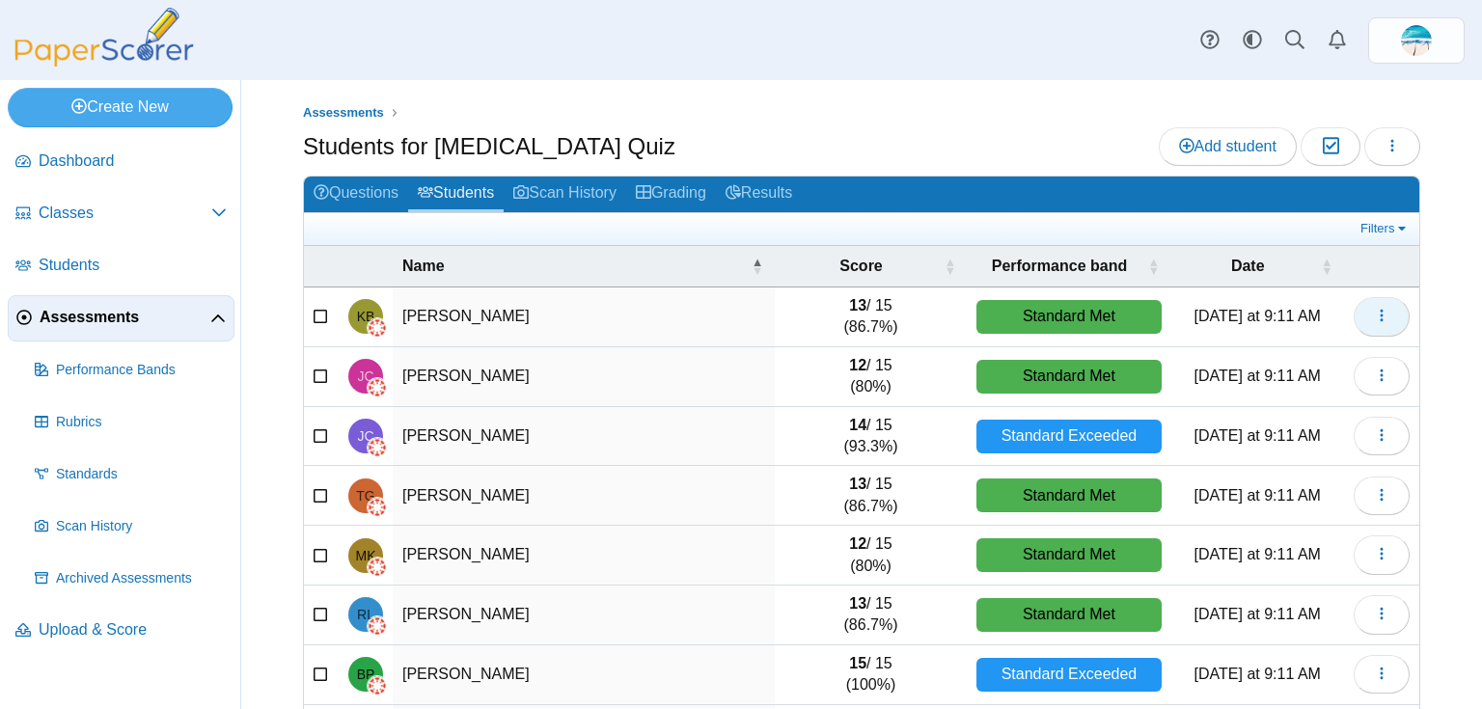
click at [1378, 318] on button "button" at bounding box center [1382, 316] width 56 height 39
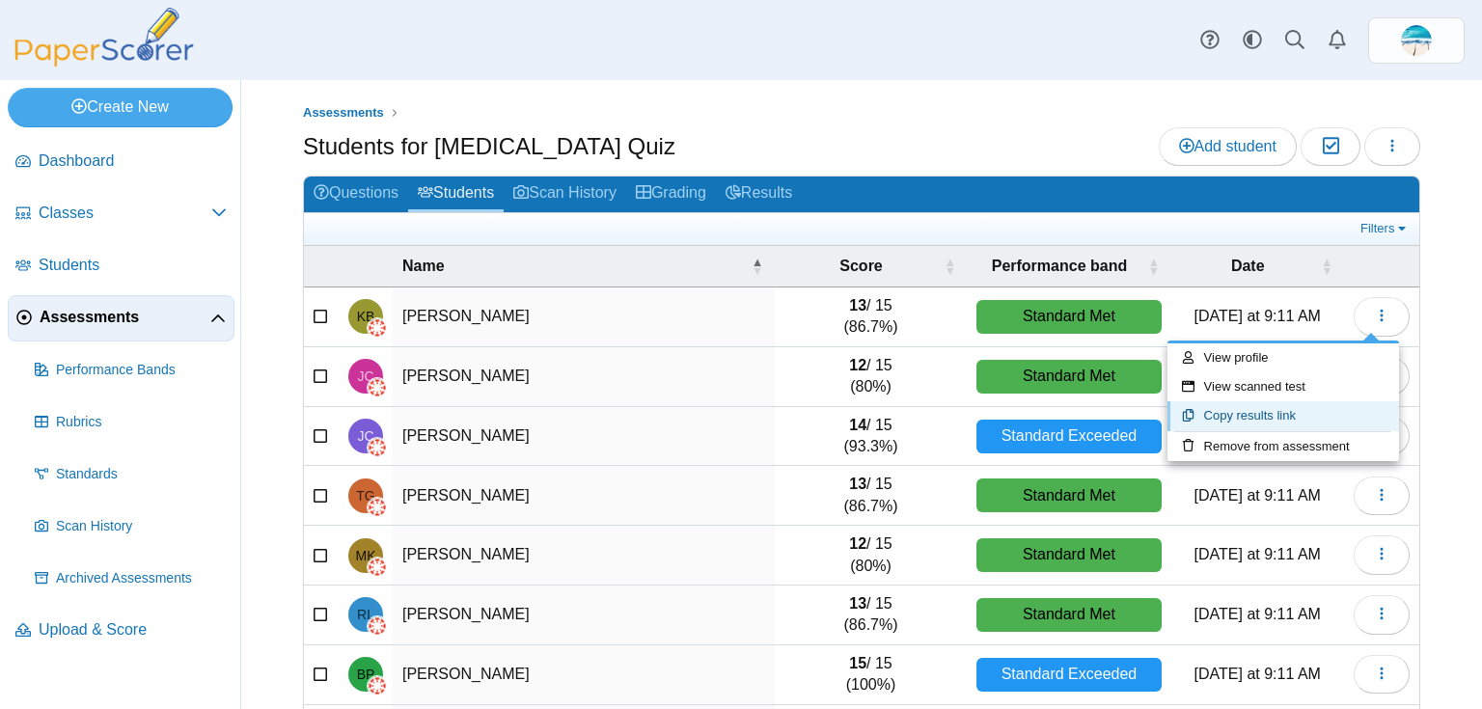
click at [1296, 418] on link "Copy results link" at bounding box center [1283, 415] width 232 height 29
type textarea "**********"
click at [88, 316] on span "Assessments" at bounding box center [125, 317] width 171 height 21
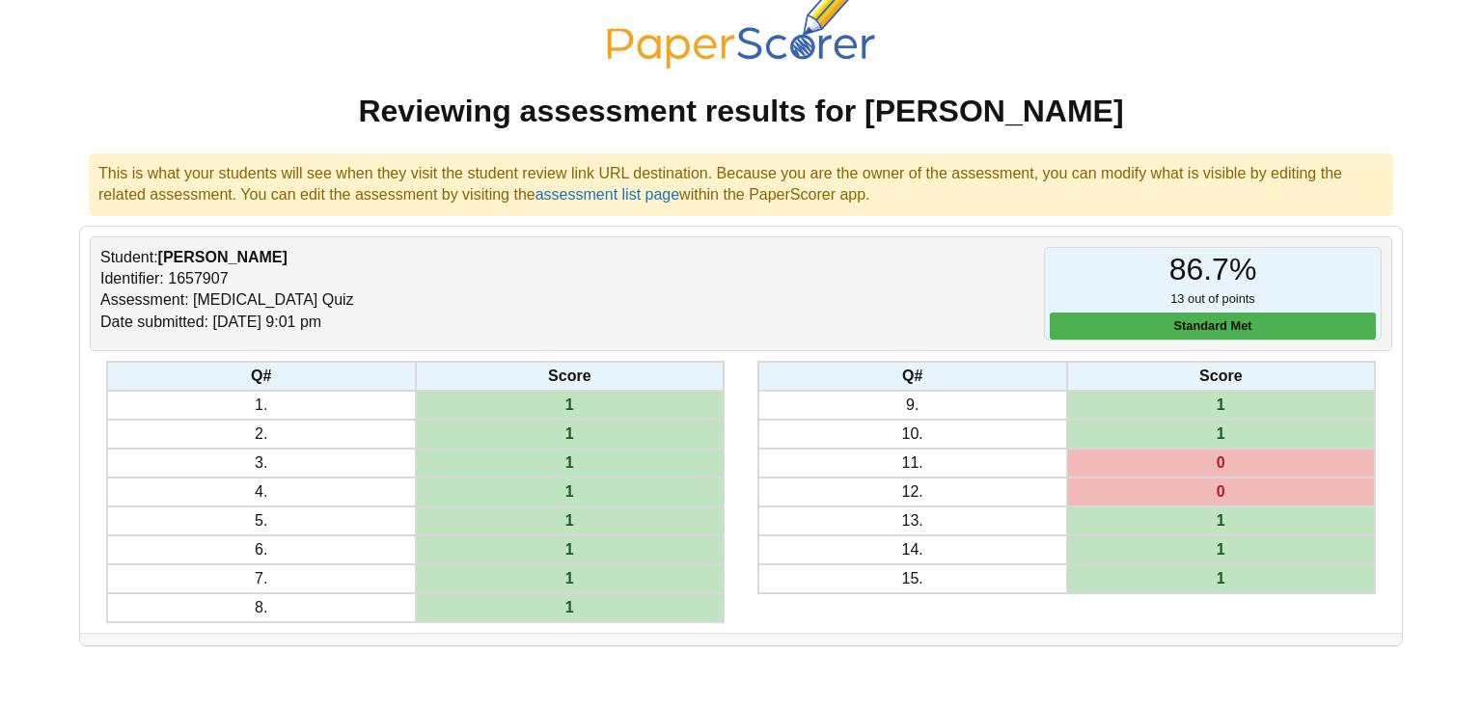
scroll to position [69, 0]
click at [535, 186] on link "assessment list page" at bounding box center [607, 194] width 144 height 16
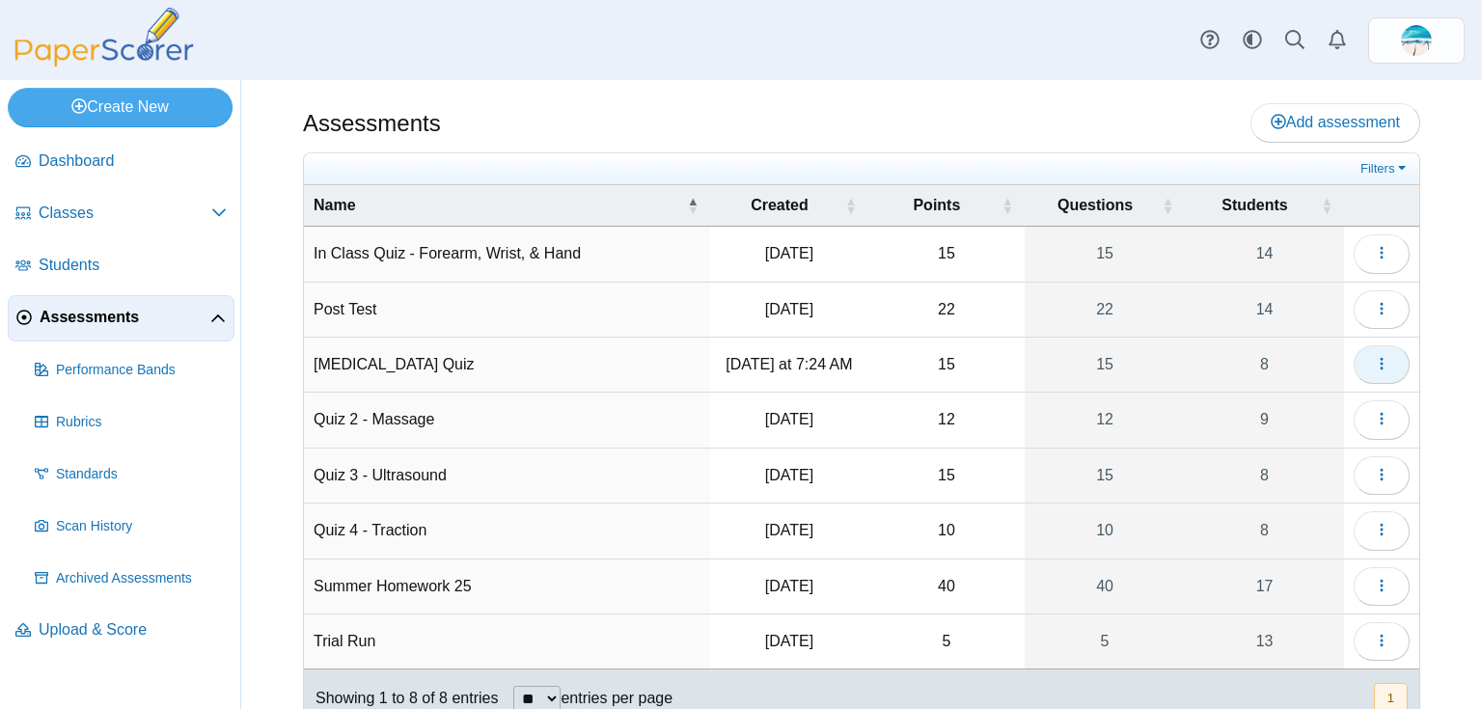
click at [1375, 361] on icon "button" at bounding box center [1381, 363] width 15 height 15
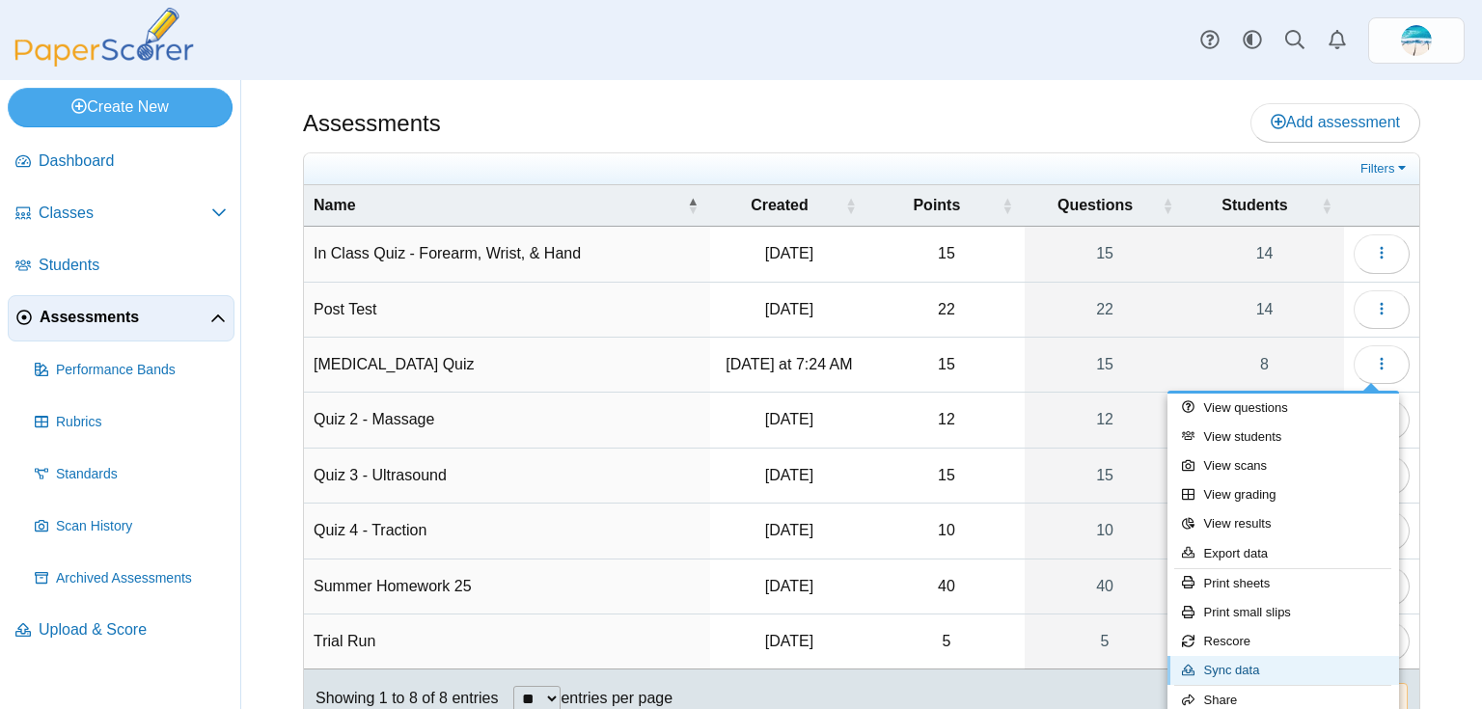
drag, startPoint x: 1401, startPoint y: 684, endPoint x: 1358, endPoint y: 673, distance: 43.8
click at [1358, 673] on body "Dashboard Classes Archived classes Students" at bounding box center [741, 354] width 1482 height 709
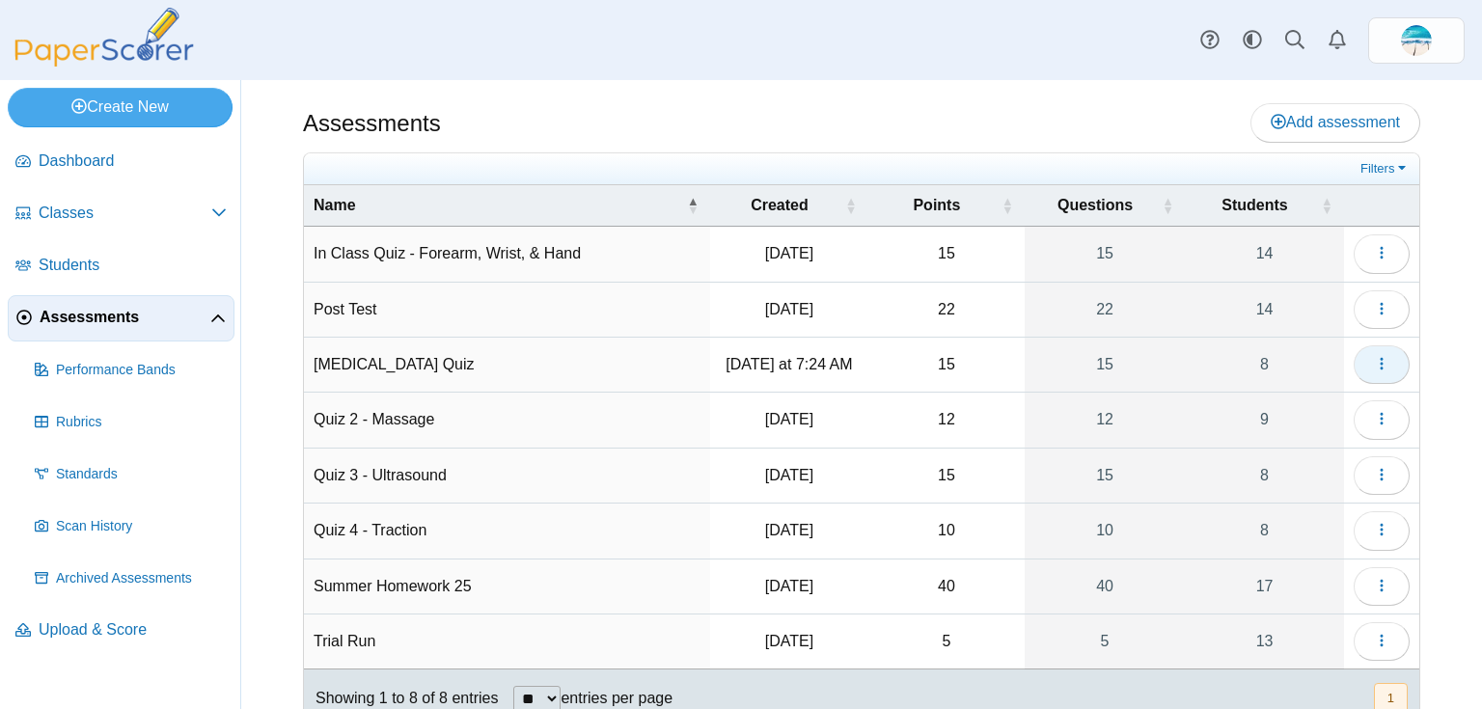
click at [1361, 368] on button "button" at bounding box center [1382, 364] width 56 height 39
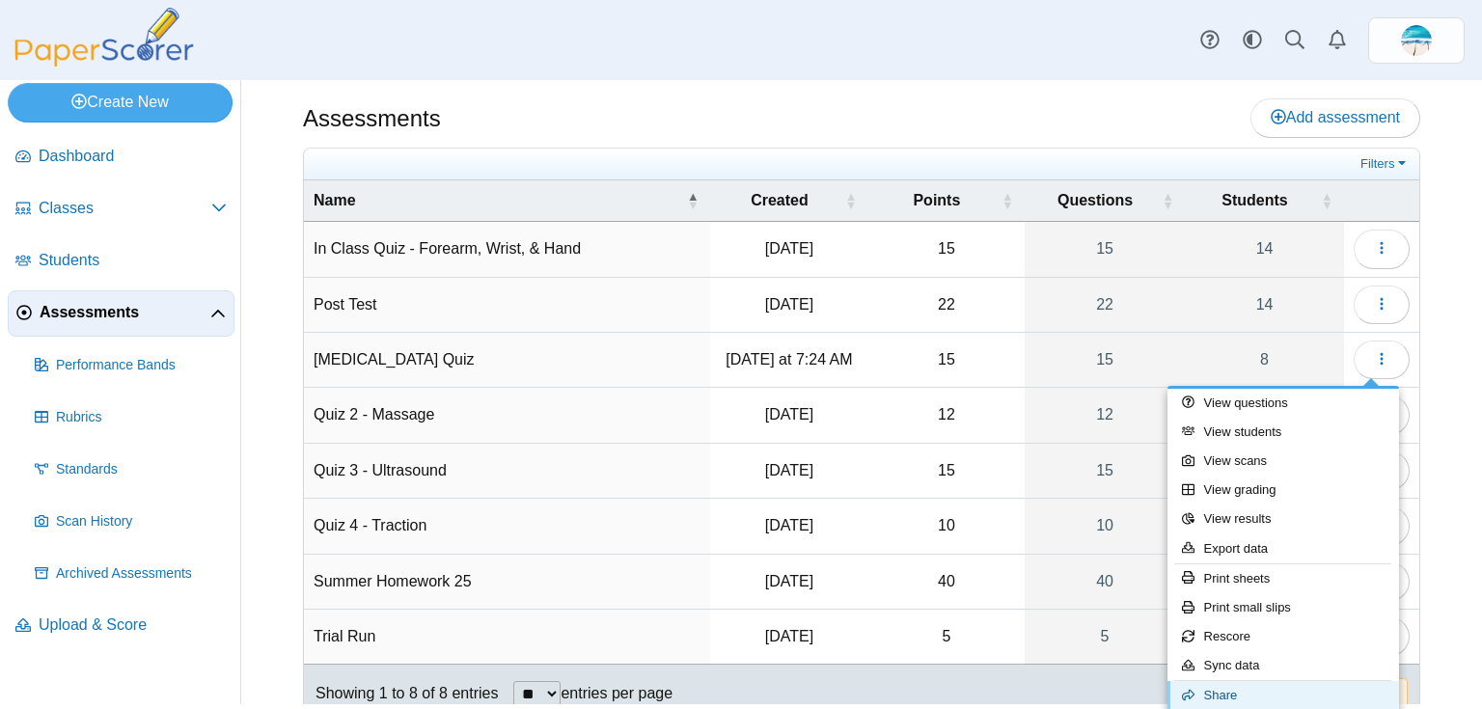
scroll to position [123, 0]
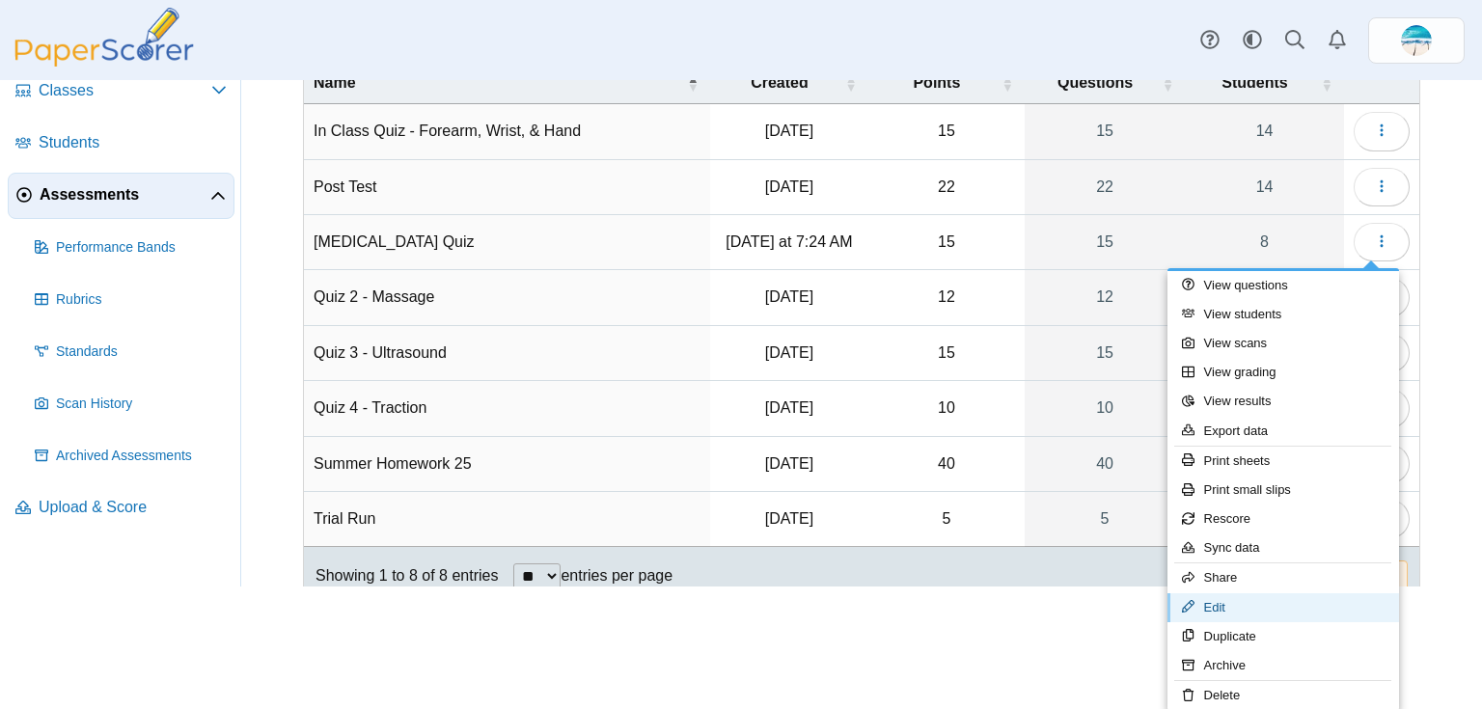
click at [1243, 601] on link "Edit" at bounding box center [1283, 607] width 232 height 29
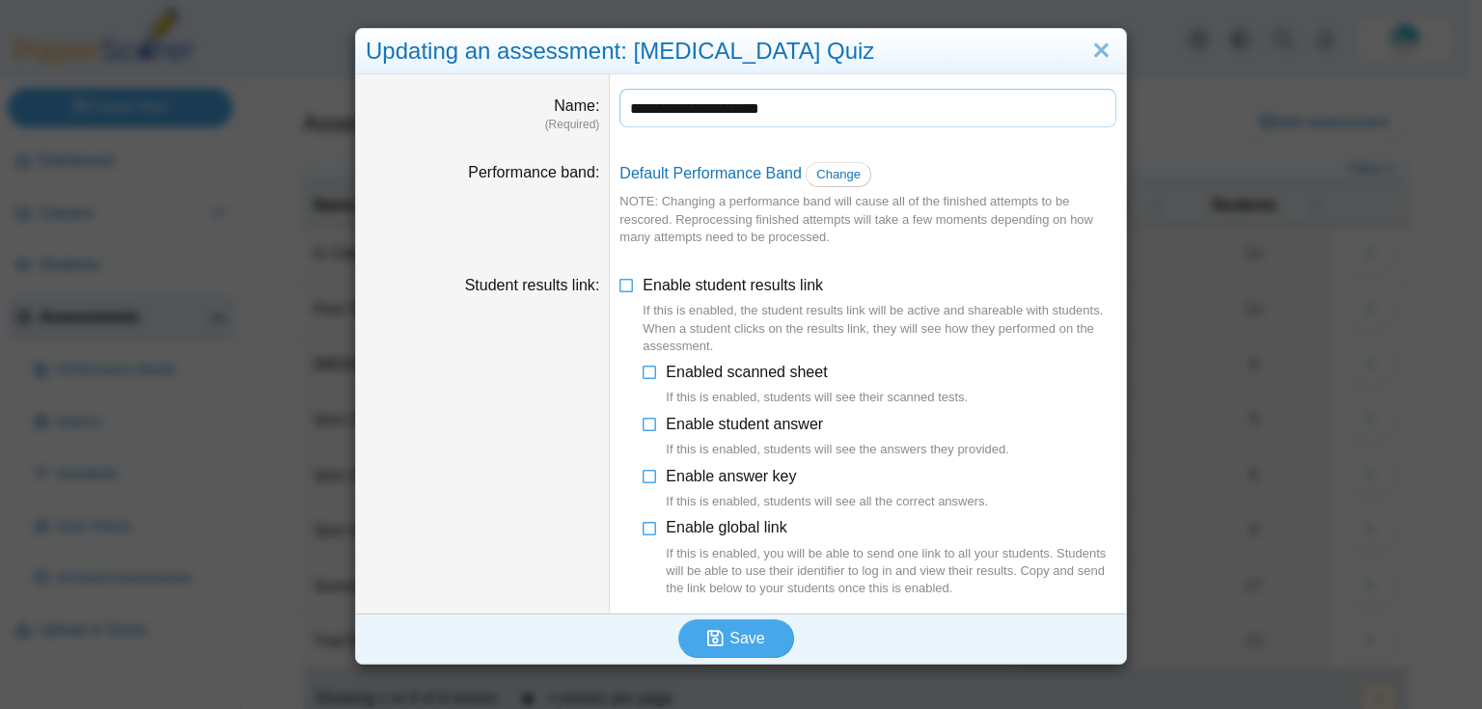
scroll to position [0, 0]
click at [646, 370] on icon at bounding box center [650, 369] width 15 height 14
click at [652, 421] on icon at bounding box center [650, 421] width 15 height 14
click at [653, 474] on li "Enable answer key If this is enabled, students will see all the correct answers." at bounding box center [880, 489] width 474 height 46
click at [643, 476] on icon at bounding box center [650, 473] width 15 height 14
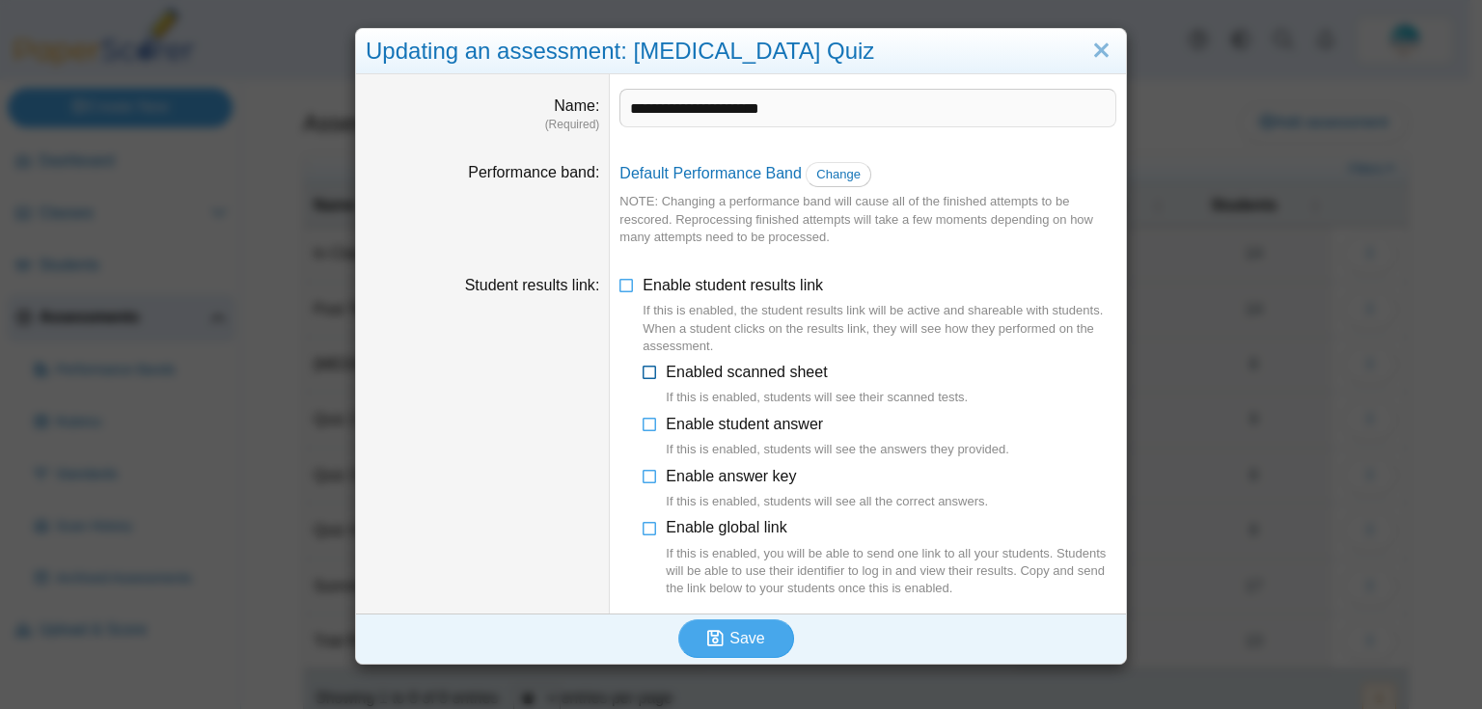
click at [643, 367] on icon at bounding box center [650, 369] width 15 height 14
click at [756, 642] on span "Save" at bounding box center [746, 638] width 35 height 16
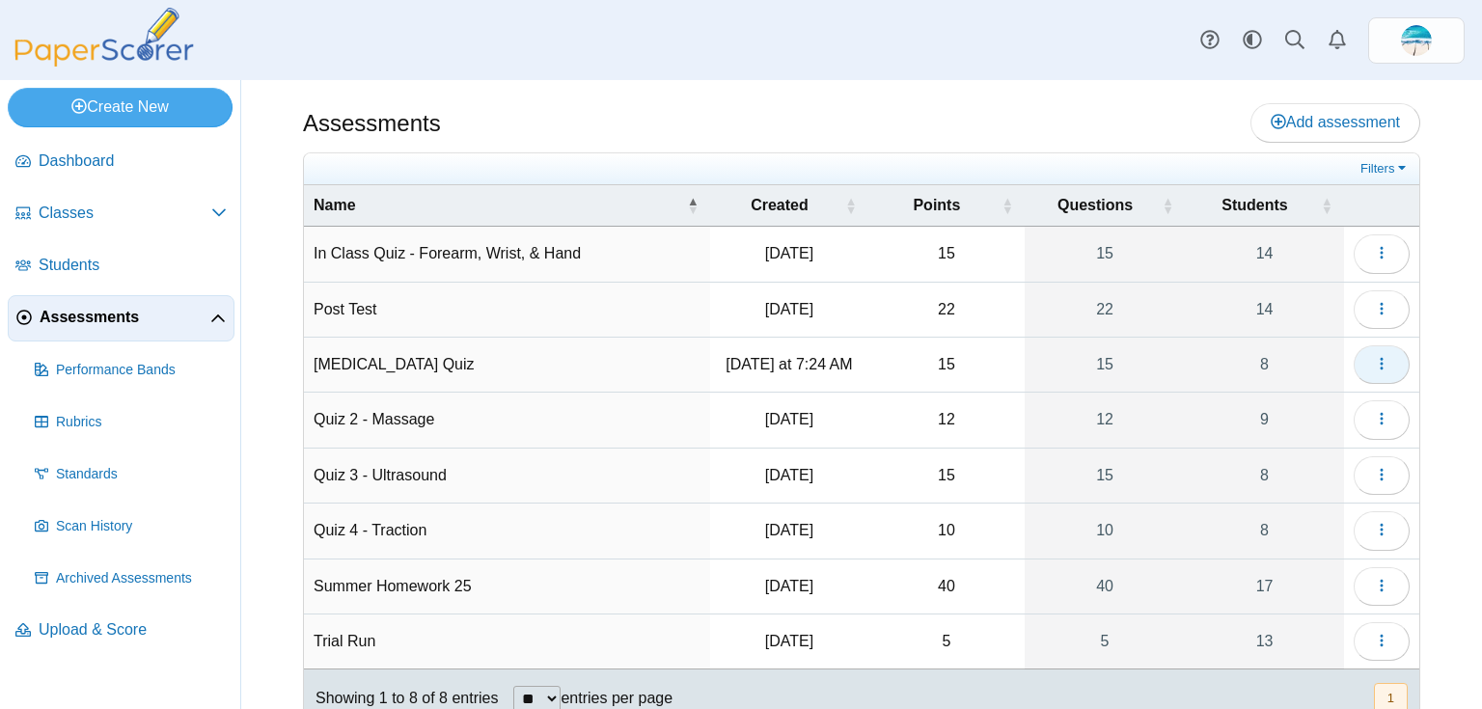
click at [1374, 373] on button "button" at bounding box center [1382, 364] width 56 height 39
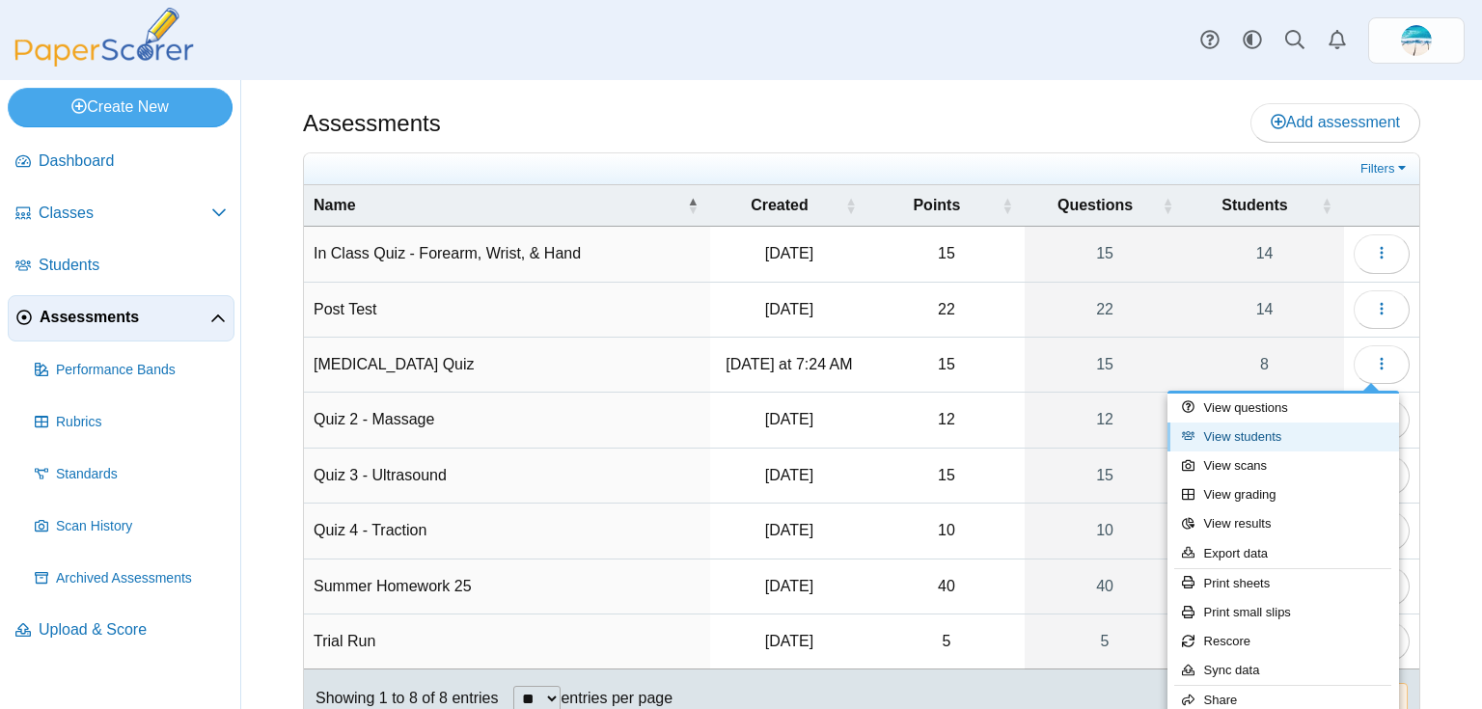
click at [1297, 439] on link "View students" at bounding box center [1283, 437] width 232 height 29
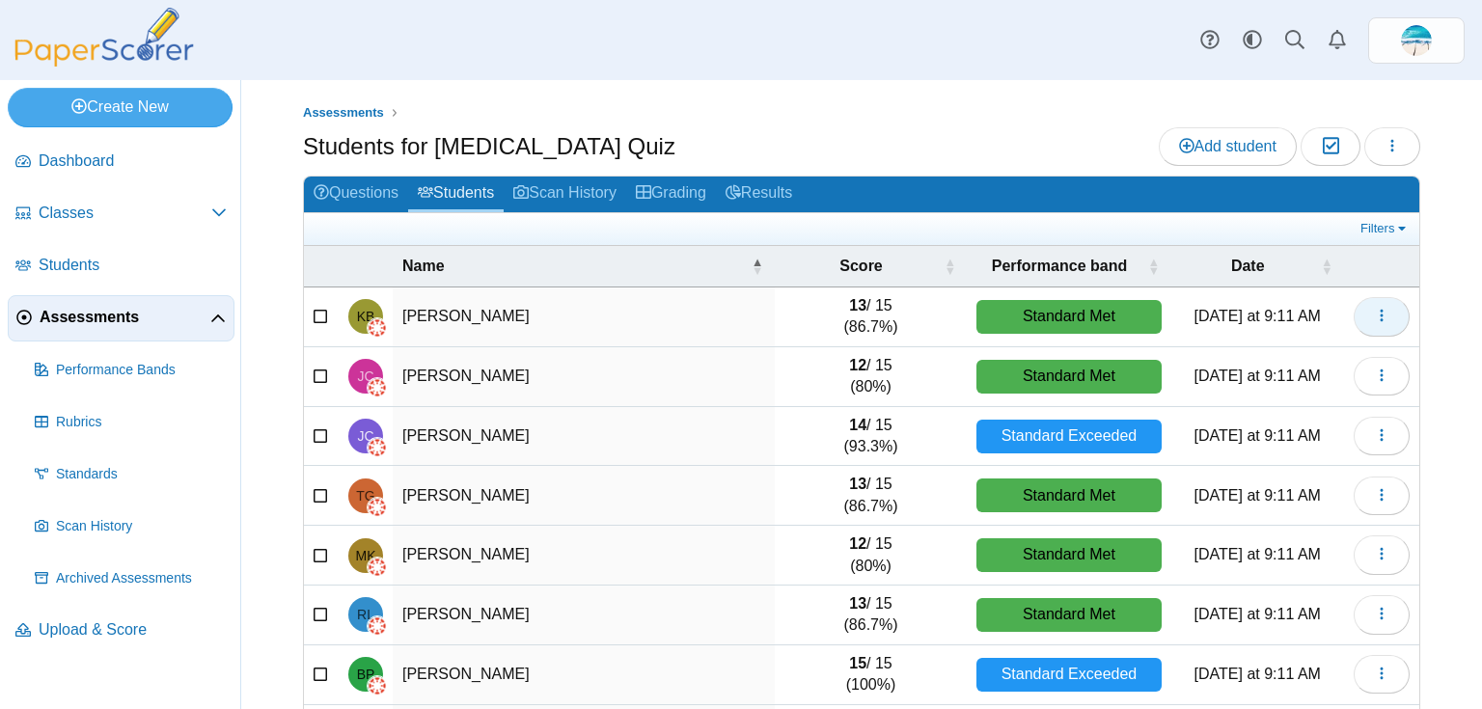
click at [1377, 320] on icon "button" at bounding box center [1381, 315] width 15 height 15
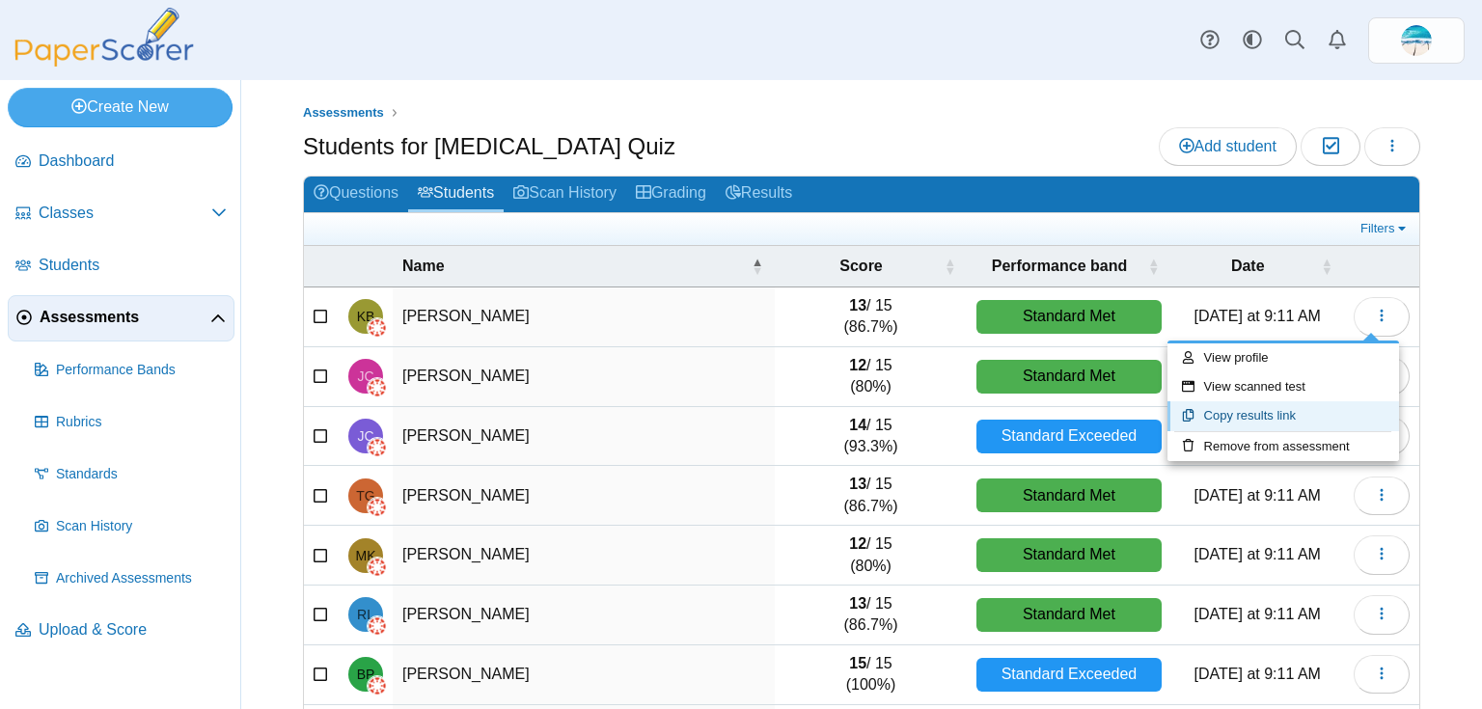
click at [1331, 417] on link "Copy results link" at bounding box center [1283, 415] width 232 height 29
type textarea "**********"
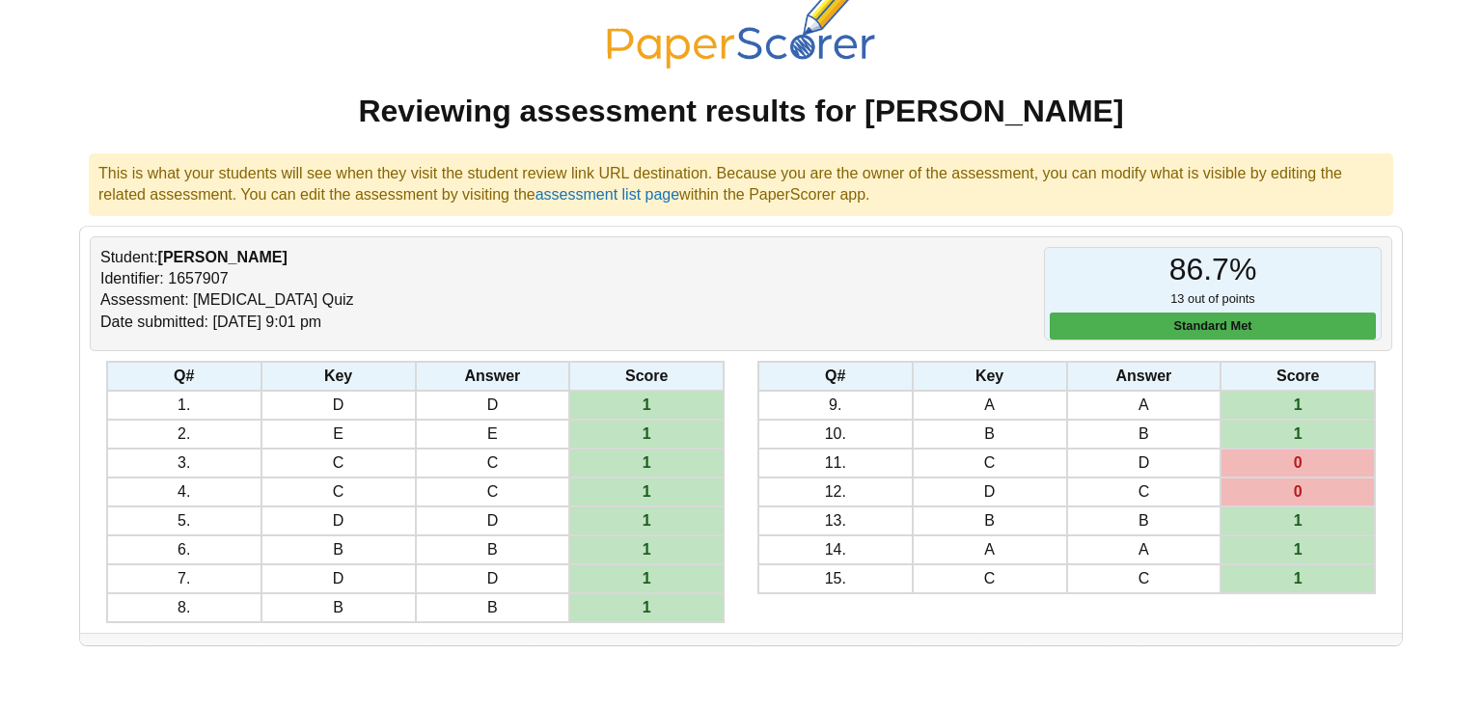
scroll to position [69, 0]
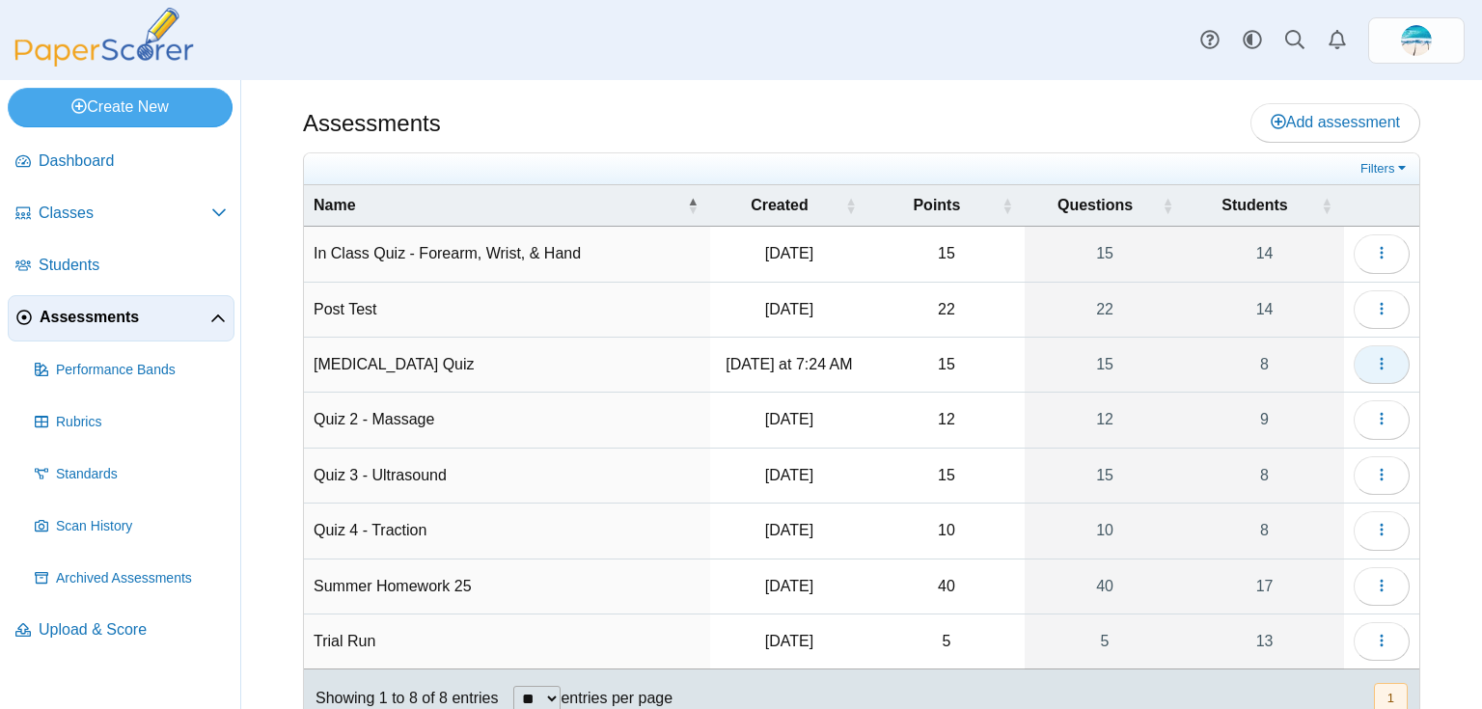
click at [1374, 359] on icon "button" at bounding box center [1381, 363] width 15 height 15
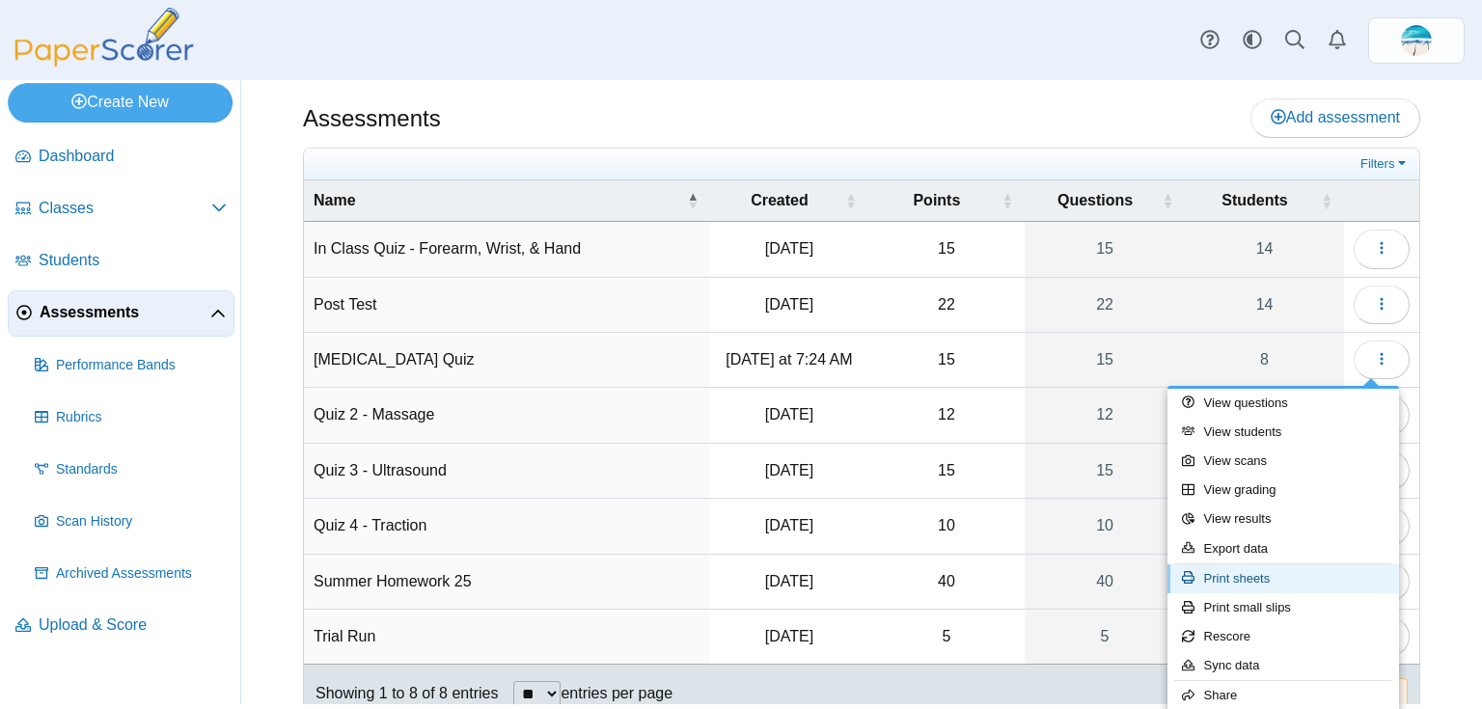
scroll to position [123, 0]
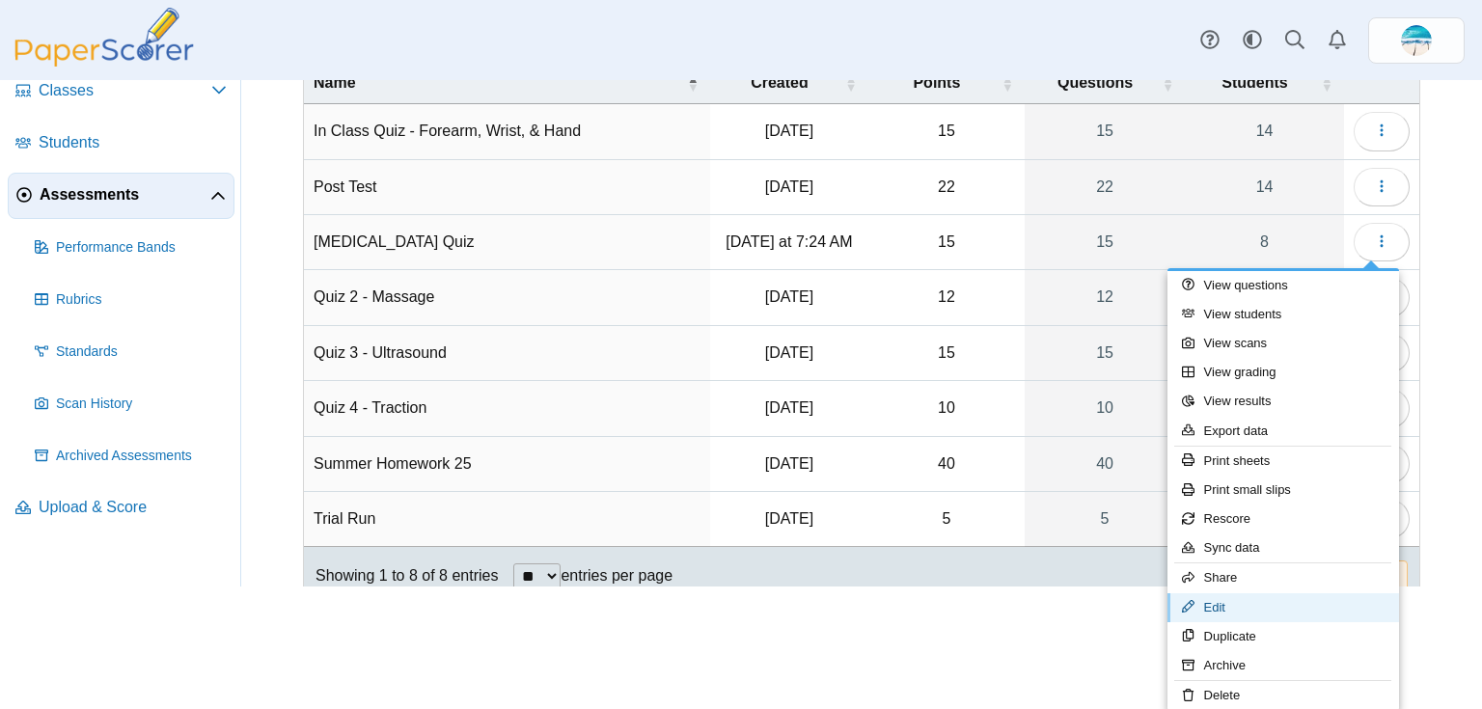
click at [1340, 607] on link "Edit" at bounding box center [1283, 607] width 232 height 29
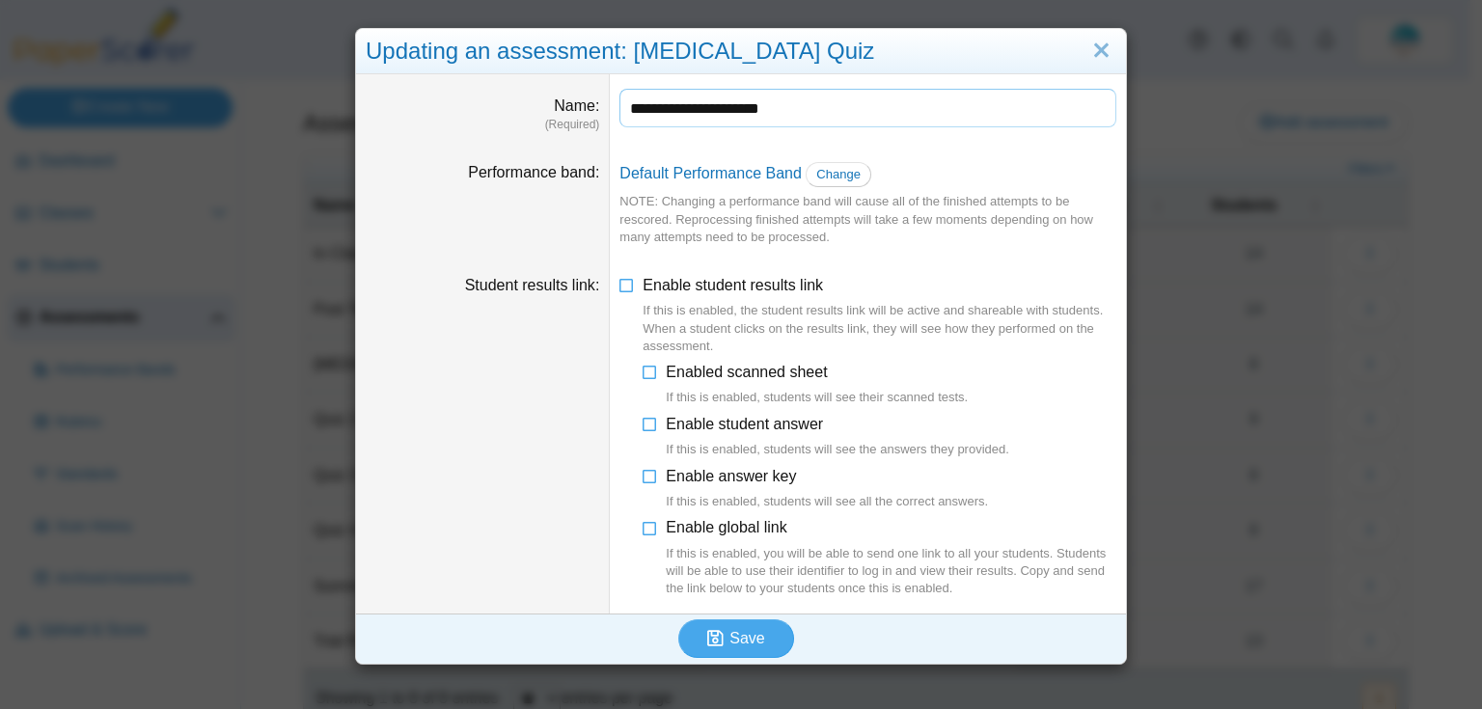
scroll to position [0, 0]
click at [621, 288] on icon at bounding box center [626, 282] width 15 height 14
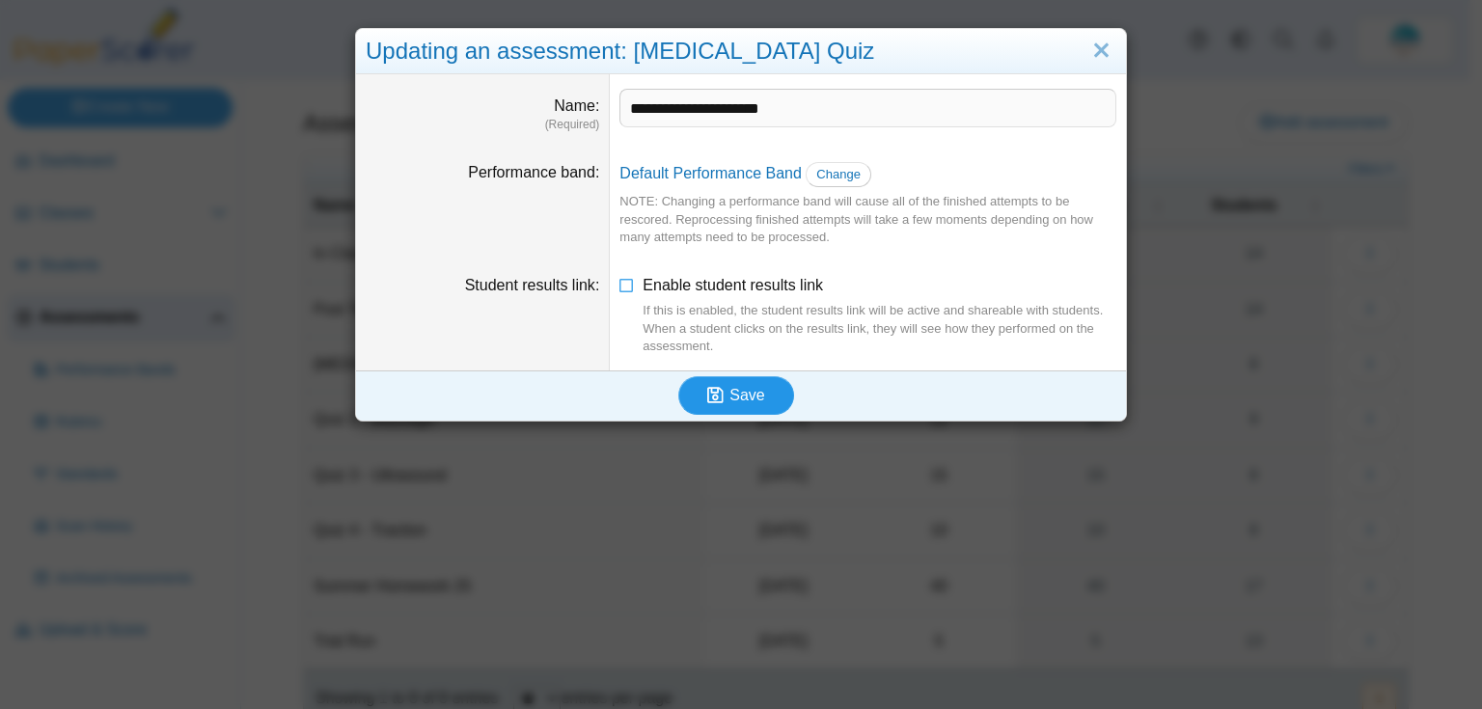
click at [729, 402] on span "Save" at bounding box center [746, 395] width 35 height 16
